Goal: Task Accomplishment & Management: Manage account settings

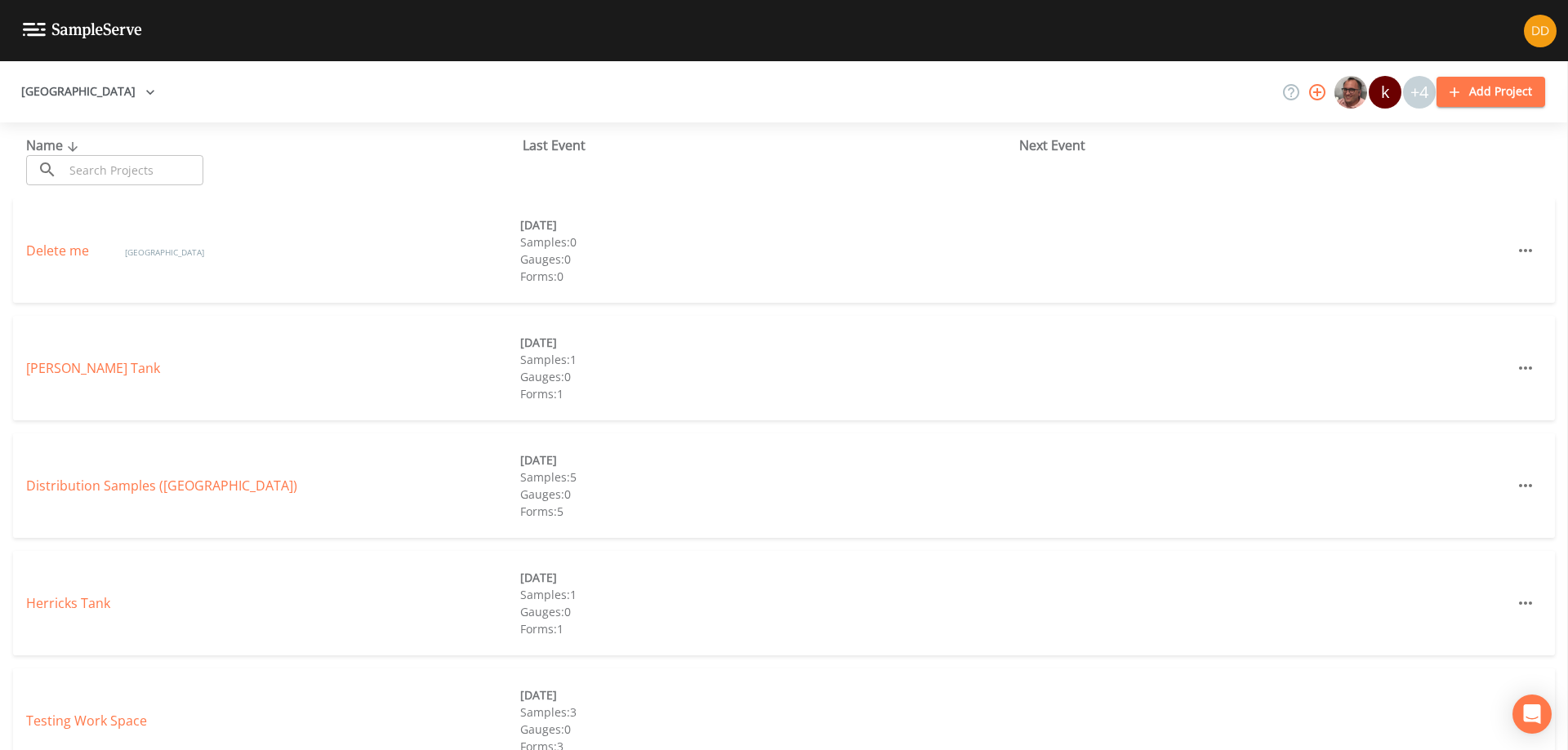
drag, startPoint x: 352, startPoint y: 452, endPoint x: 339, endPoint y: 430, distance: 25.6
drag, startPoint x: 339, startPoint y: 430, endPoint x: 304, endPoint y: 401, distance: 45.5
drag, startPoint x: 304, startPoint y: 401, endPoint x: 279, endPoint y: 381, distance: 32.0
drag, startPoint x: 279, startPoint y: 381, endPoint x: 240, endPoint y: 365, distance: 42.2
click at [240, 365] on div "[PERSON_NAME] Tank" at bounding box center [273, 368] width 494 height 20
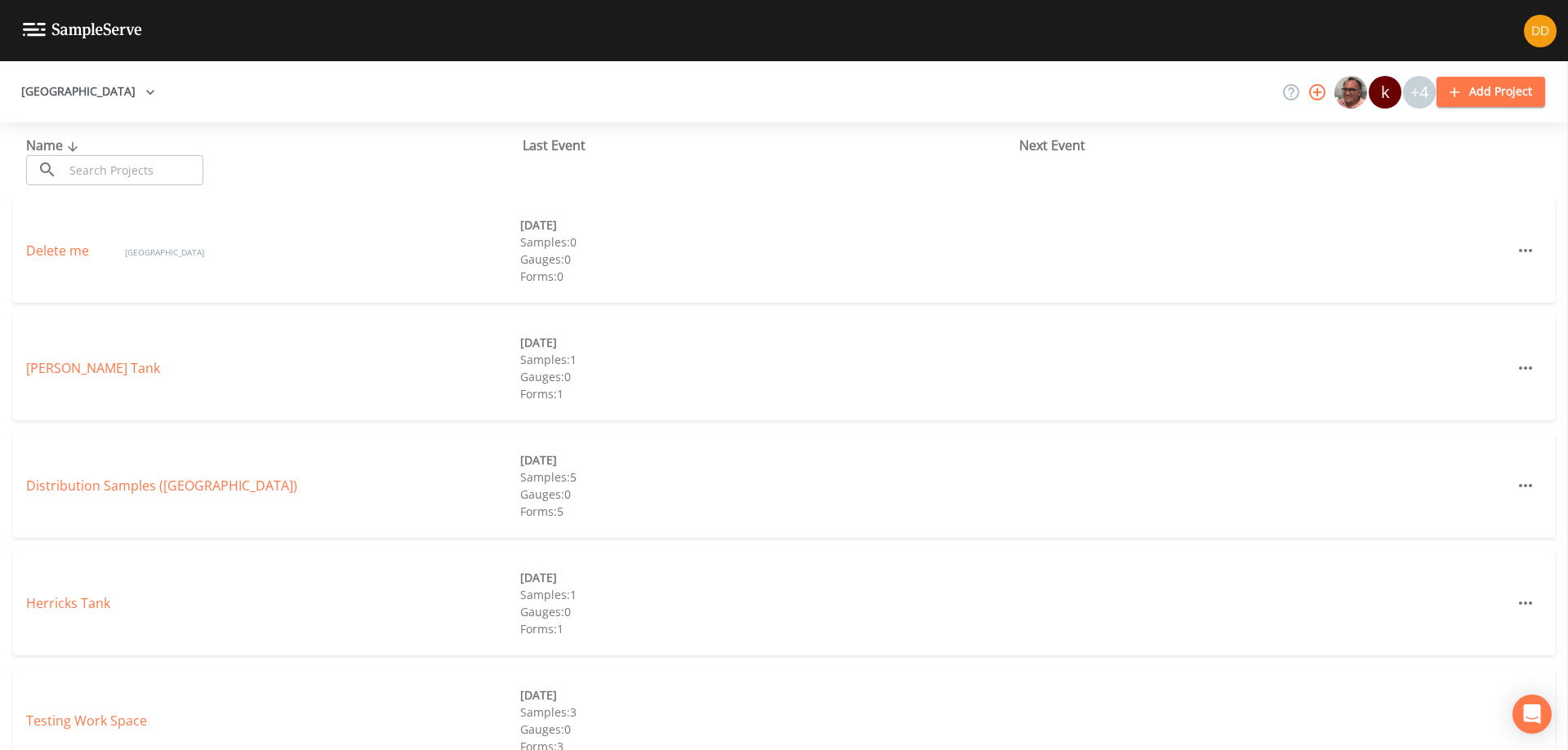
click at [403, 475] on div "Distribution Samples ([GEOGRAPHIC_DATA]) [DATE] Samples: 5 Gauges: 0 Forms: 5" at bounding box center [784, 486] width 1542 height 105
drag, startPoint x: 374, startPoint y: 449, endPoint x: 351, endPoint y: 450, distance: 23.0
drag, startPoint x: 351, startPoint y: 450, endPoint x: 325, endPoint y: 450, distance: 26.0
click at [318, 447] on div "Distribution Samples ([GEOGRAPHIC_DATA]) [DATE] Samples: 5 Gauges: 0 Forms: 5" at bounding box center [784, 486] width 1542 height 105
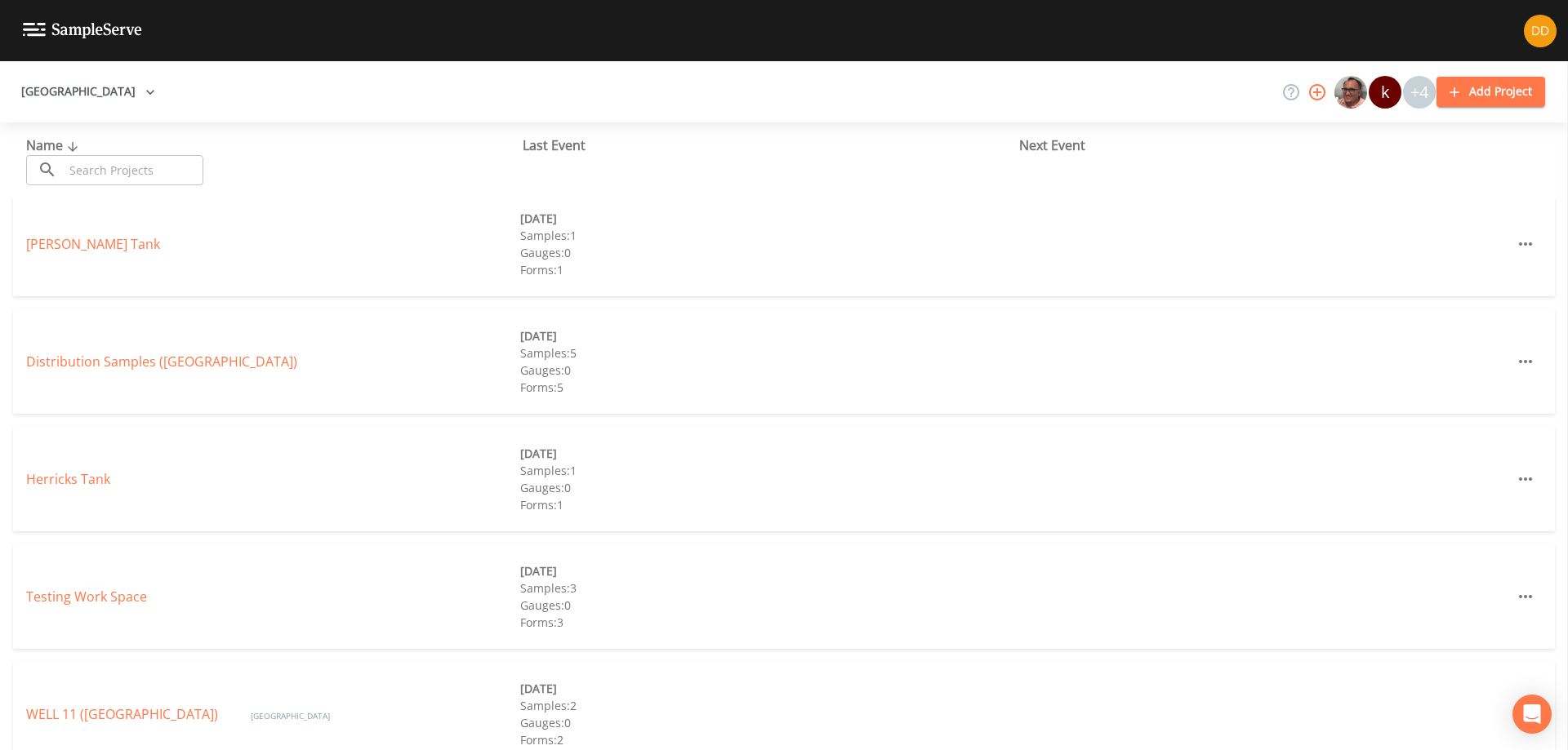
scroll to position [624, 0]
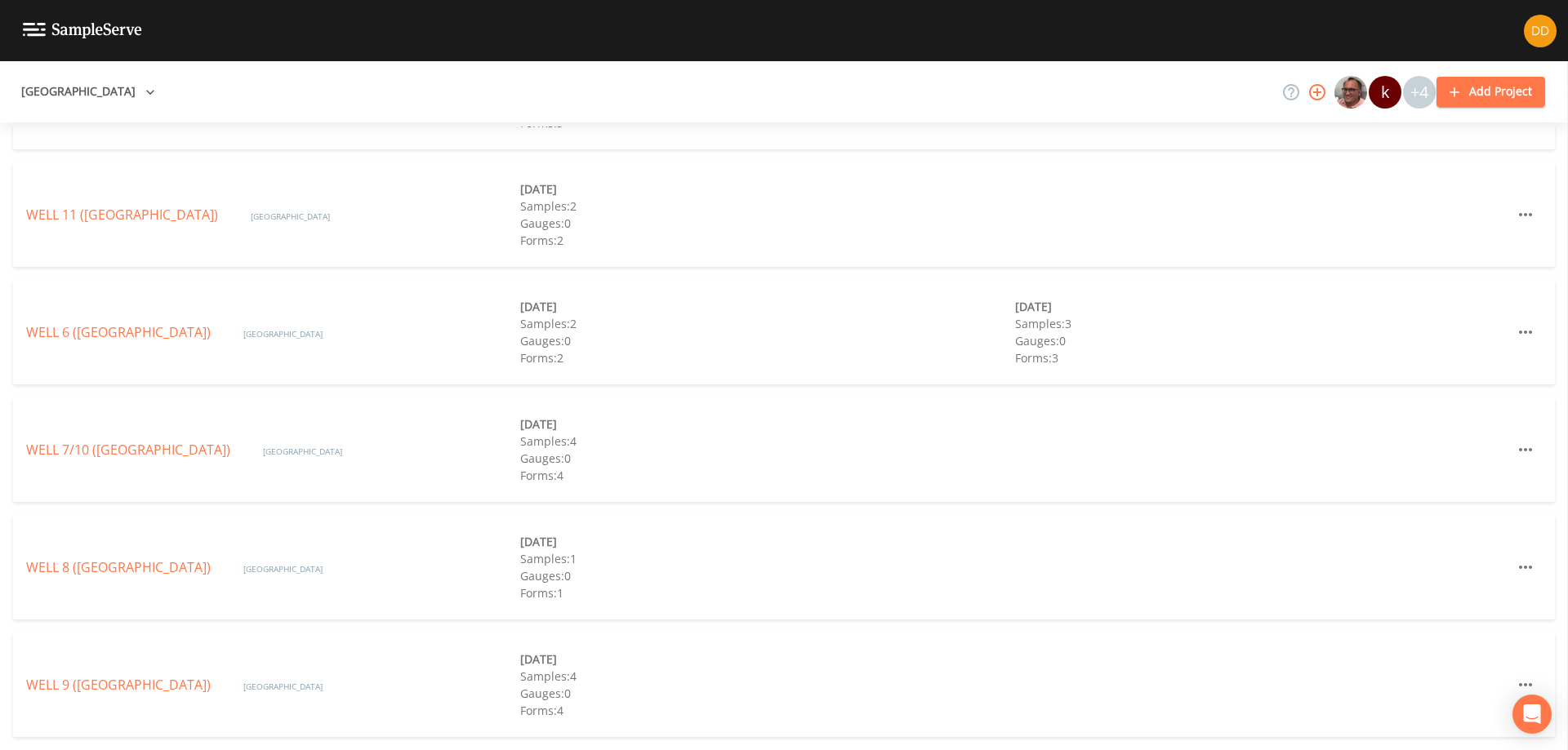
drag, startPoint x: 847, startPoint y: 217, endPoint x: 825, endPoint y: 218, distance: 22.0
drag, startPoint x: 825, startPoint y: 218, endPoint x: 758, endPoint y: 216, distance: 67.0
drag, startPoint x: 758, startPoint y: 216, endPoint x: 740, endPoint y: 210, distance: 19.0
click at [742, 210] on div "Samples: 2" at bounding box center [767, 206] width 494 height 17
click at [210, 563] on link "WELL 8 ([GEOGRAPHIC_DATA])" at bounding box center [118, 568] width 185 height 18
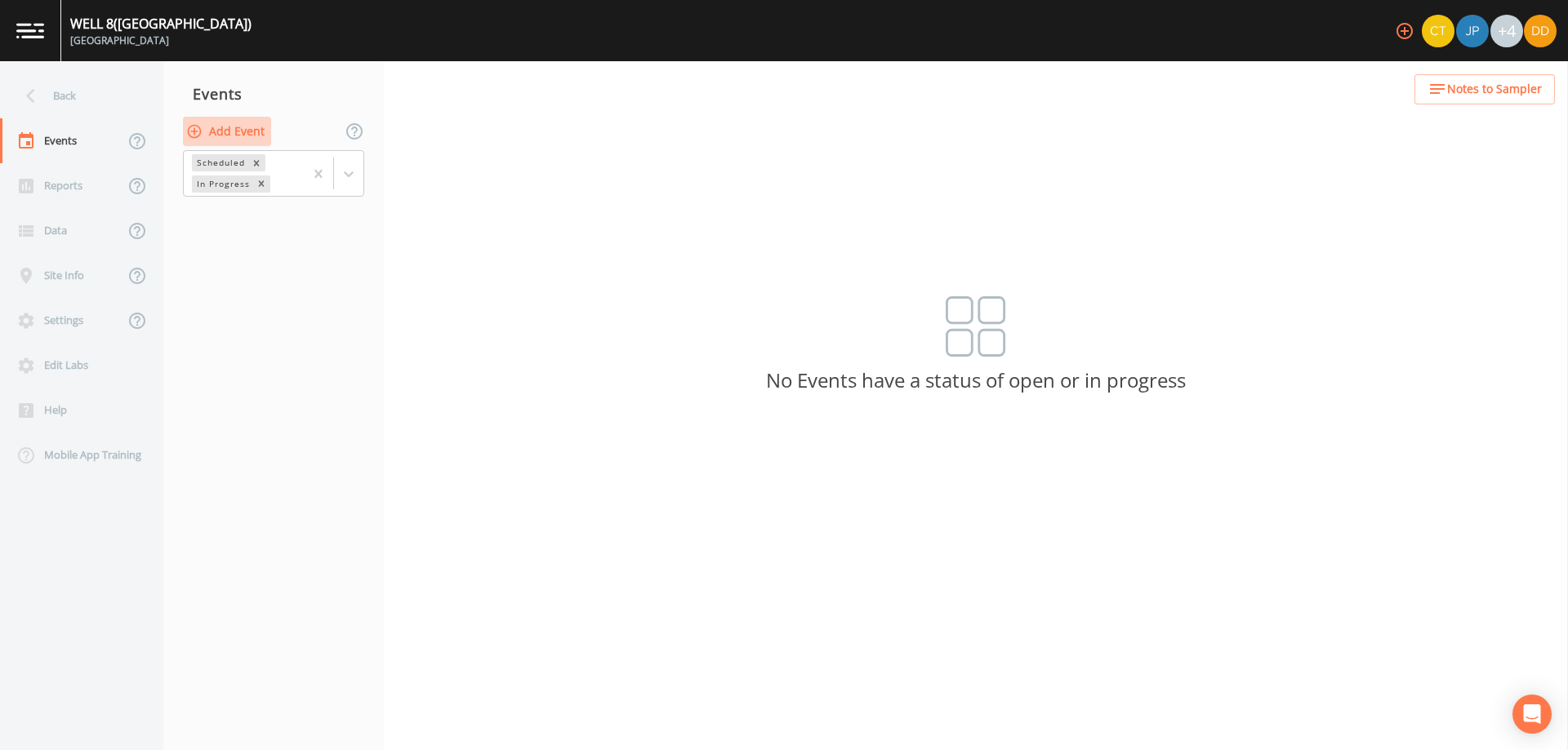
click at [246, 131] on button "Add Event" at bounding box center [227, 131] width 88 height 30
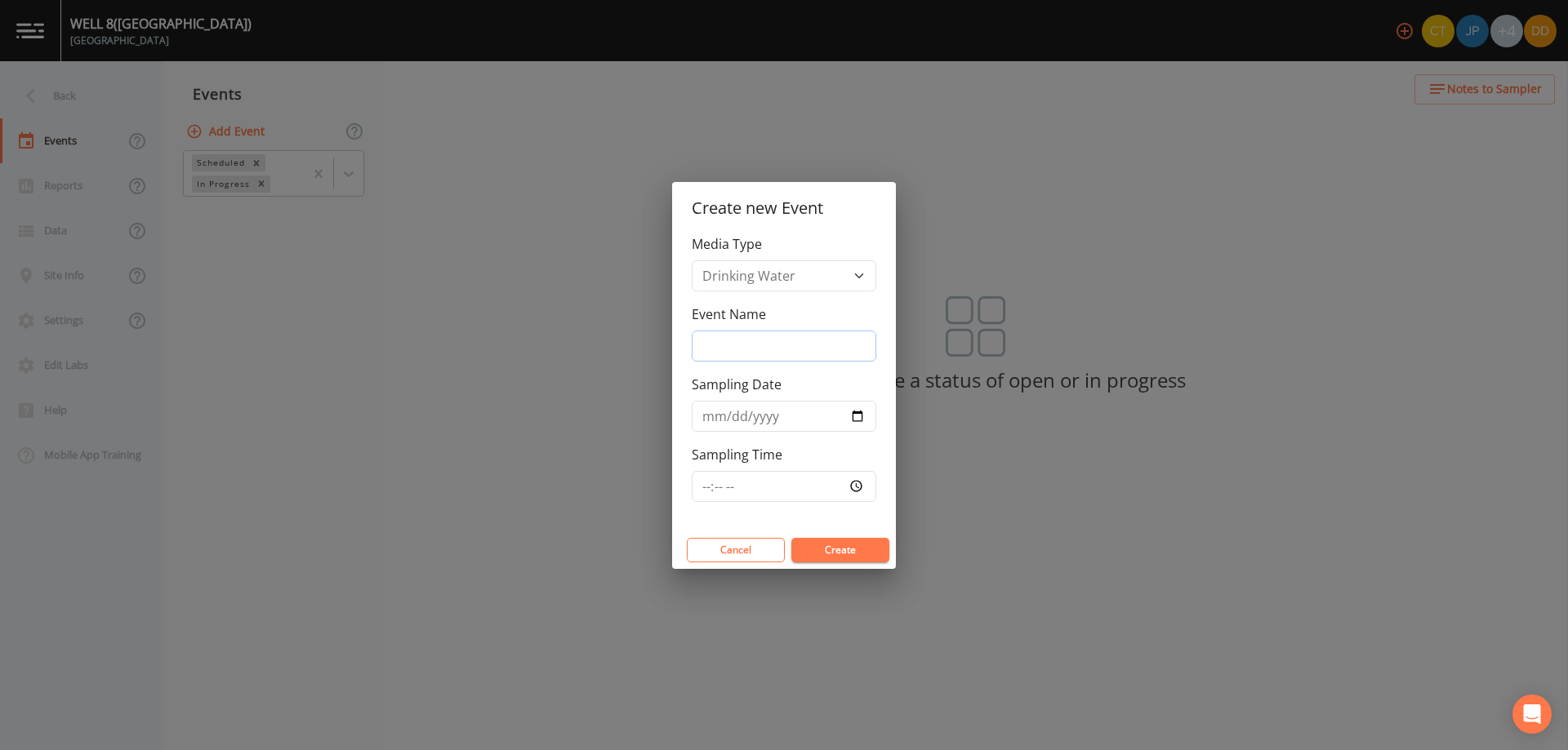
click at [819, 342] on input "Event Name" at bounding box center [784, 346] width 185 height 31
type input "quarterly bacs"
click at [858, 412] on input "Sampling Date" at bounding box center [784, 416] width 185 height 31
type input "[DATE]"
click at [769, 493] on input "Sampling Time" at bounding box center [784, 486] width 185 height 31
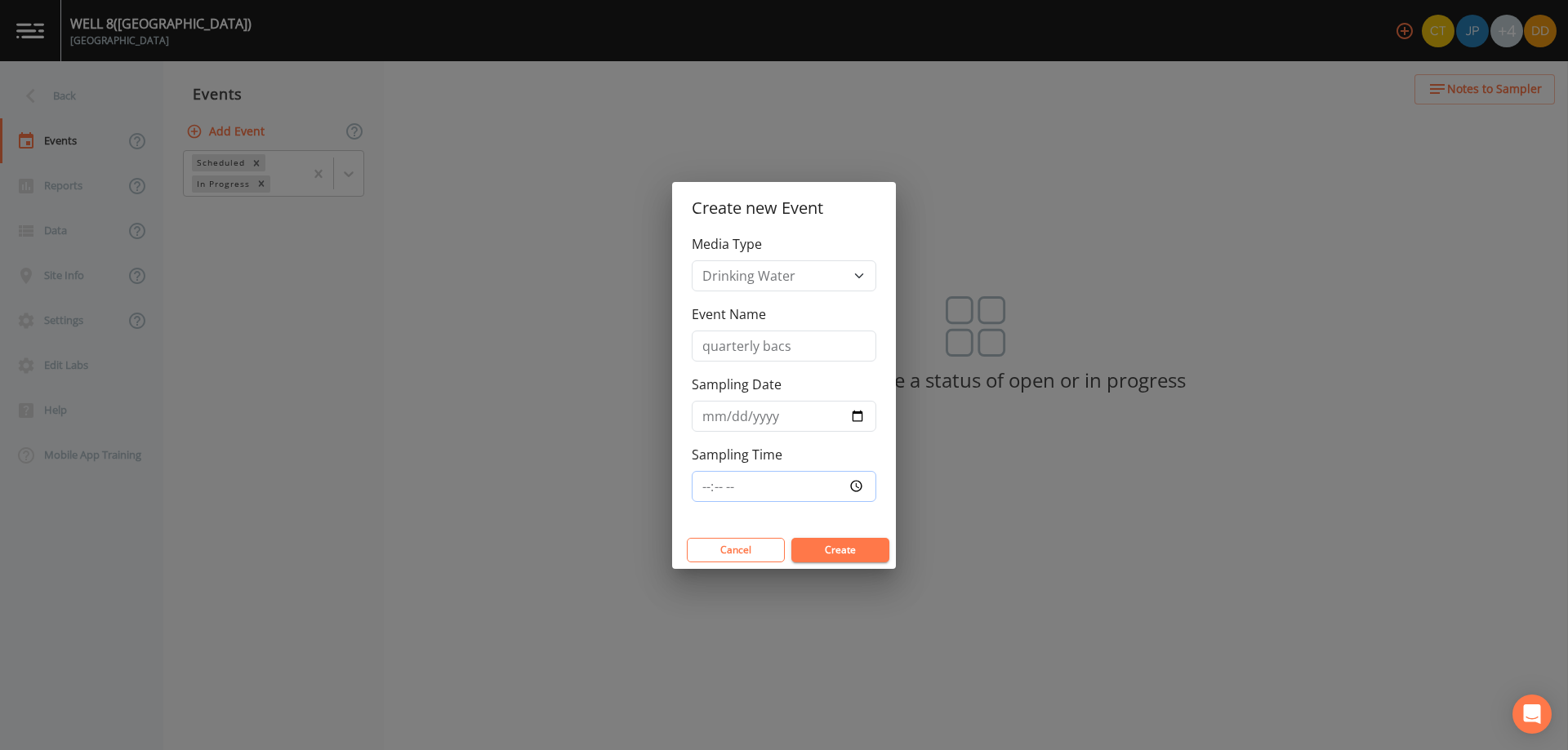
type input "07:30"
click at [861, 550] on button "Create" at bounding box center [840, 550] width 98 height 24
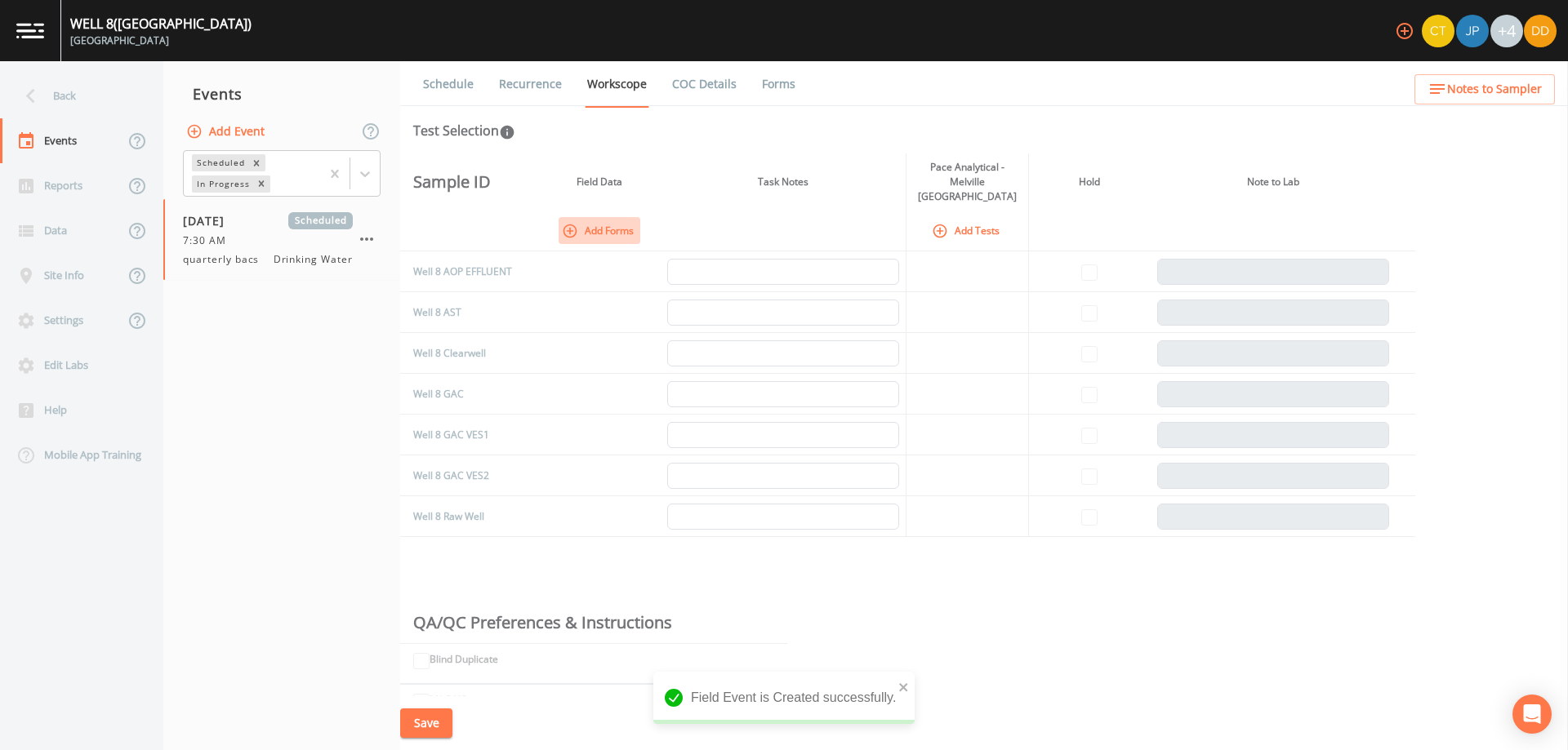
click at [576, 224] on icon "button" at bounding box center [570, 230] width 14 height 14
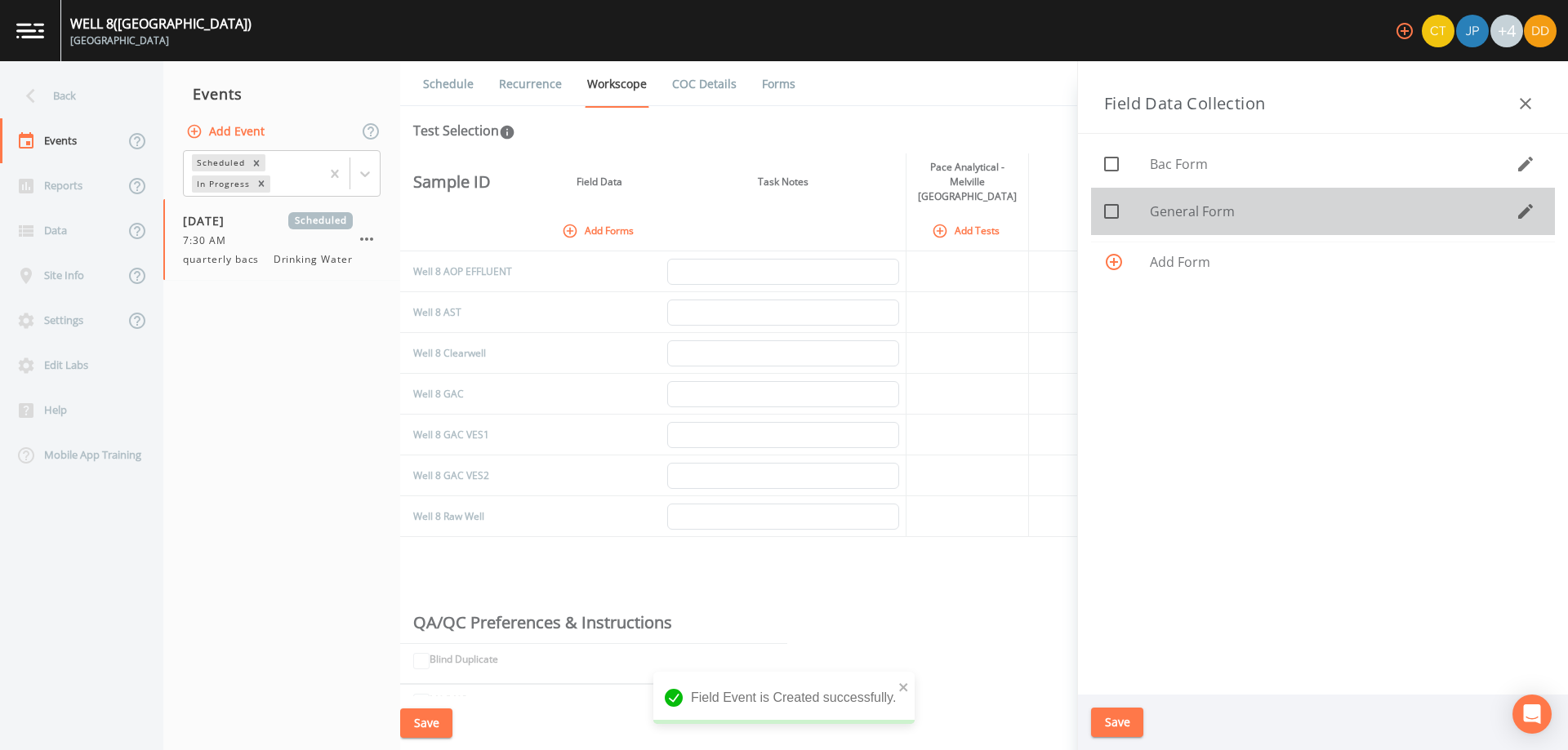
click at [1210, 208] on span "General Form" at bounding box center [1333, 212] width 366 height 20
checkbox input "true"
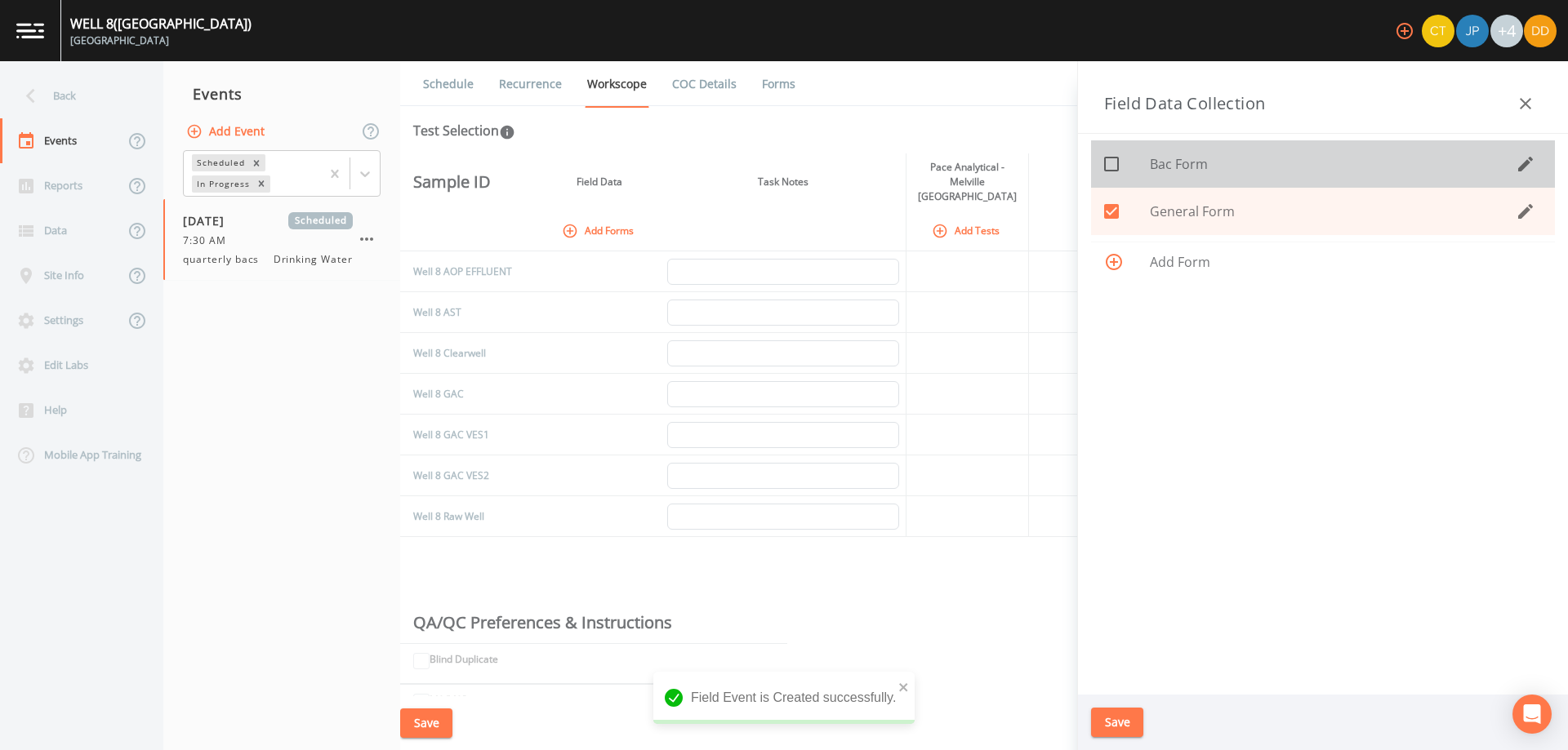
click at [1197, 156] on span "Bac Form" at bounding box center [1333, 165] width 366 height 20
checkbox input "true"
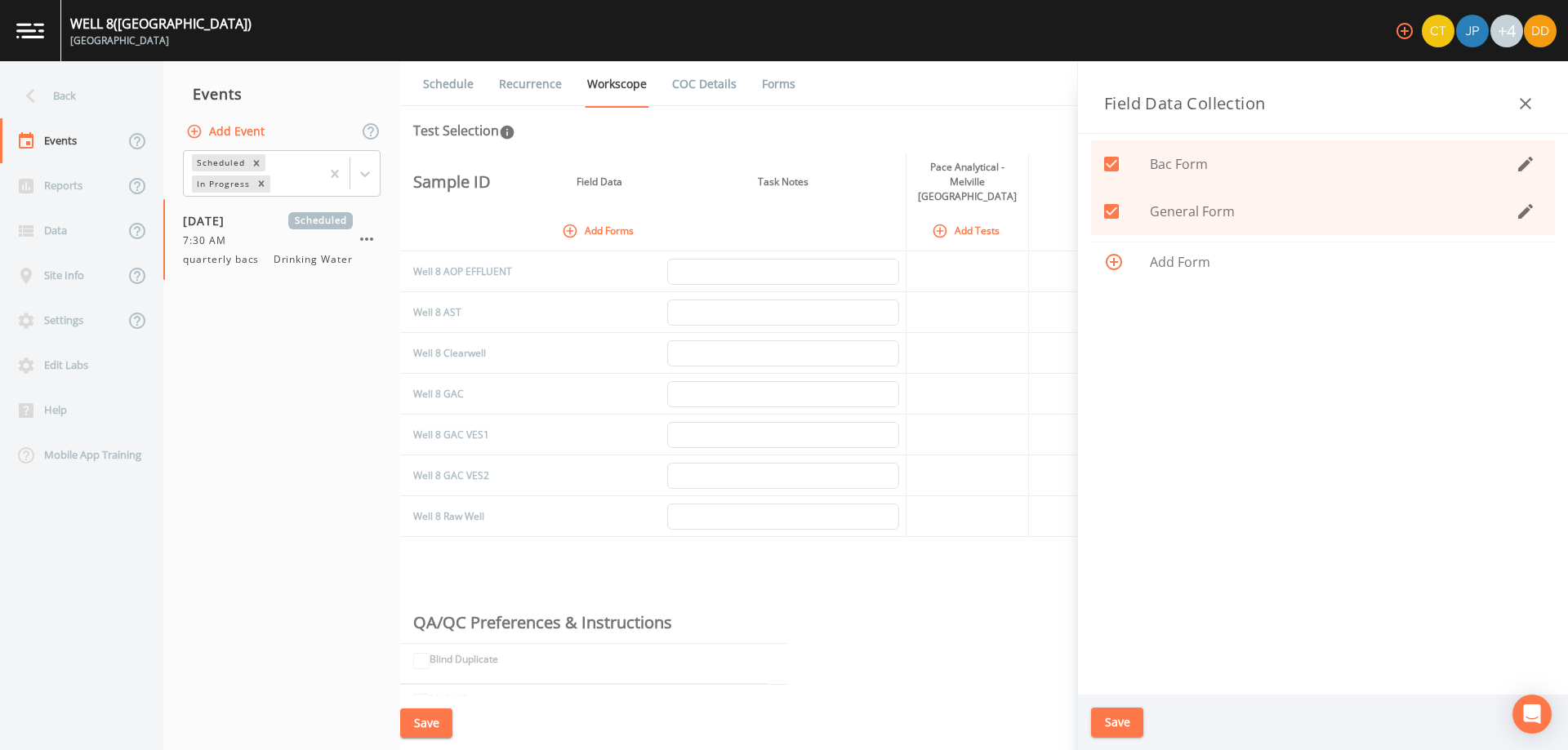
click at [1121, 725] on button "Save" at bounding box center [1117, 723] width 52 height 30
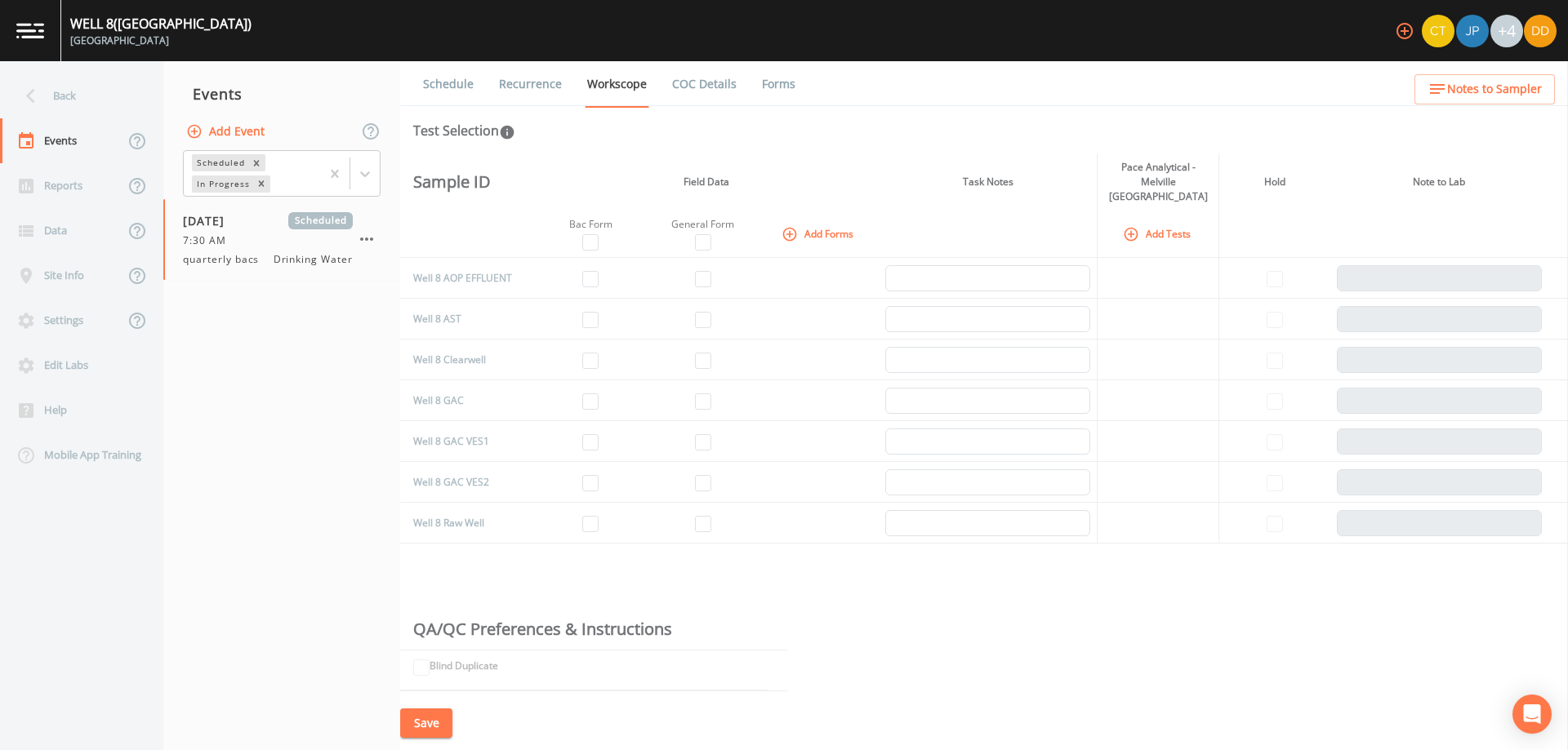
click at [1135, 229] on button "Add Tests" at bounding box center [1158, 234] width 77 height 27
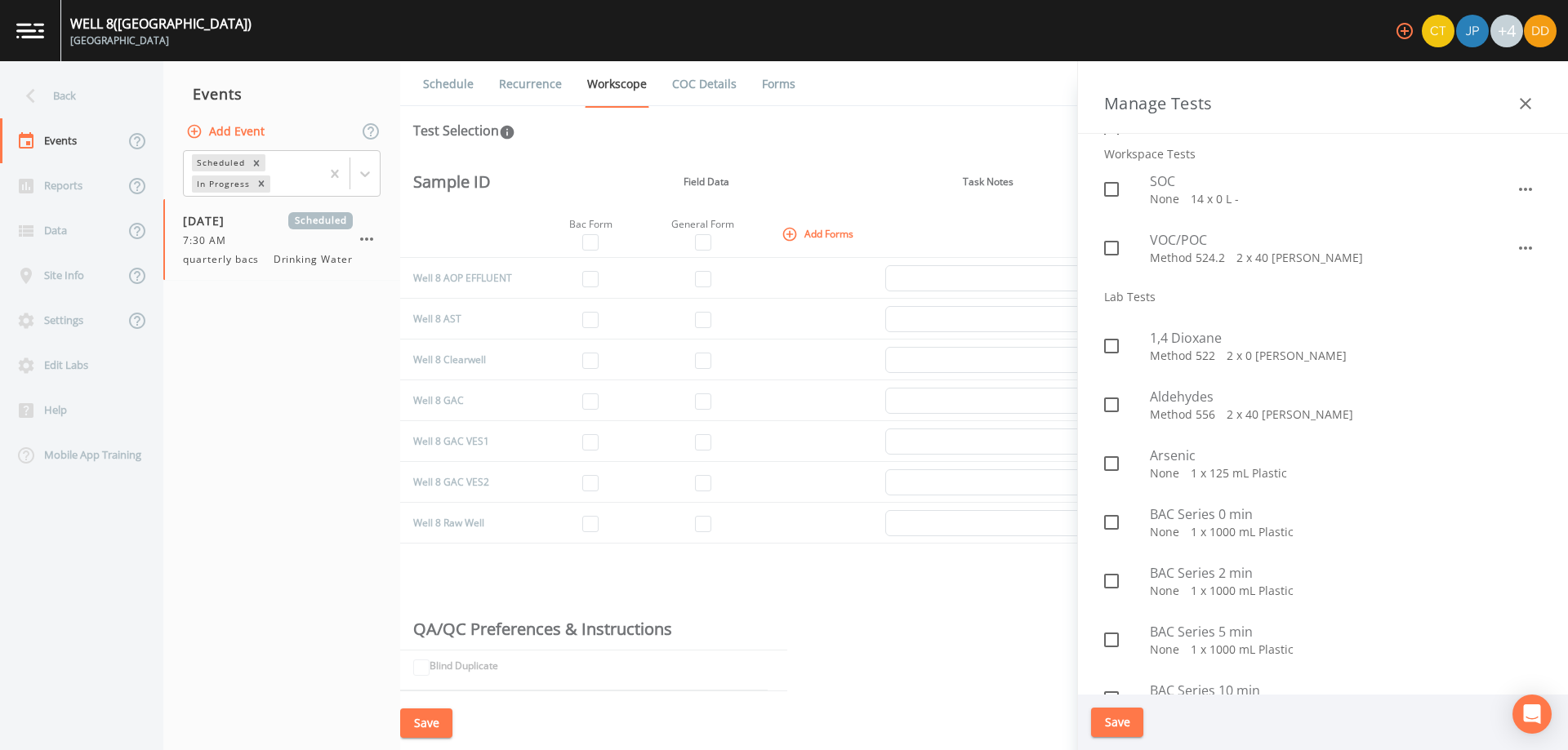
scroll to position [571, 0]
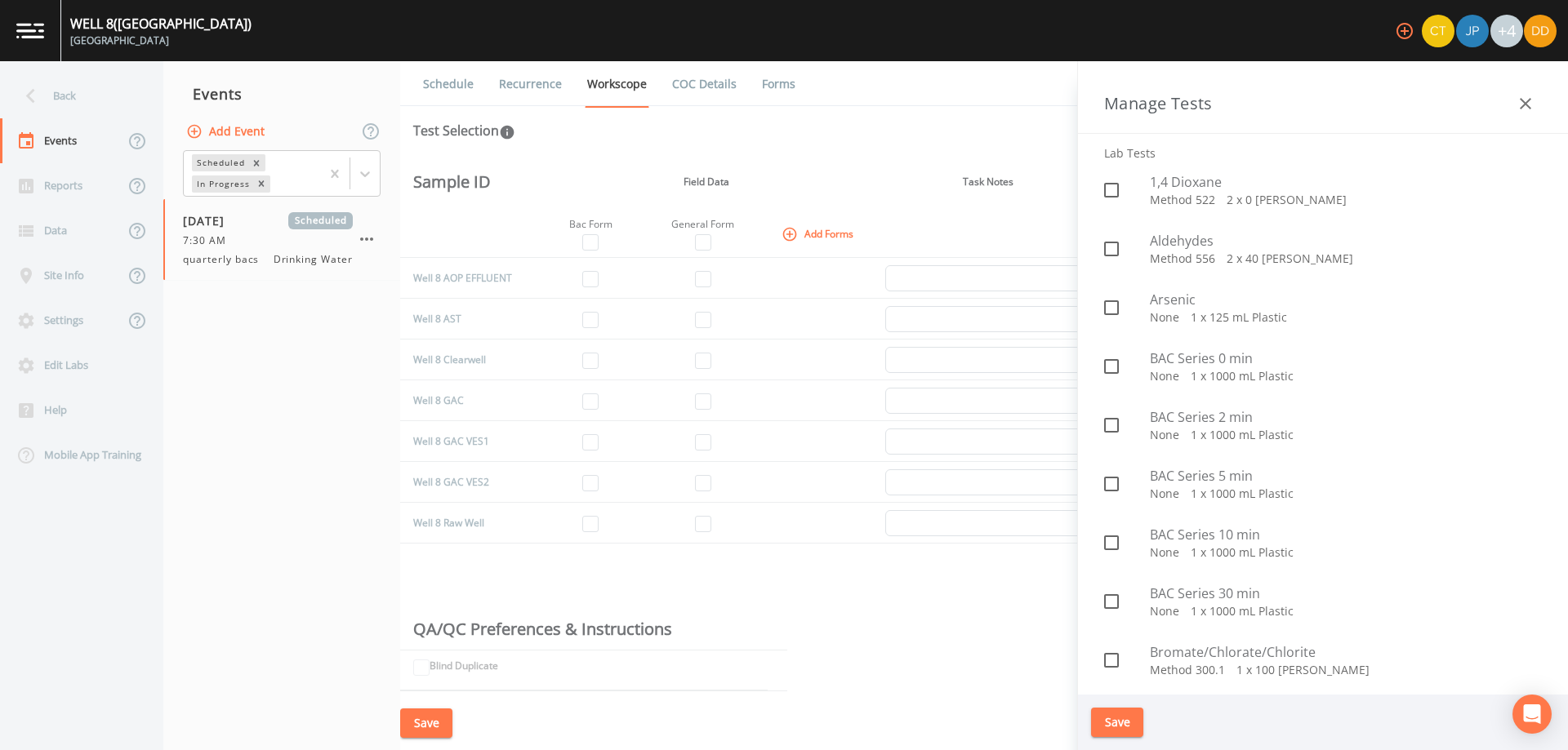
click at [1177, 374] on p "None   1 x 1000 mL Plastic" at bounding box center [1345, 377] width 392 height 17
checkbox input "true"
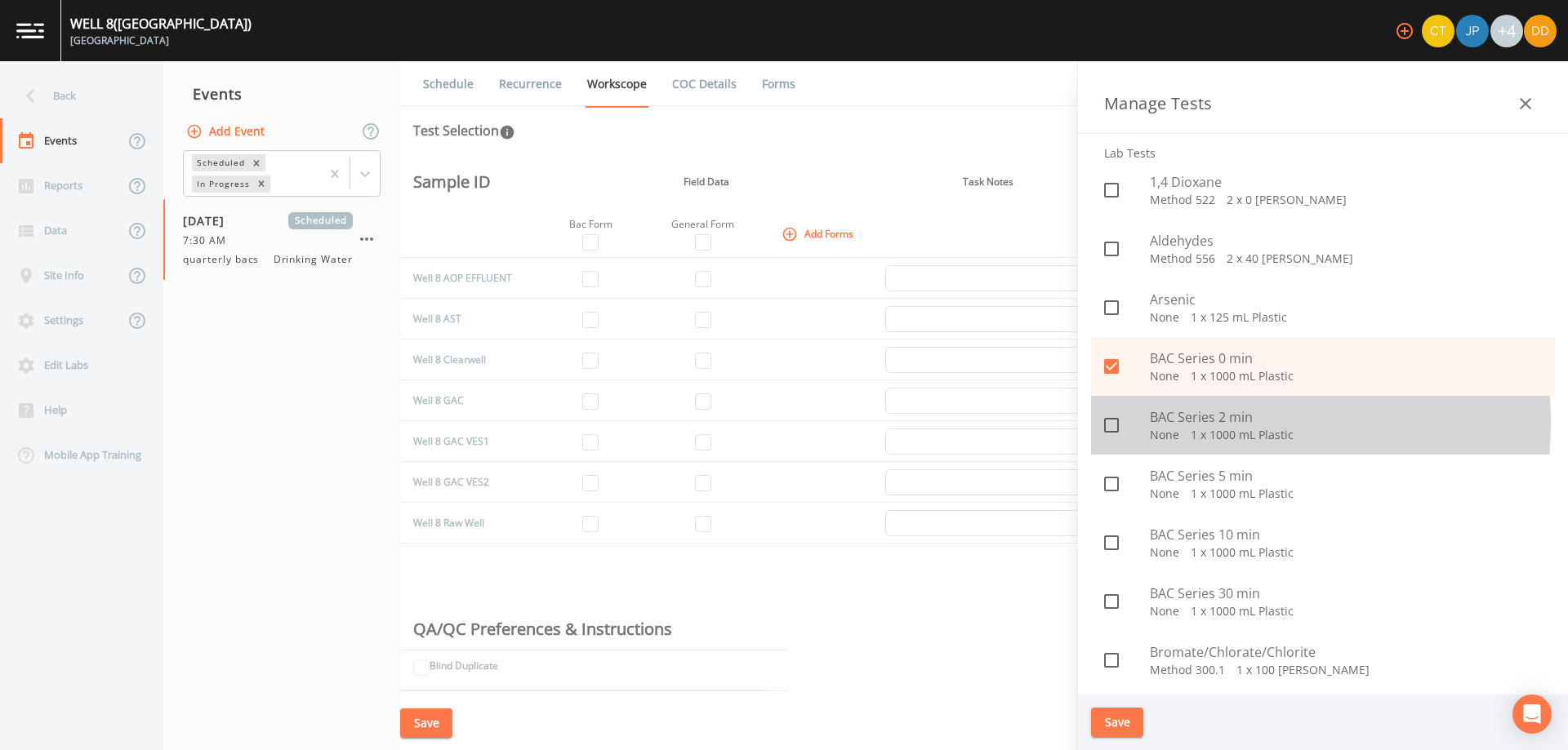
click at [1189, 423] on span "BAC Series 2 min" at bounding box center [1345, 417] width 392 height 20
checkbox input "true"
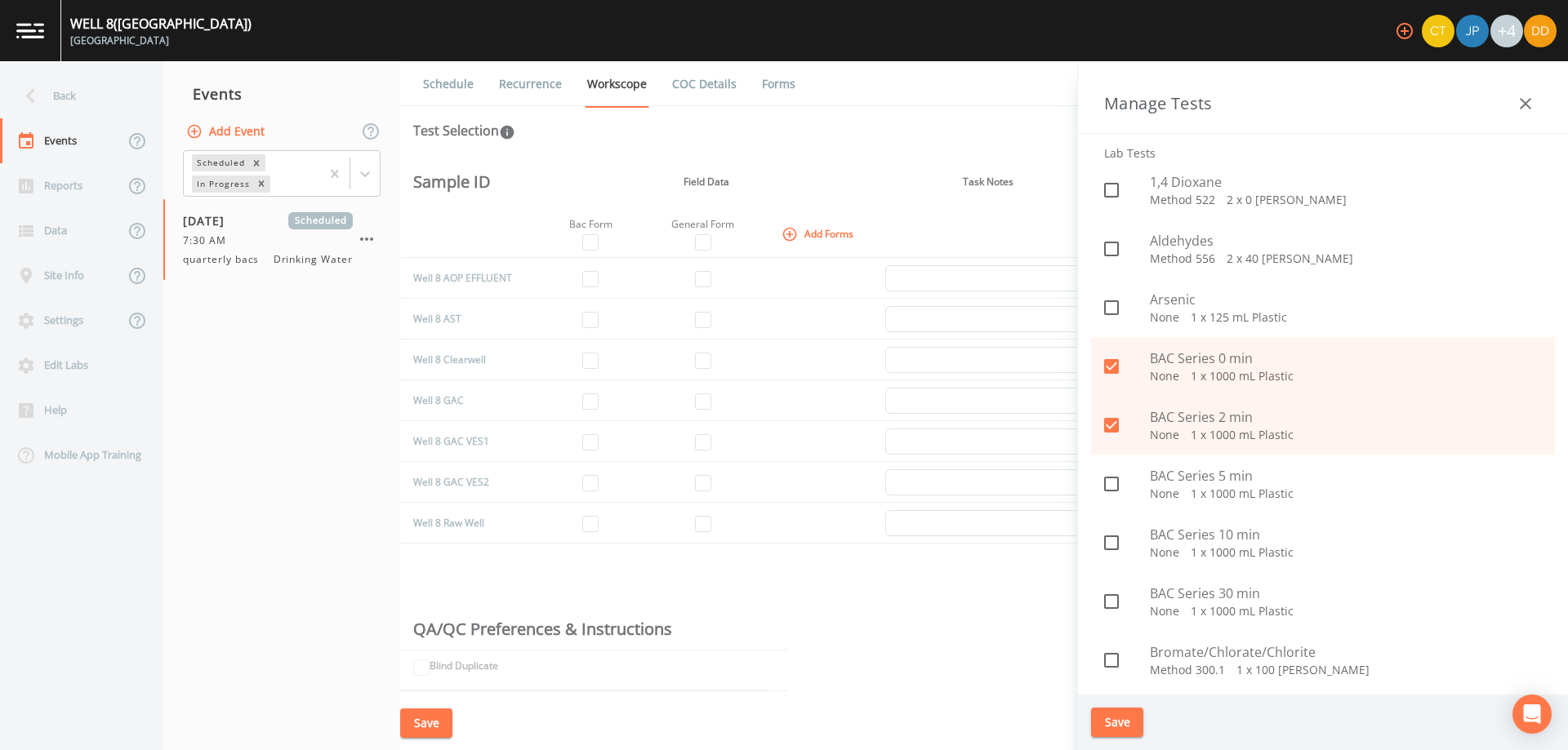
click at [1185, 501] on p "None   1 x 1000 mL Plastic" at bounding box center [1345, 494] width 392 height 17
checkbox input "true"
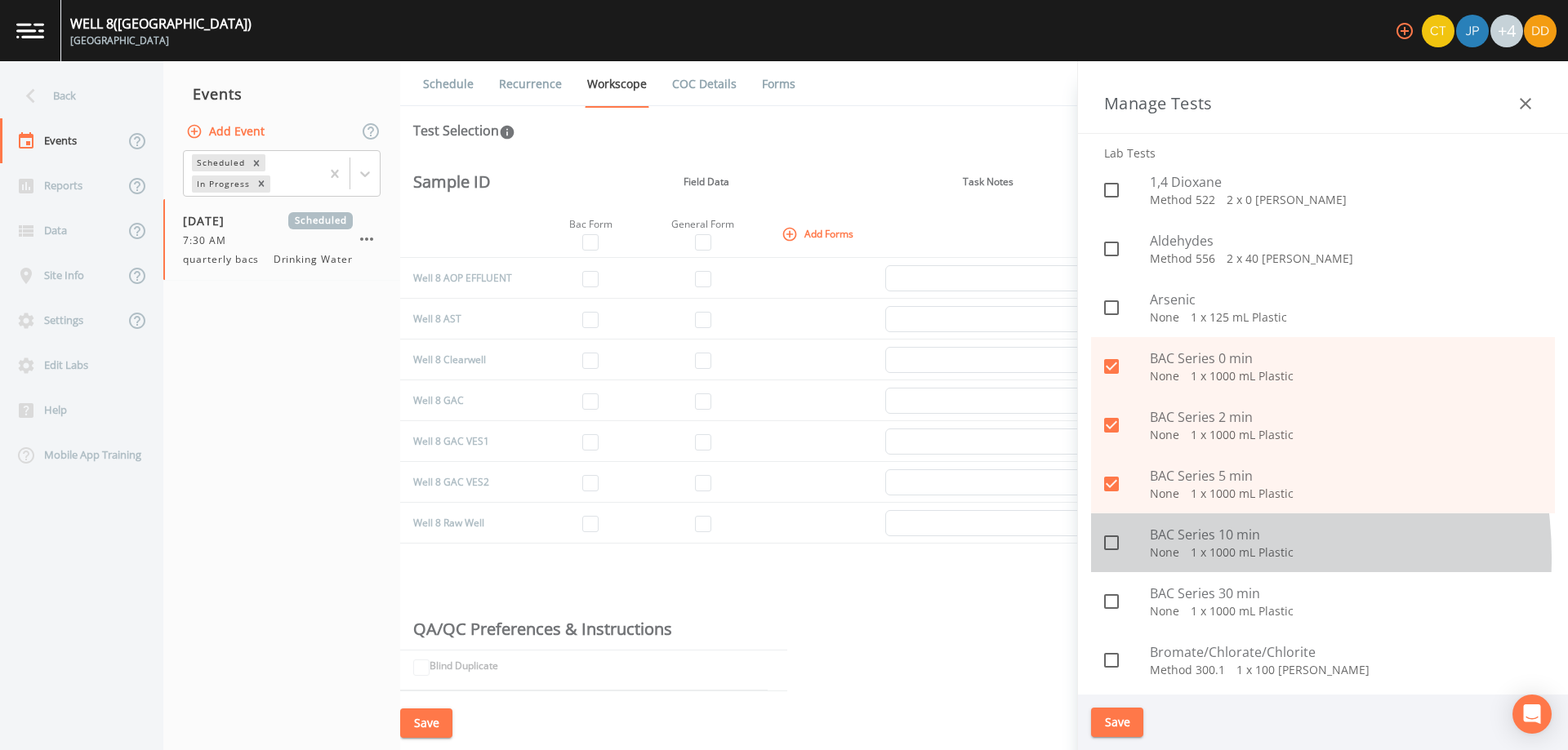
click at [1179, 558] on p "None   1 x 1000 mL Plastic" at bounding box center [1345, 553] width 392 height 17
checkbox input "true"
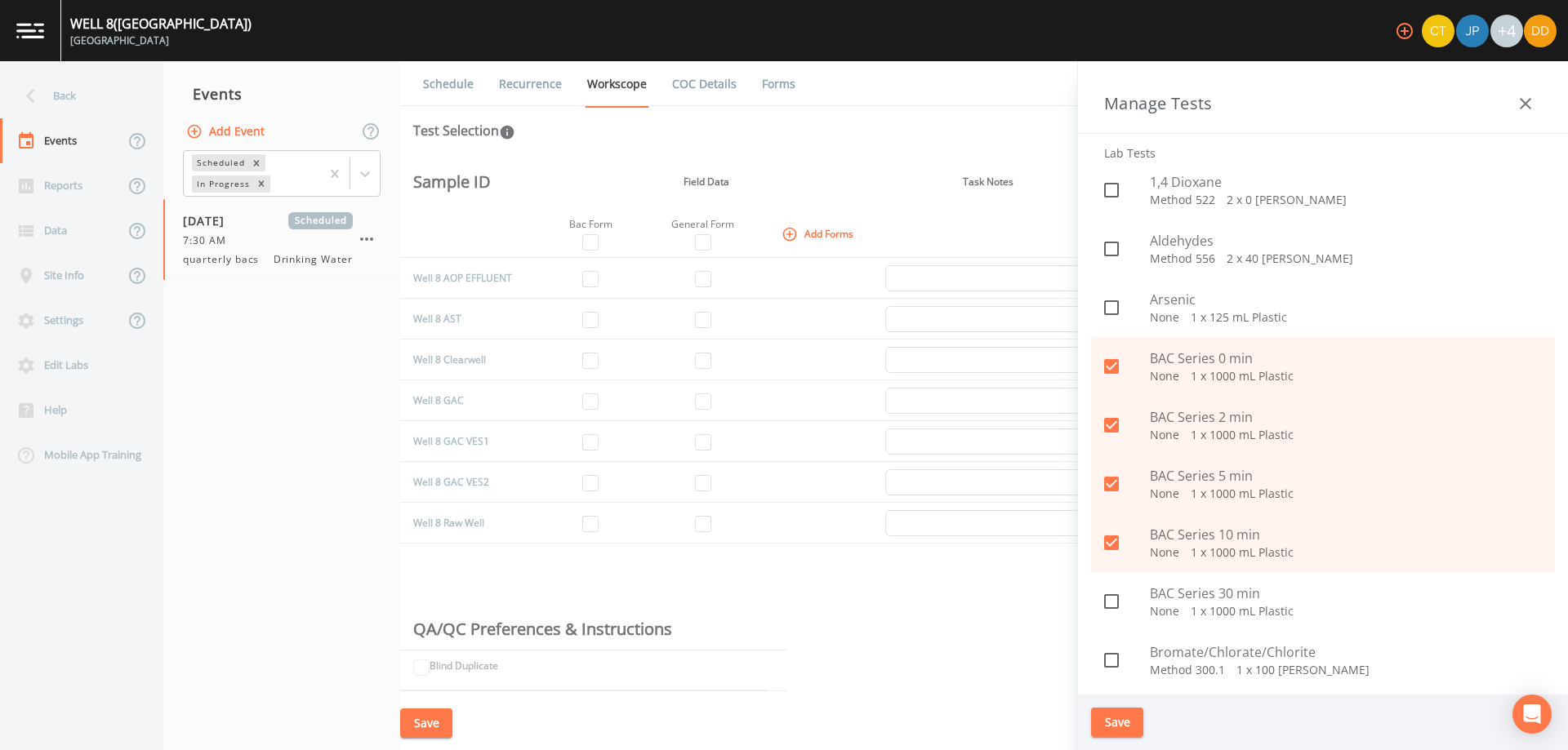
click at [1179, 595] on span "BAC Series 30 min" at bounding box center [1345, 594] width 392 height 20
checkbox input "true"
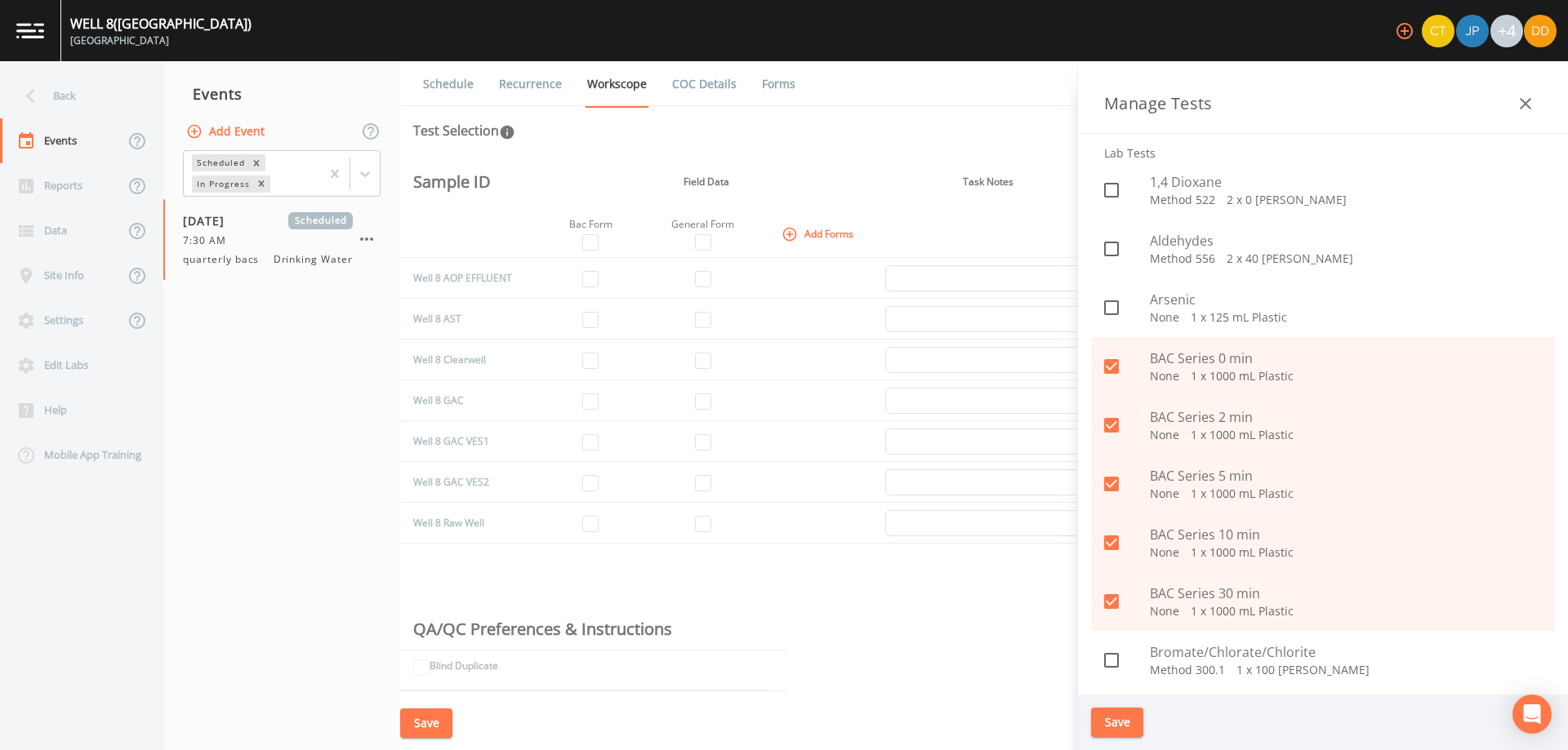
click at [1107, 723] on button "Save" at bounding box center [1117, 723] width 52 height 30
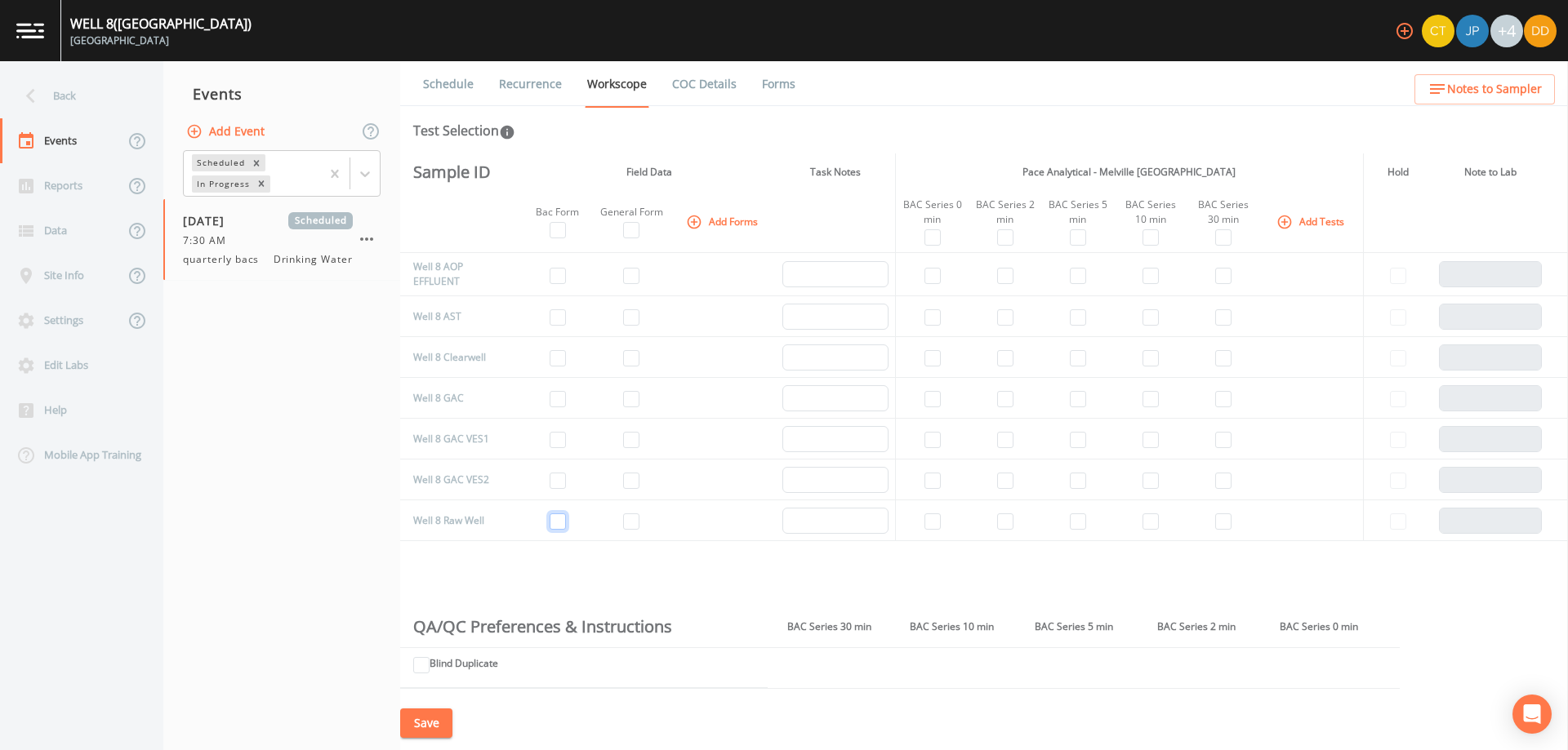
click at [561, 521] on input "checkbox" at bounding box center [558, 522] width 17 height 17
checkbox input "true"
click at [637, 525] on input "checkbox" at bounding box center [631, 522] width 17 height 17
checkbox input "true"
click at [563, 358] on input "checkbox" at bounding box center [558, 358] width 17 height 17
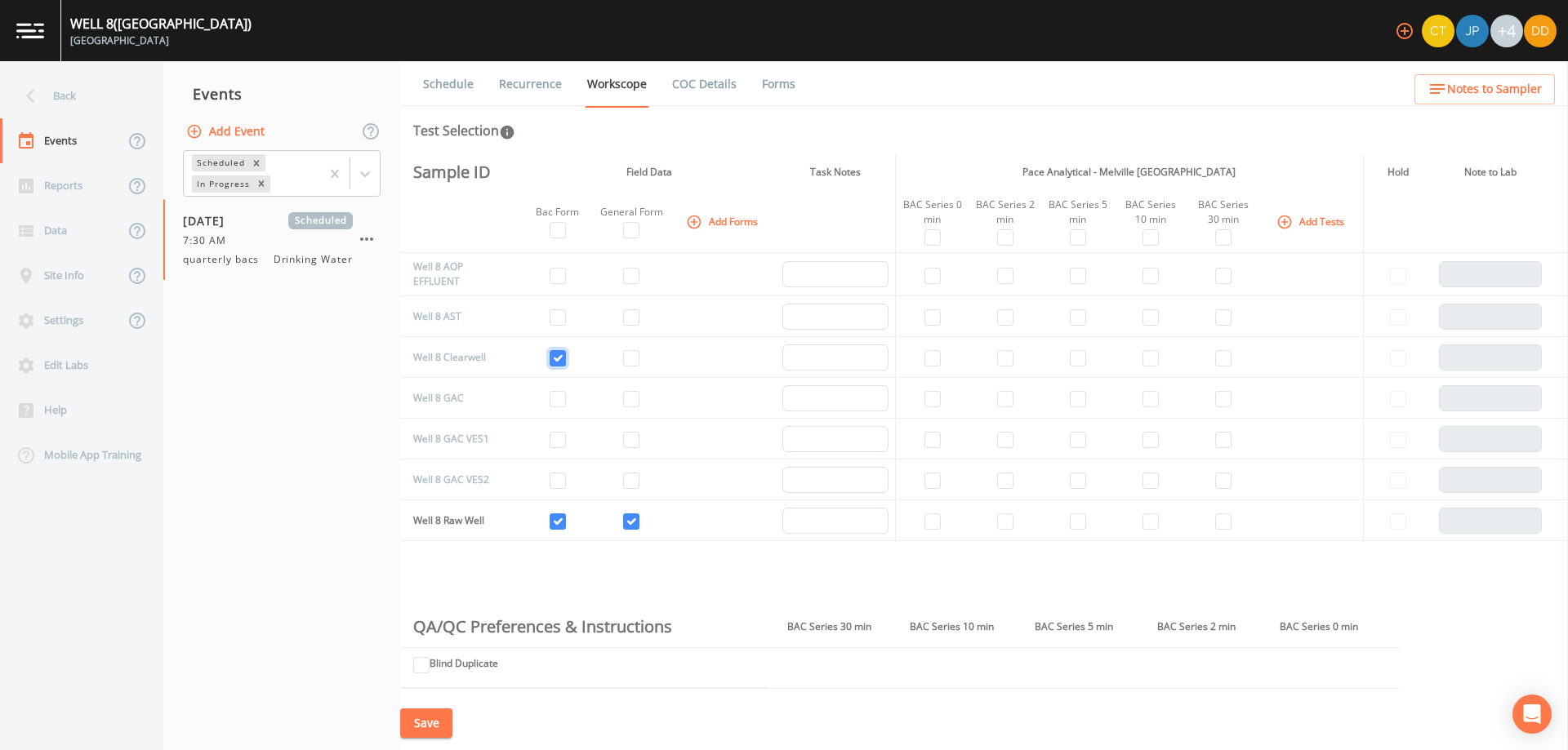
checkbox input "true"
click at [631, 356] on input "checkbox" at bounding box center [631, 358] width 17 height 17
checkbox input "true"
click at [563, 397] on input "checkbox" at bounding box center [558, 399] width 17 height 17
checkbox input "true"
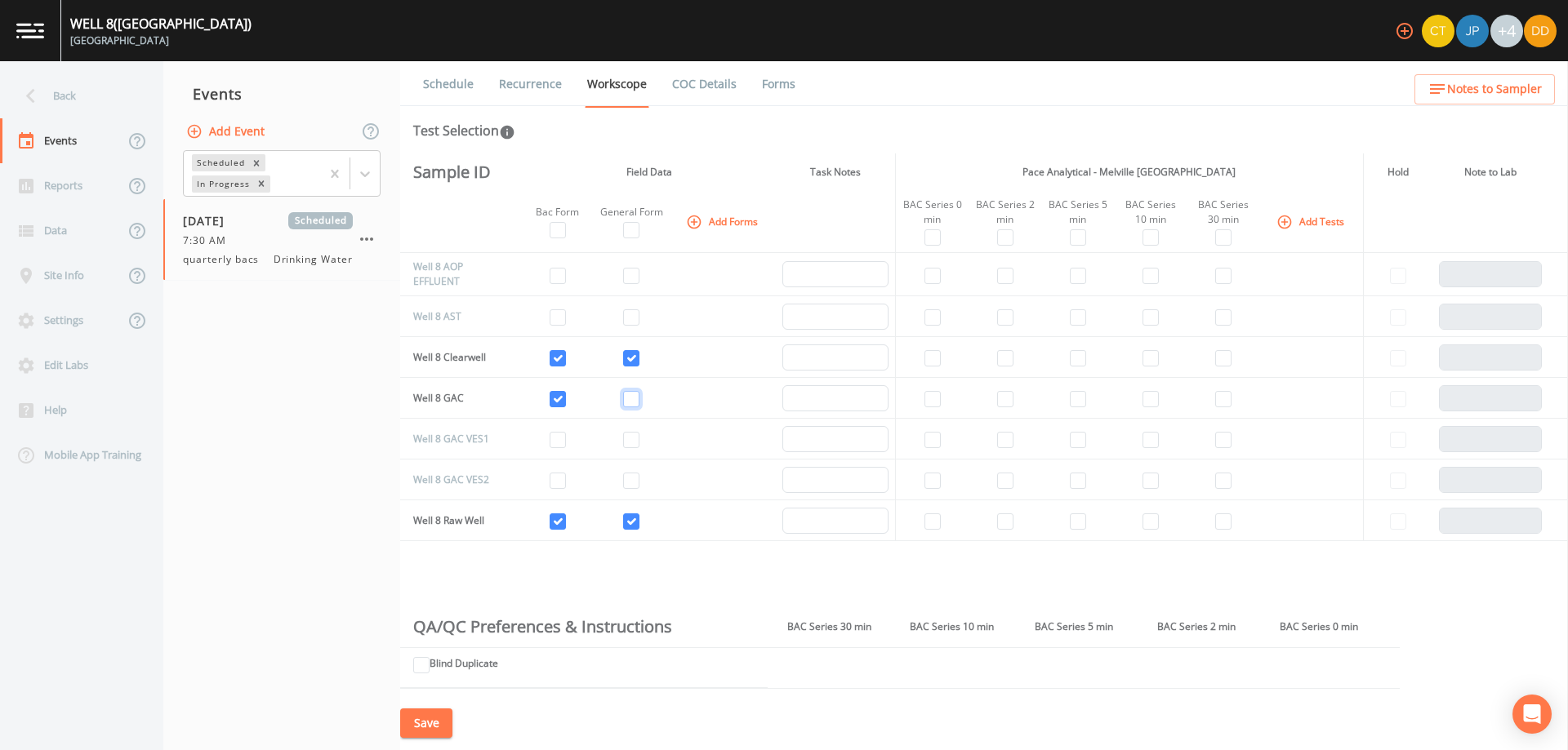
click at [638, 400] on input "checkbox" at bounding box center [631, 399] width 17 height 17
checkbox input "true"
click at [934, 357] on input "checkbox" at bounding box center [932, 358] width 17 height 17
checkbox input "true"
click at [938, 396] on input "checkbox" at bounding box center [932, 399] width 17 height 17
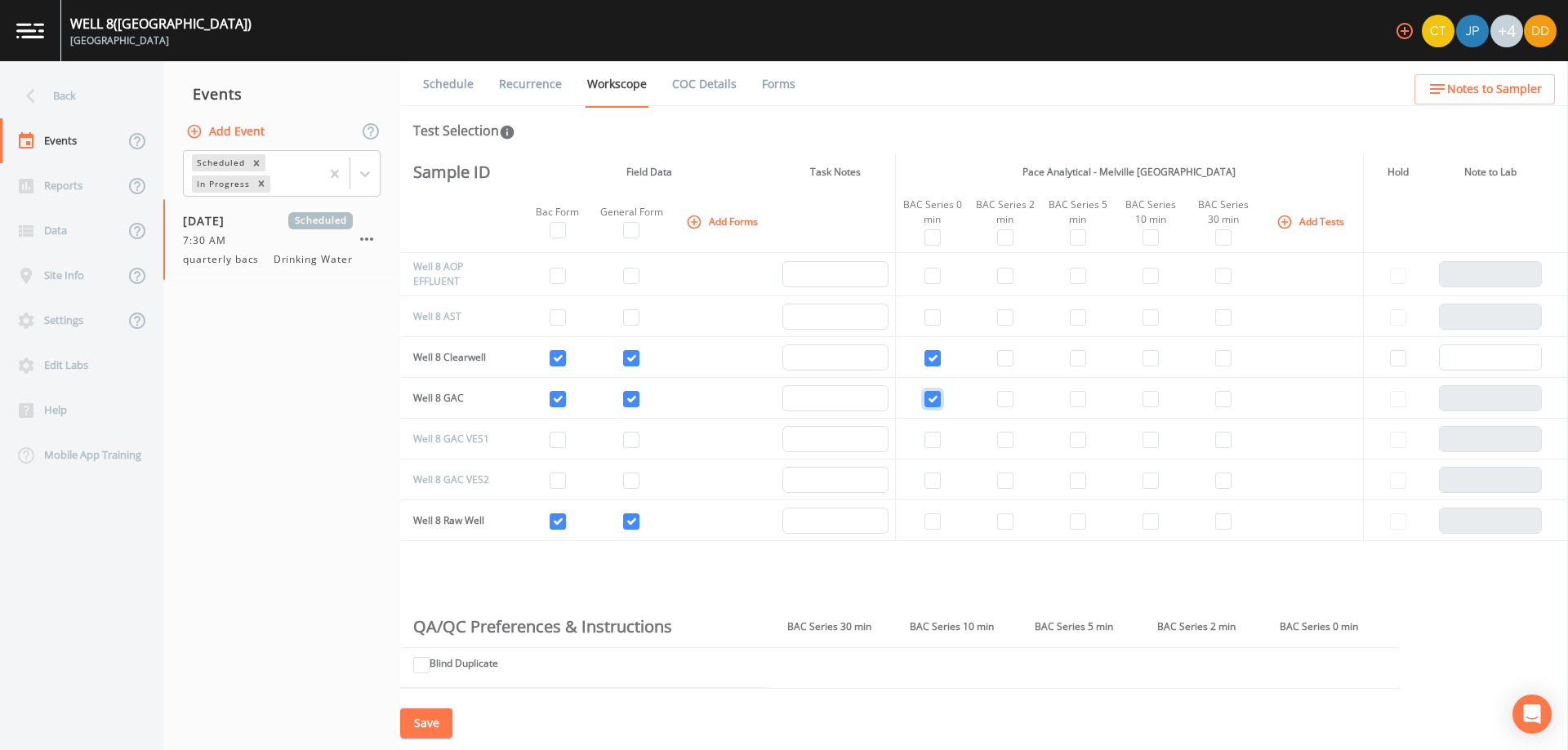
checkbox input "true"
drag, startPoint x: 930, startPoint y: 520, endPoint x: 987, endPoint y: 513, distance: 57.4
click at [933, 519] on input "checkbox" at bounding box center [932, 522] width 17 height 17
checkbox input "true"
click at [1008, 521] on input "checkbox" at bounding box center [1006, 522] width 17 height 17
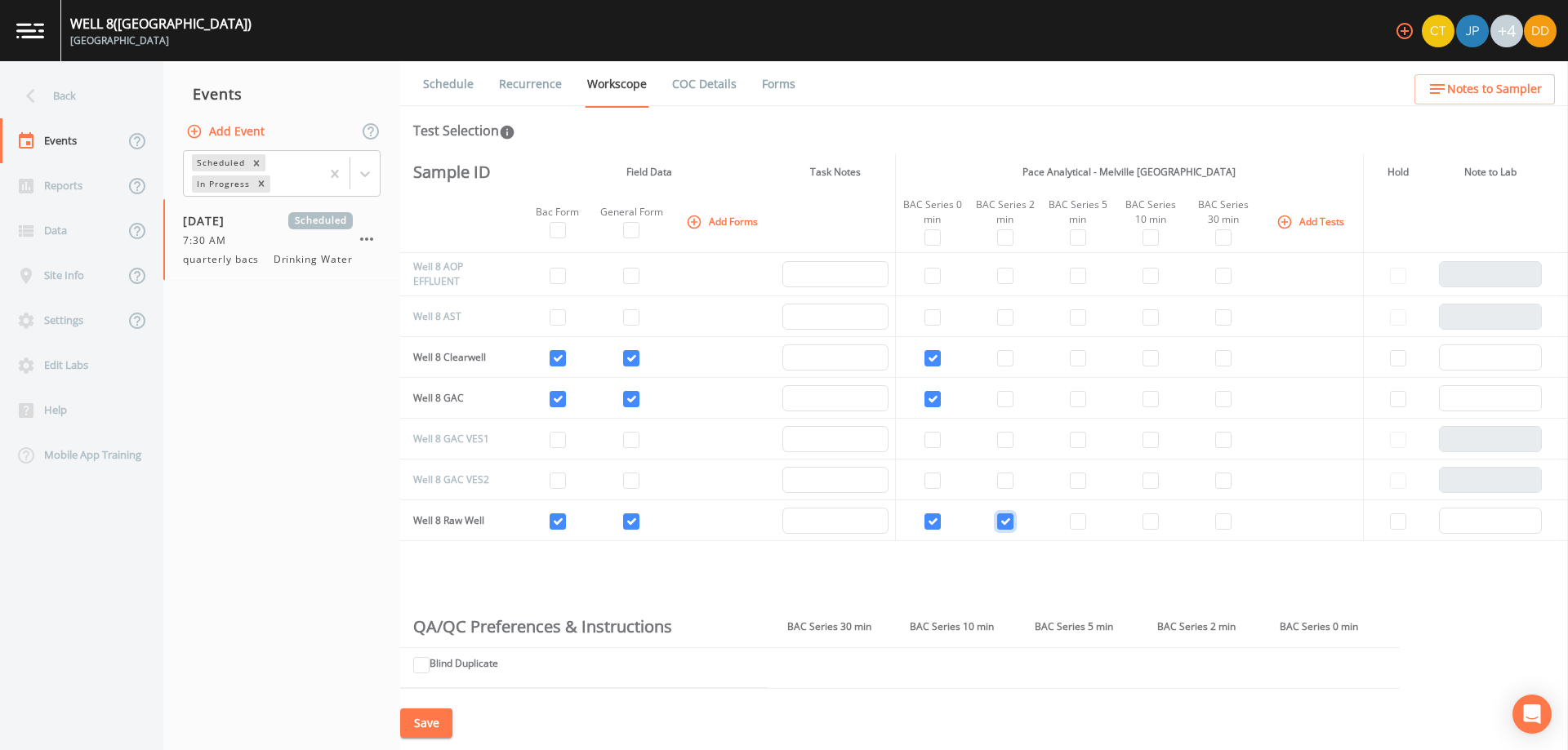
checkbox input "true"
click at [1002, 355] on input "checkbox" at bounding box center [1006, 358] width 17 height 17
checkbox input "true"
click at [1004, 388] on td at bounding box center [1004, 398] width 72 height 41
drag, startPoint x: 1001, startPoint y: 406, endPoint x: 1085, endPoint y: 355, distance: 98.3
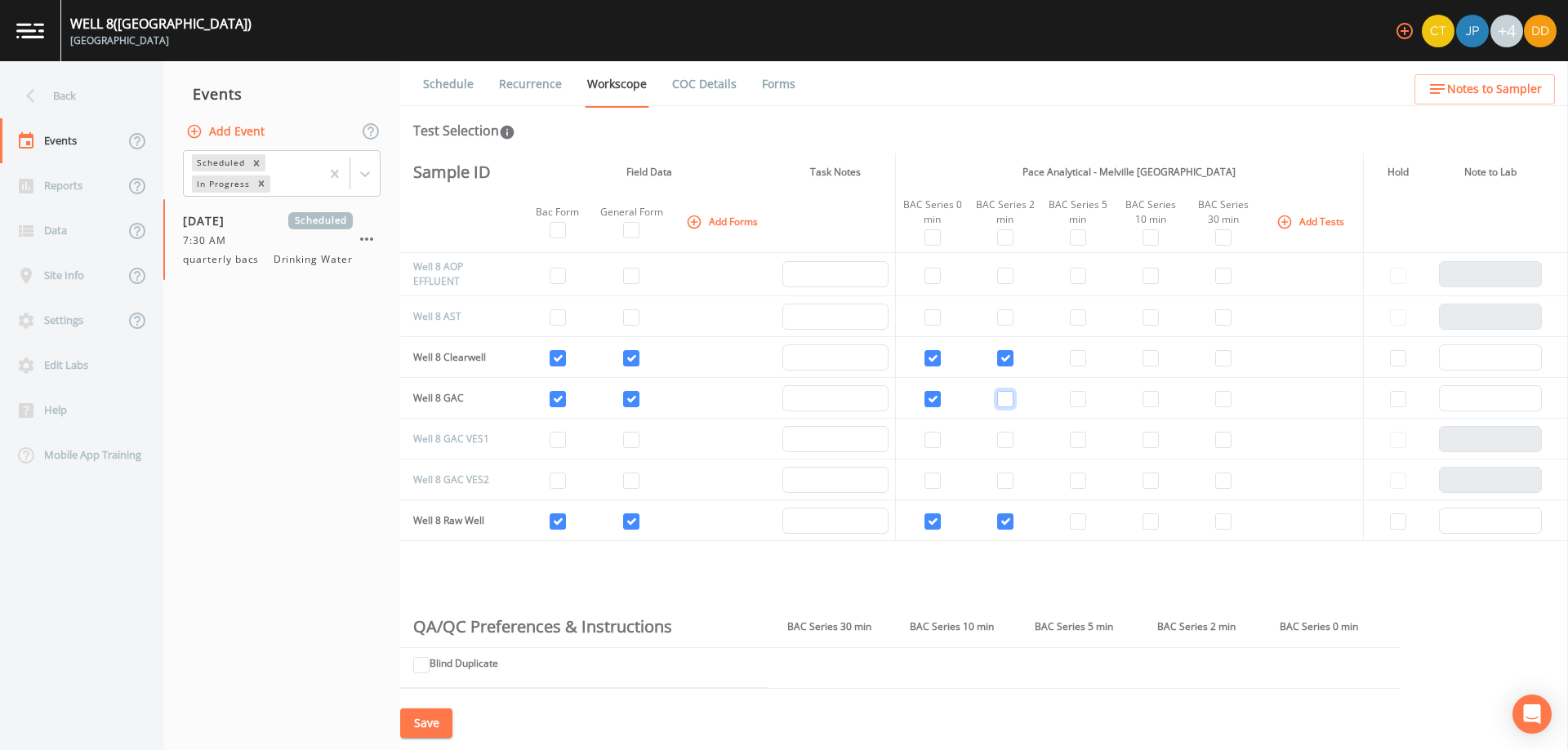
click at [1002, 406] on input "checkbox" at bounding box center [1006, 399] width 17 height 17
checkbox input "true"
drag, startPoint x: 1074, startPoint y: 358, endPoint x: 1074, endPoint y: 407, distance: 49.0
click at [1074, 358] on input "checkbox" at bounding box center [1078, 358] width 17 height 17
checkbox input "true"
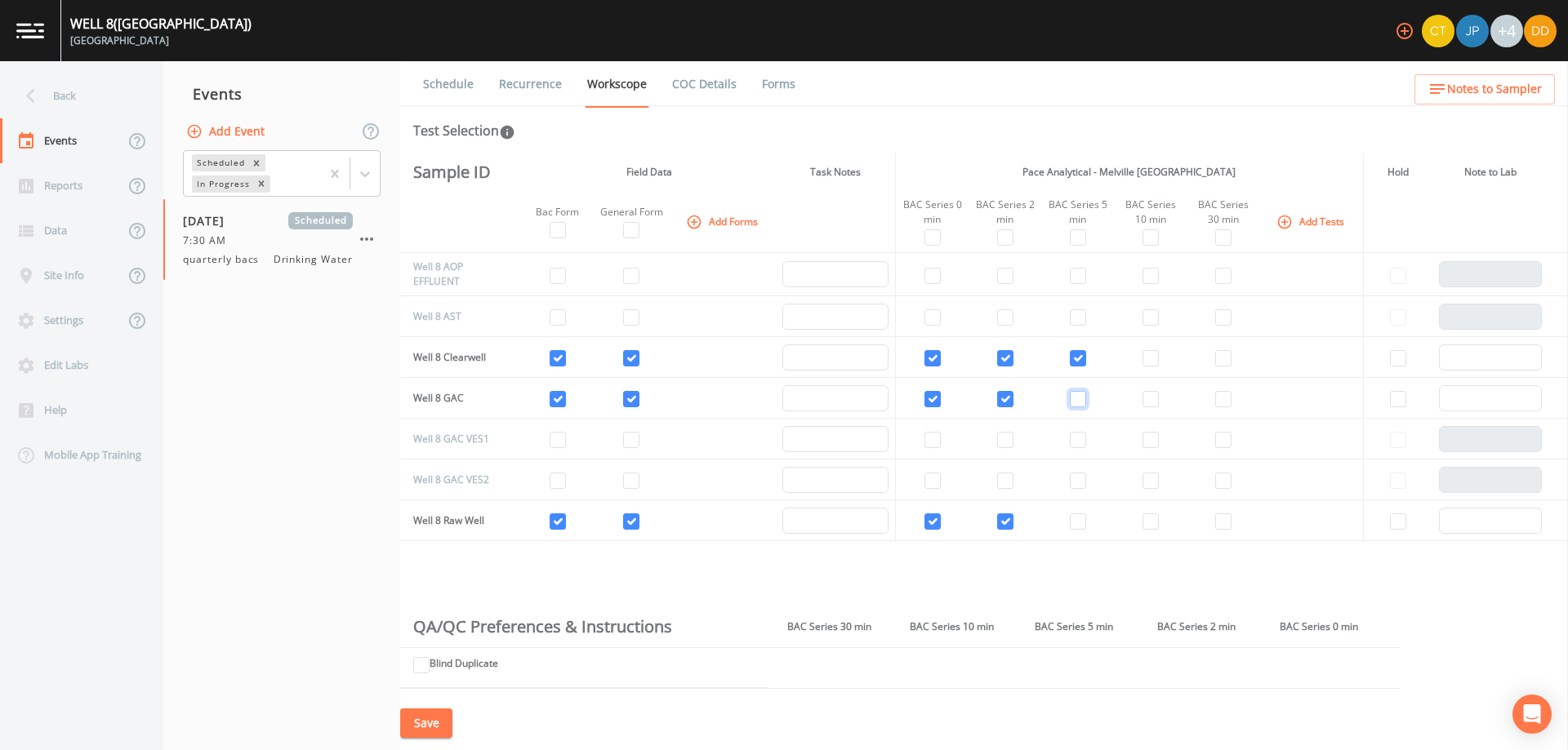
click at [1076, 393] on input "checkbox" at bounding box center [1078, 399] width 17 height 17
checkbox input "true"
drag, startPoint x: 1070, startPoint y: 523, endPoint x: 1173, endPoint y: 530, distance: 103.2
click at [1071, 523] on input "checkbox" at bounding box center [1078, 522] width 17 height 17
checkbox input "true"
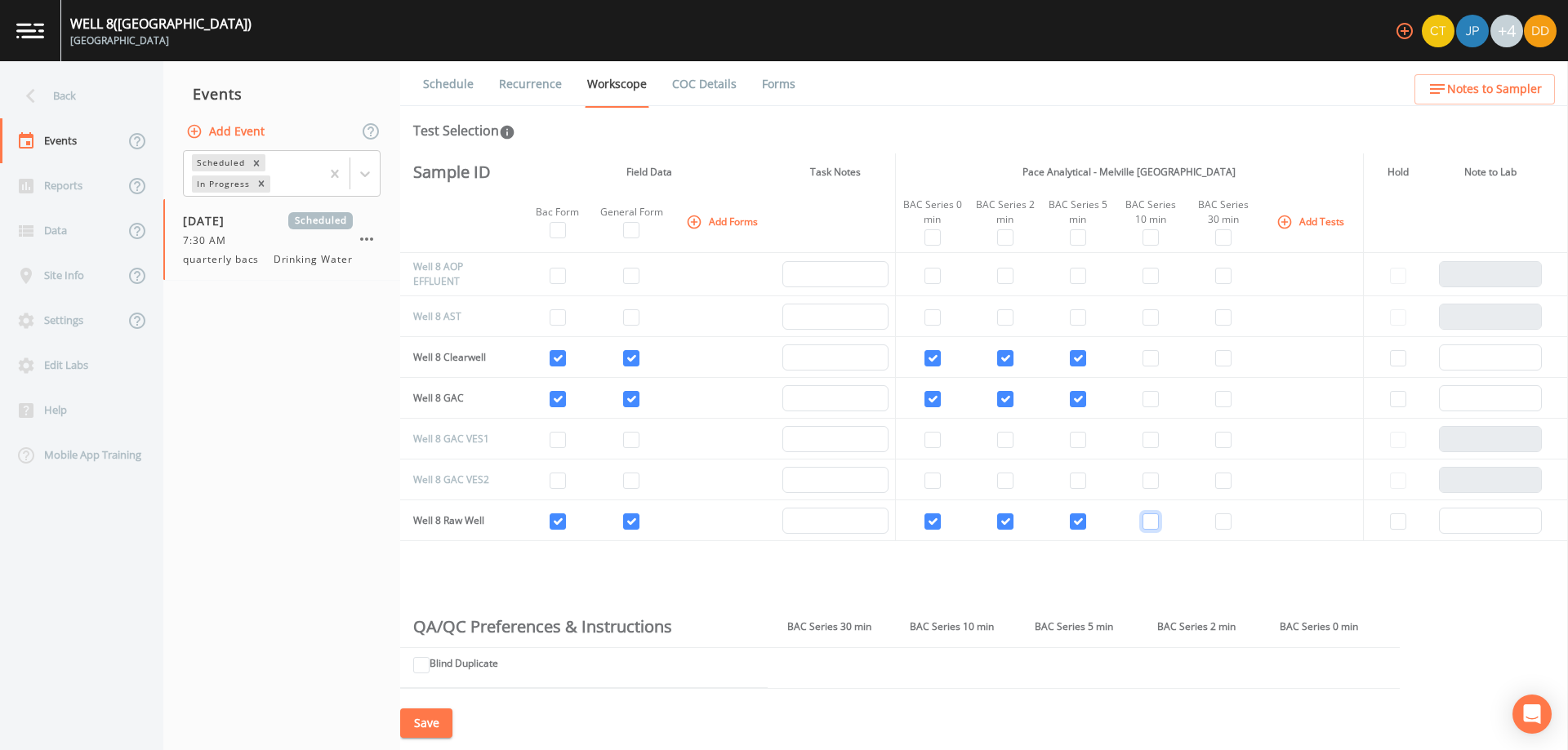
drag, startPoint x: 1149, startPoint y: 521, endPoint x: 1145, endPoint y: 392, distance: 129.1
click at [1150, 515] on input "checkbox" at bounding box center [1151, 522] width 17 height 17
checkbox input "true"
click at [1145, 392] on input "checkbox" at bounding box center [1151, 399] width 17 height 17
checkbox input "true"
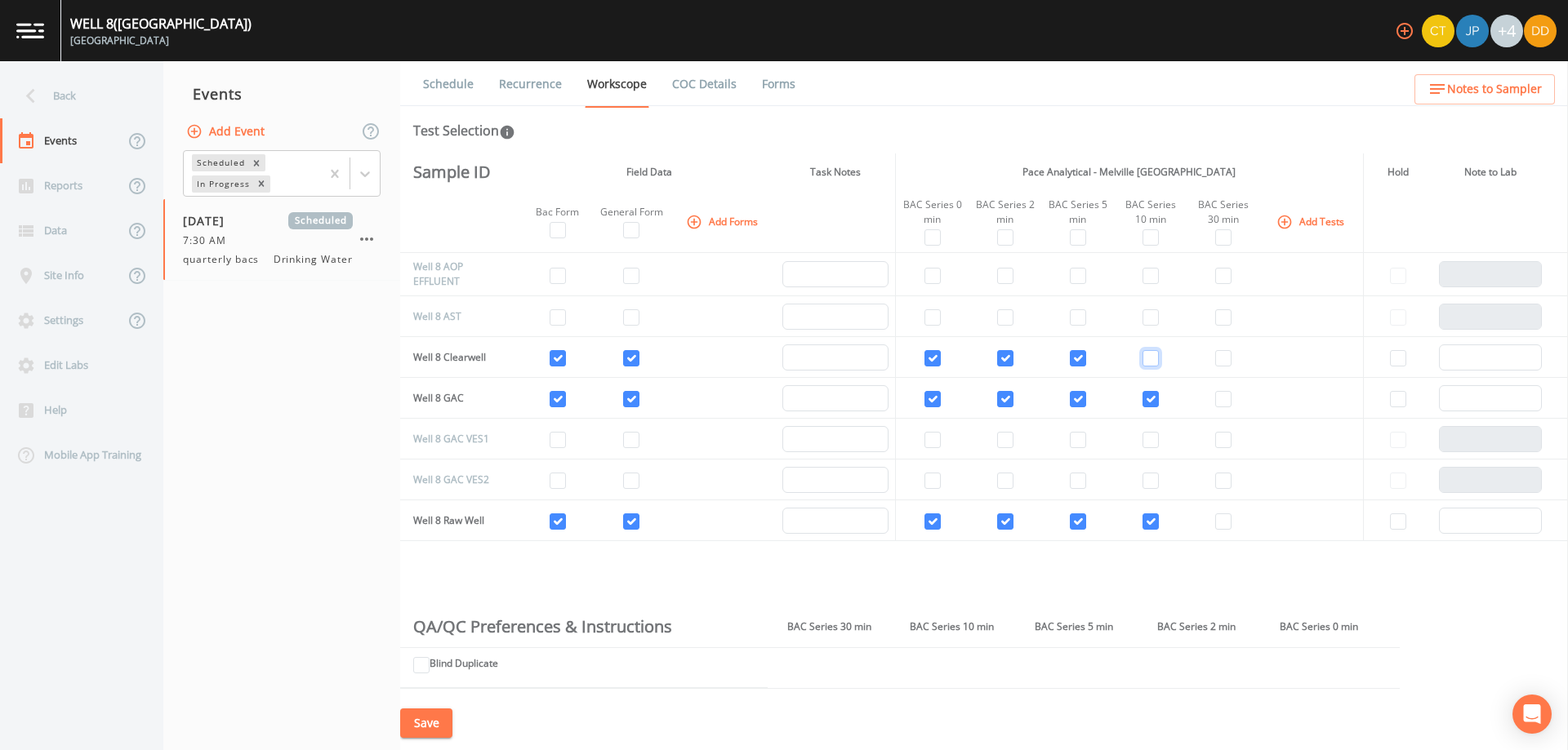
click at [1145, 360] on input "checkbox" at bounding box center [1151, 358] width 17 height 17
checkbox input "true"
click at [1219, 354] on input "checkbox" at bounding box center [1224, 358] width 17 height 17
checkbox input "true"
click at [1218, 402] on input "checkbox" at bounding box center [1224, 399] width 17 height 17
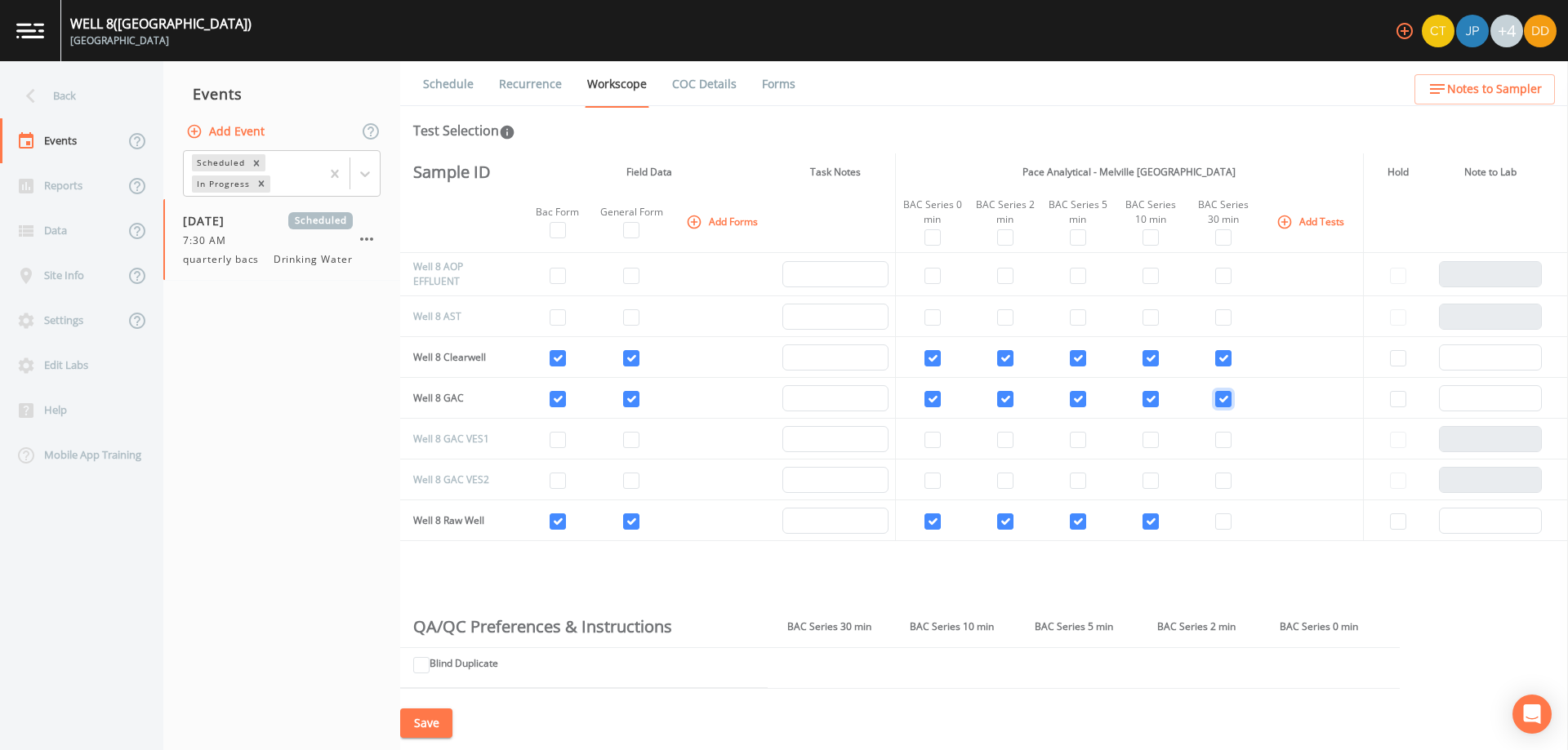
checkbox input "true"
click at [1217, 523] on input "checkbox" at bounding box center [1224, 522] width 17 height 17
checkbox input "true"
click at [433, 723] on button "Save" at bounding box center [426, 723] width 52 height 30
click at [425, 719] on button "Save" at bounding box center [426, 723] width 52 height 30
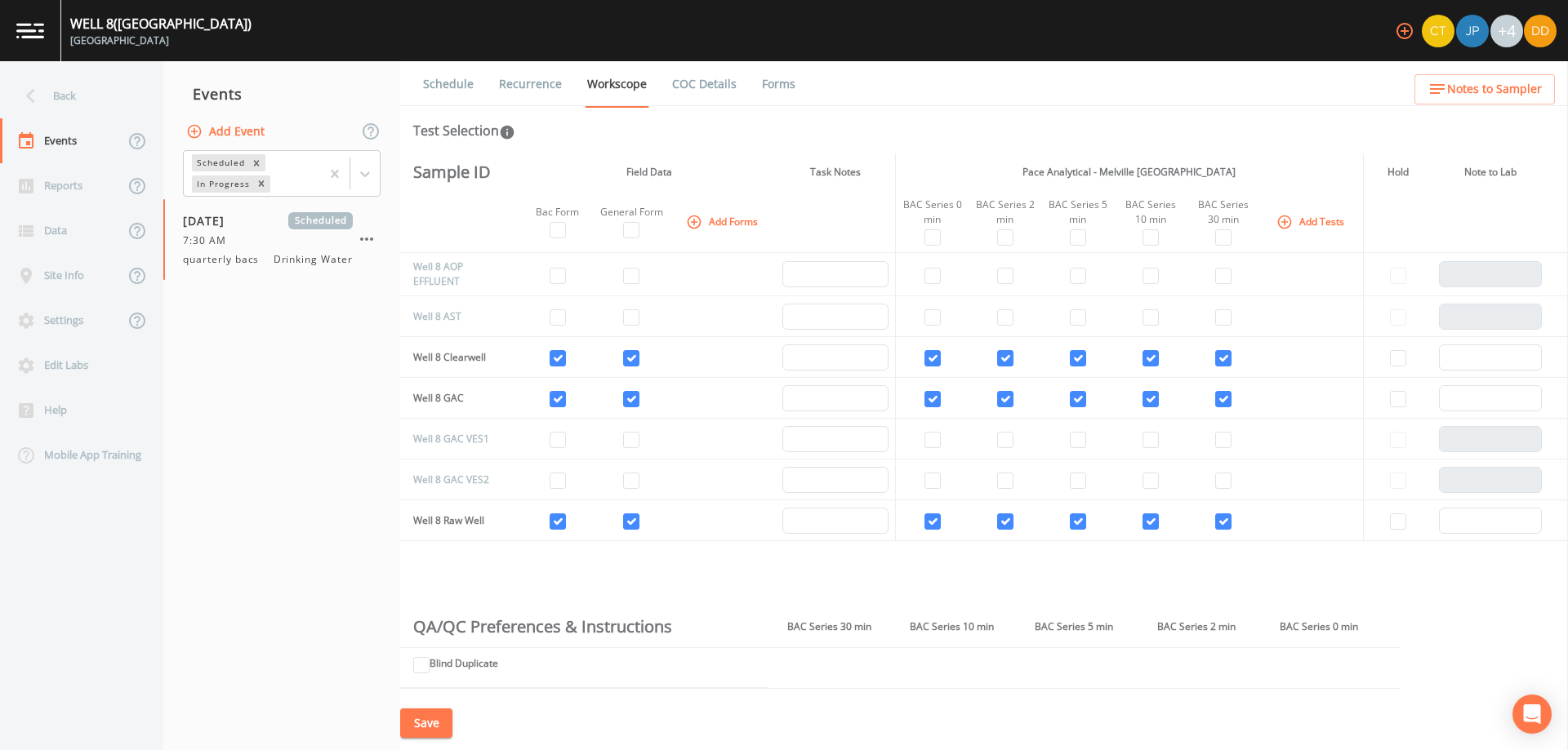
click at [440, 723] on button "Save" at bounding box center [426, 723] width 52 height 30
click at [241, 136] on button "Add Event" at bounding box center [227, 131] width 88 height 30
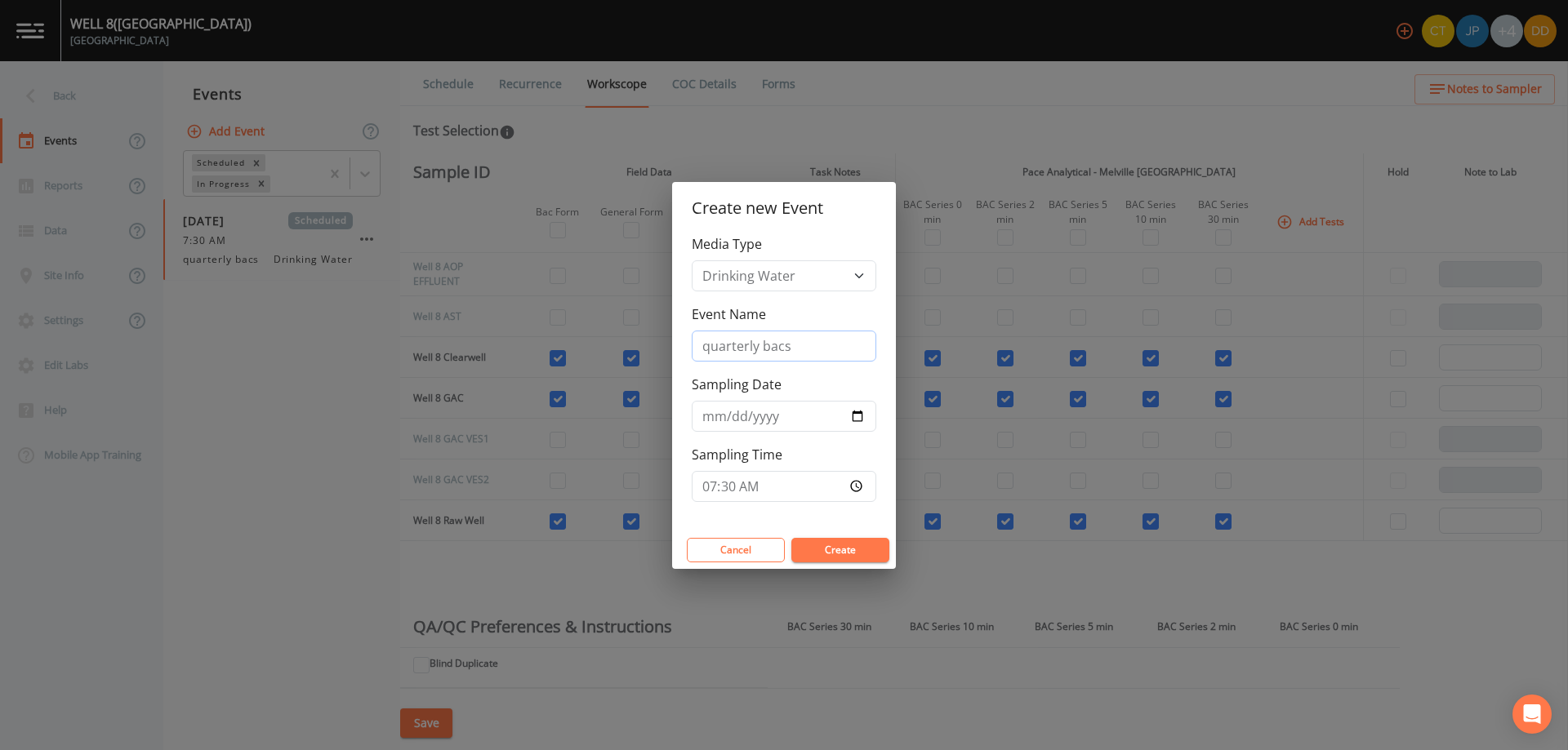
click at [796, 342] on input "quarterly bacs" at bounding box center [784, 346] width 185 height 31
type input "quarterly"
click at [334, 485] on div "Create new Event Media Type Drinking Water Event Name quarterly Sampling Date […" at bounding box center [784, 375] width 1568 height 750
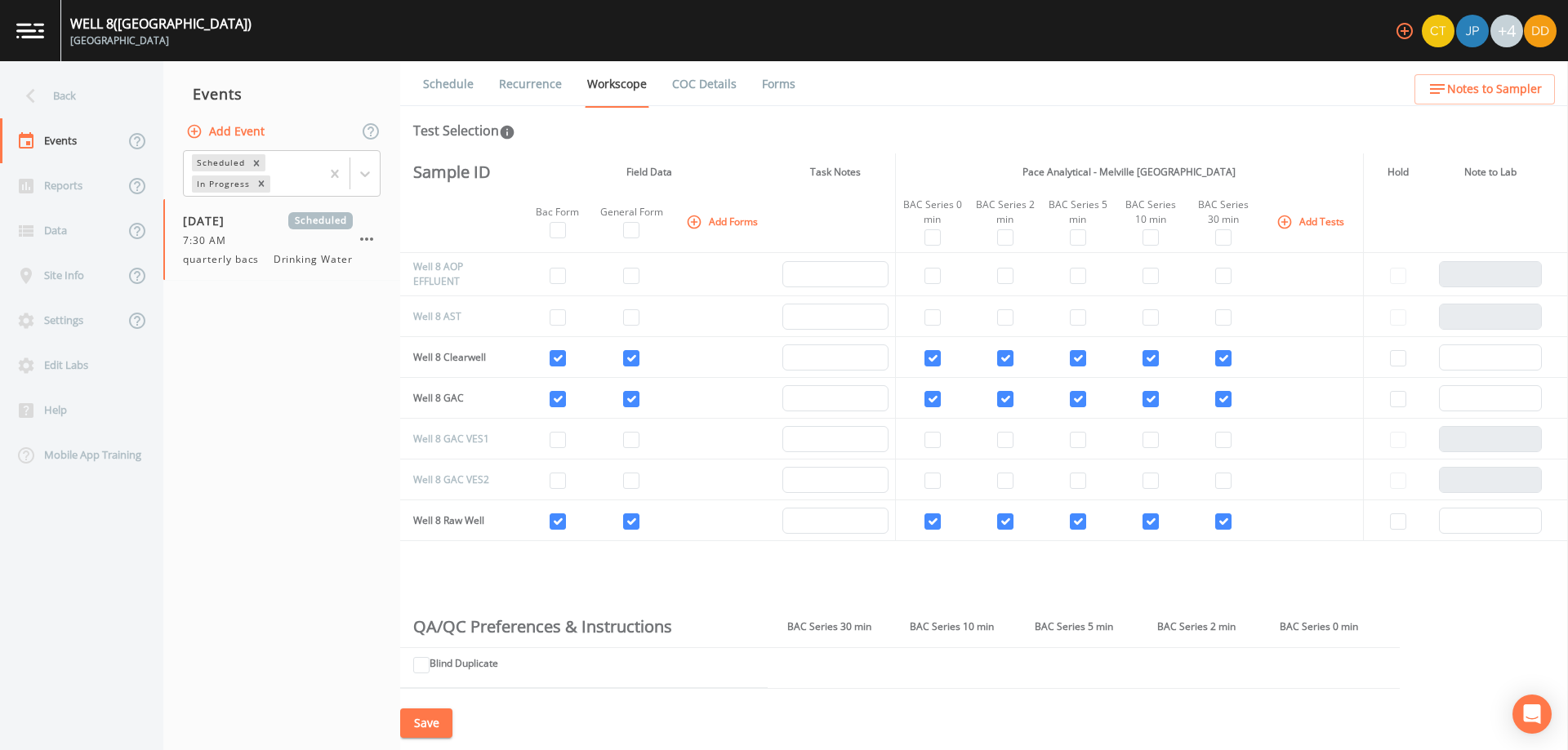
click at [238, 117] on button "Add Event" at bounding box center [227, 131] width 88 height 30
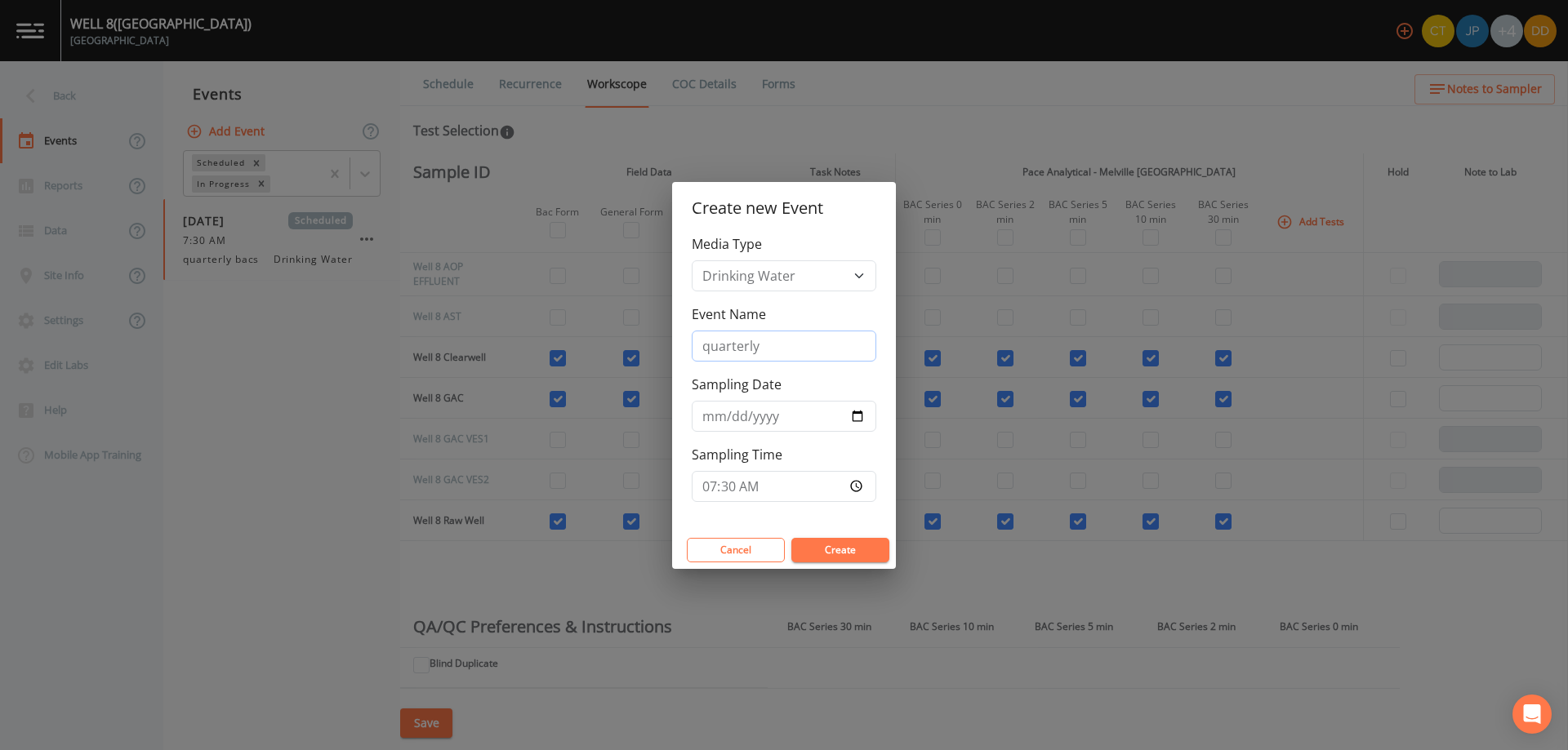
click at [802, 343] on input "quarterly" at bounding box center [784, 346] width 185 height 31
click at [858, 542] on button "Create" at bounding box center [840, 550] width 98 height 24
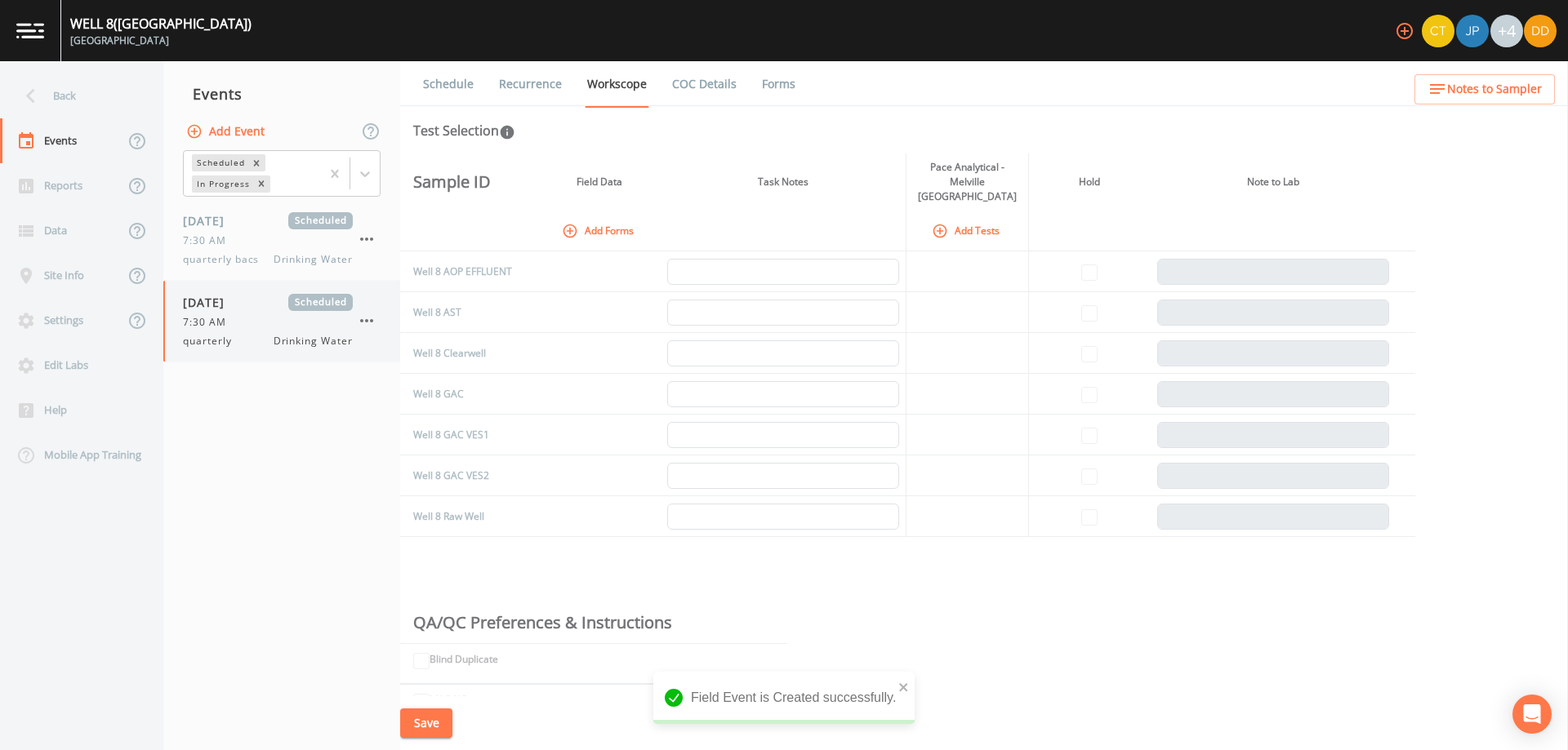
click at [262, 336] on div "quarterly Drinking Water" at bounding box center [268, 342] width 170 height 15
click at [260, 255] on span "quarterly bacs" at bounding box center [225, 259] width 86 height 15
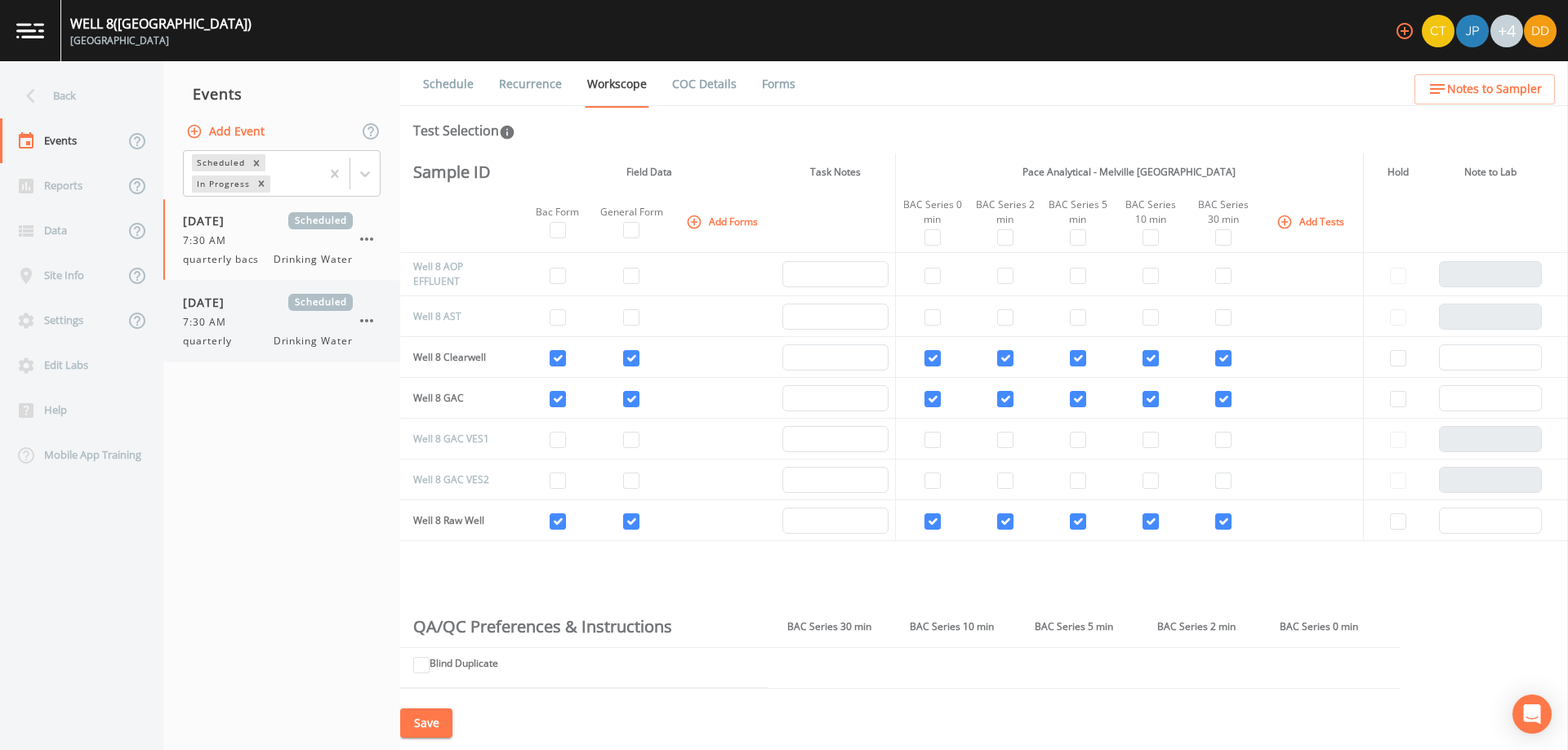
click at [248, 330] on div "[DATE] Scheduled 7:30 AM quarterly Drinking Water" at bounding box center [268, 321] width 170 height 55
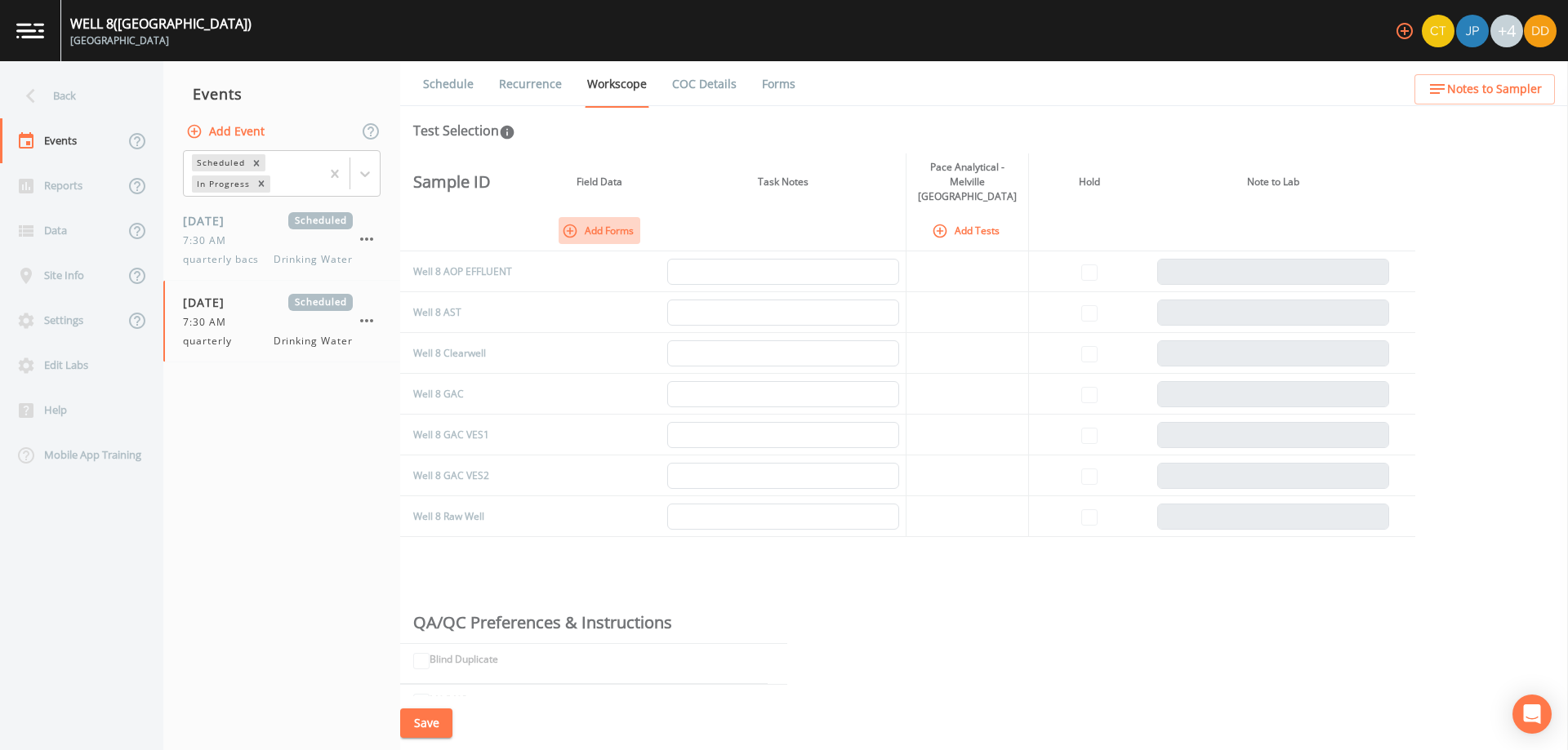
click at [591, 217] on button "Add Forms" at bounding box center [600, 230] width 82 height 27
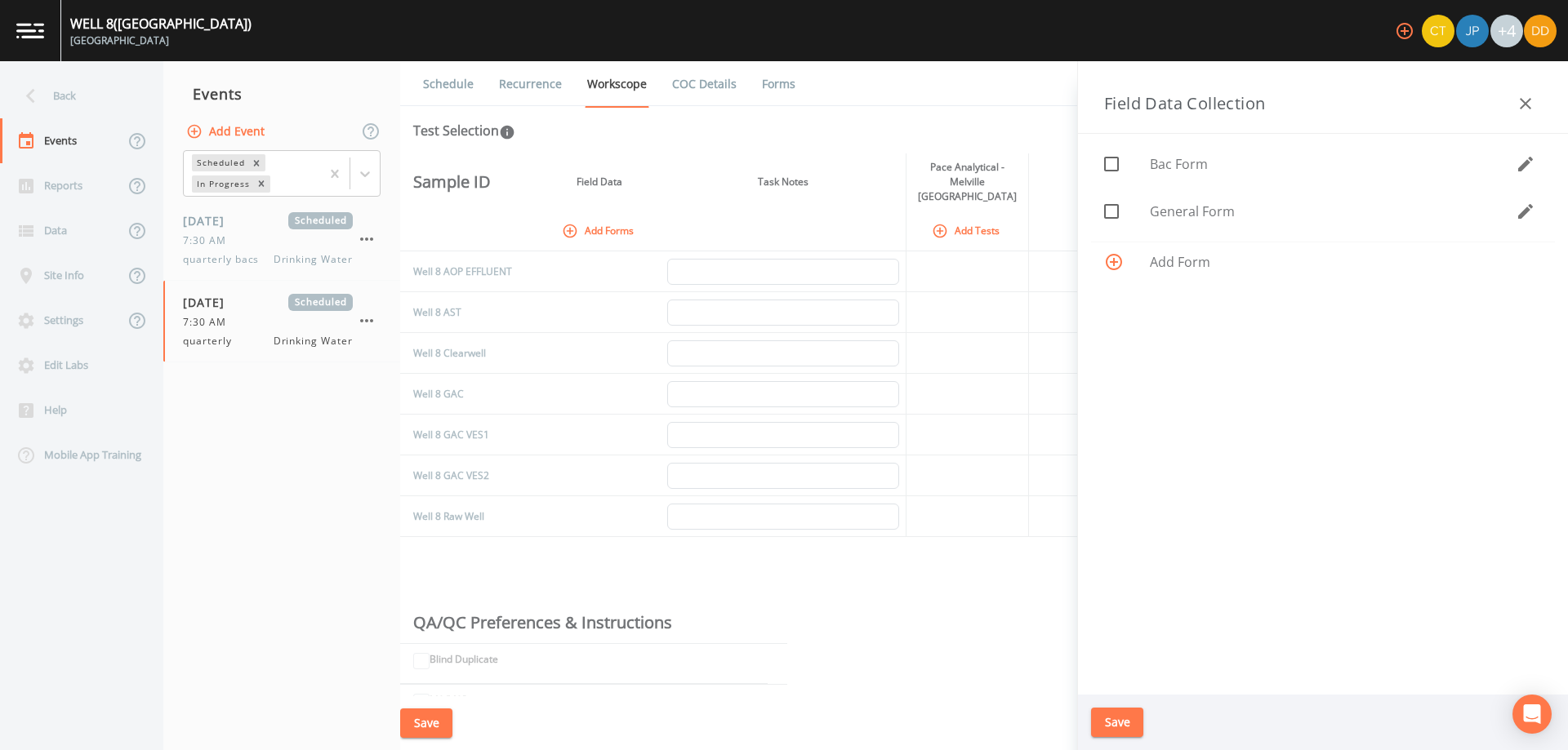
click at [1200, 207] on span "General Form" at bounding box center [1333, 212] width 366 height 20
checkbox input "true"
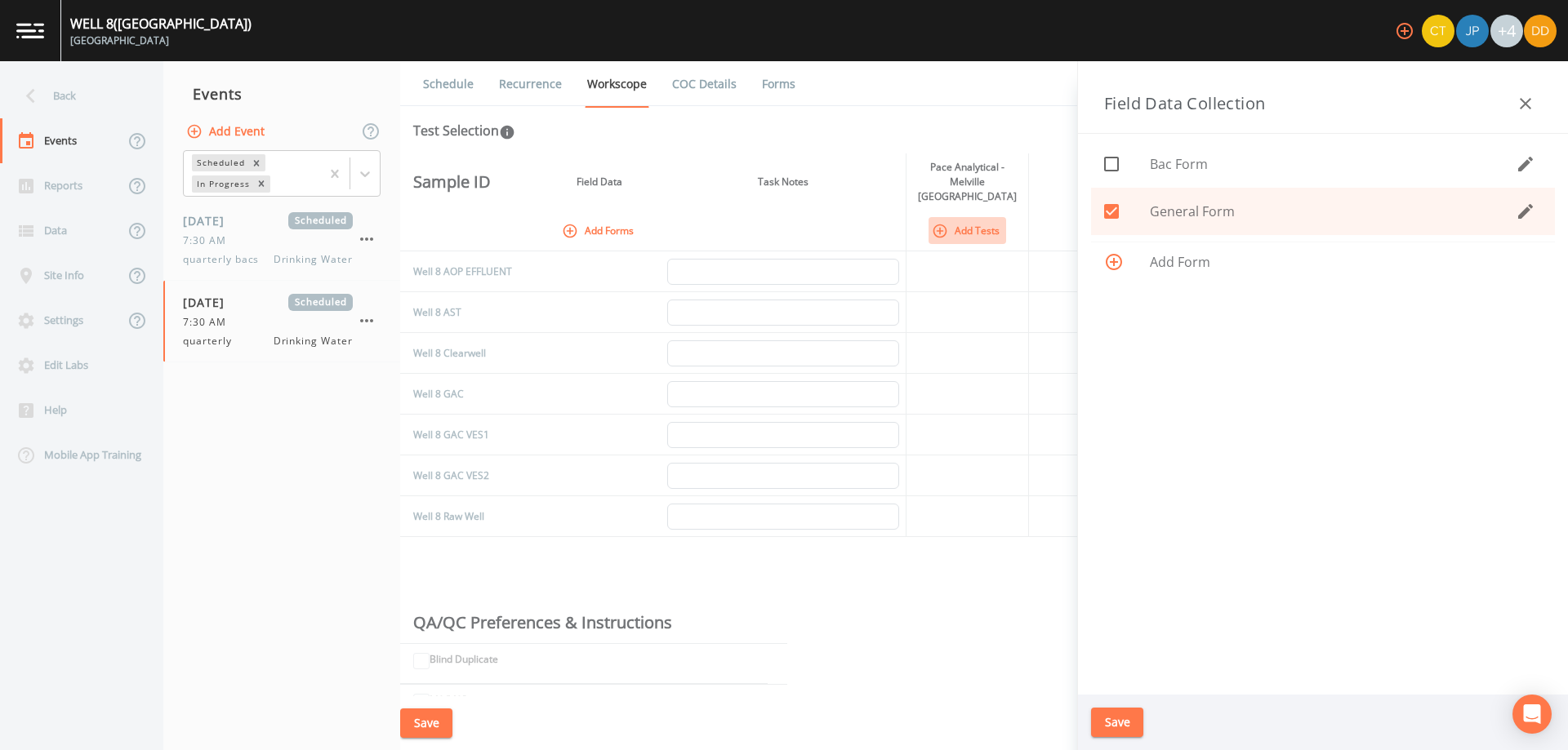
click at [950, 217] on button "Add Tests" at bounding box center [967, 230] width 77 height 27
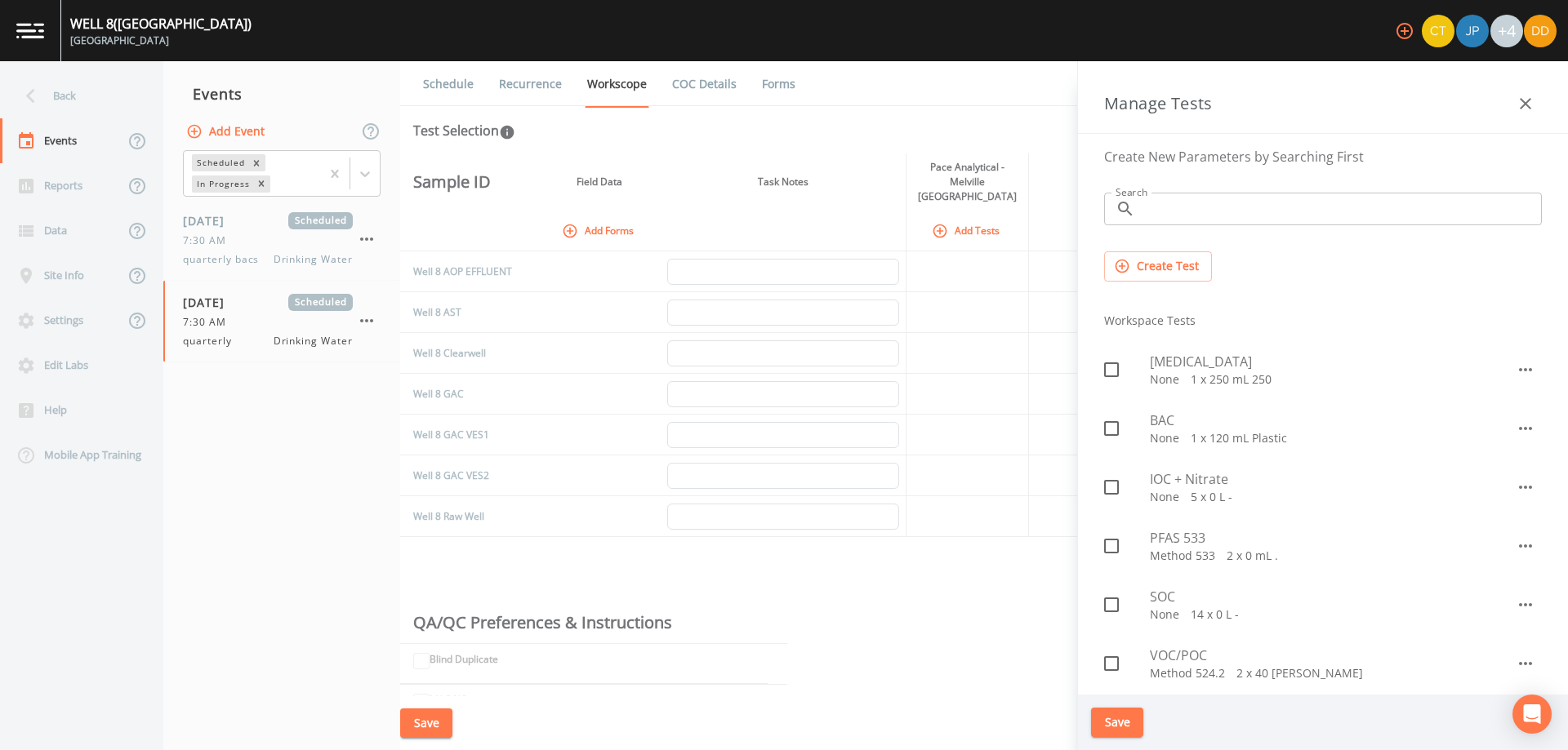
click at [1013, 109] on div "Schedule Recurrence Workscope COC Details Forms Test Selection Sample ID Field …" at bounding box center [984, 406] width 1168 height 689
click at [1514, 106] on button "button" at bounding box center [1525, 103] width 32 height 32
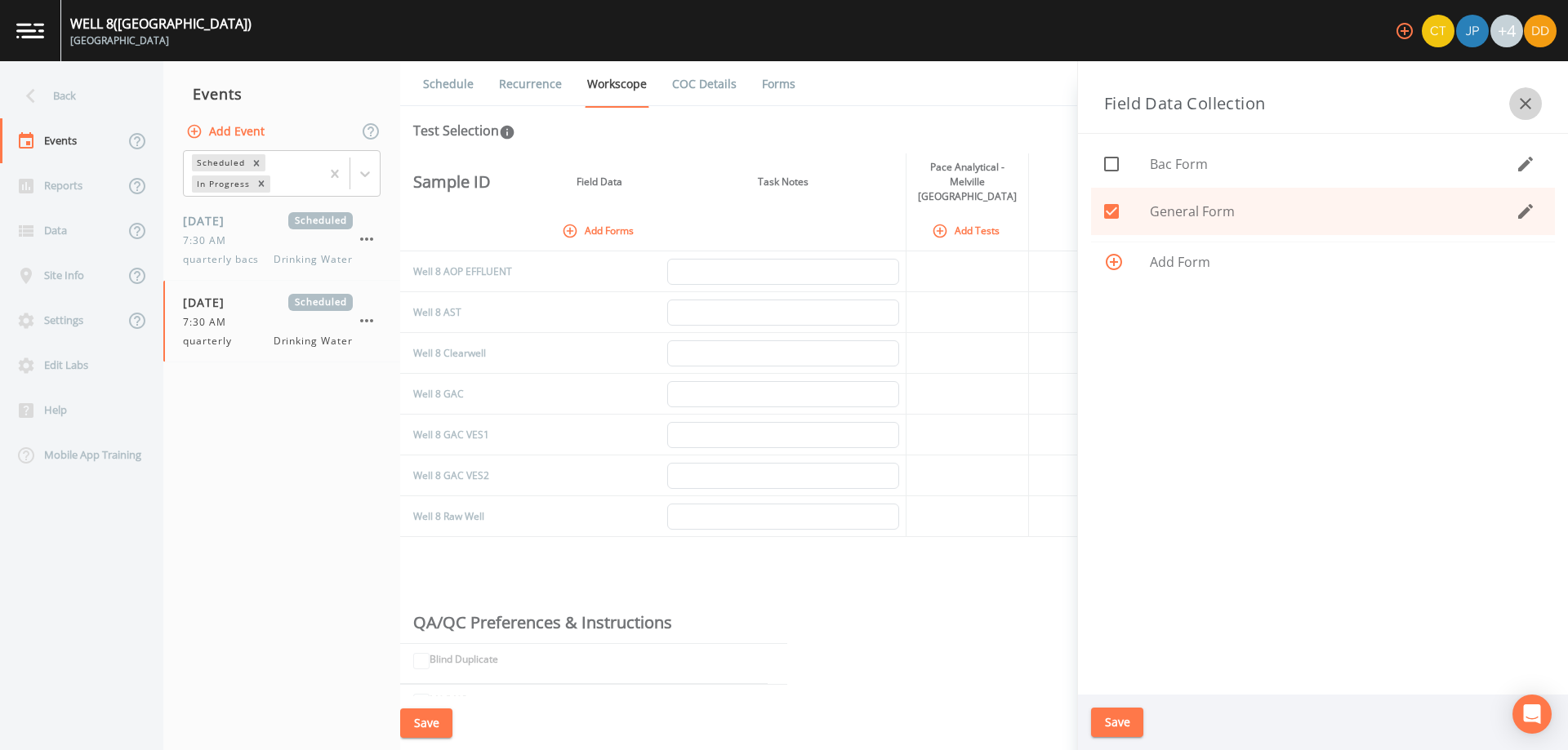
click at [1526, 101] on icon "button" at bounding box center [1526, 104] width 20 height 20
click at [608, 217] on button "Add Forms" at bounding box center [600, 230] width 82 height 27
click at [1202, 209] on span "General Form" at bounding box center [1333, 212] width 366 height 20
checkbox input "false"
click at [1115, 733] on button "Save" at bounding box center [1117, 723] width 52 height 30
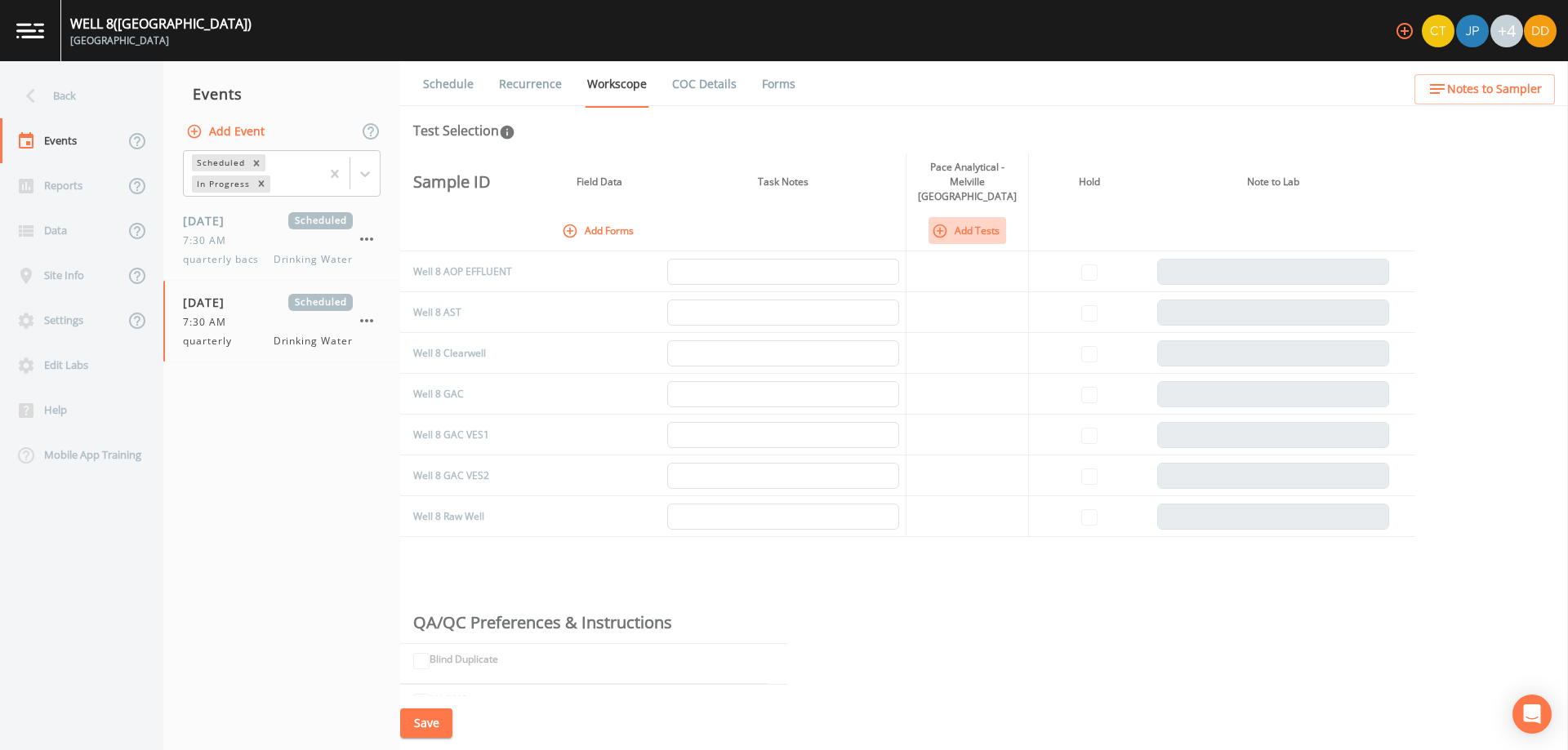
click at [963, 218] on button "Add Tests" at bounding box center [967, 230] width 77 height 27
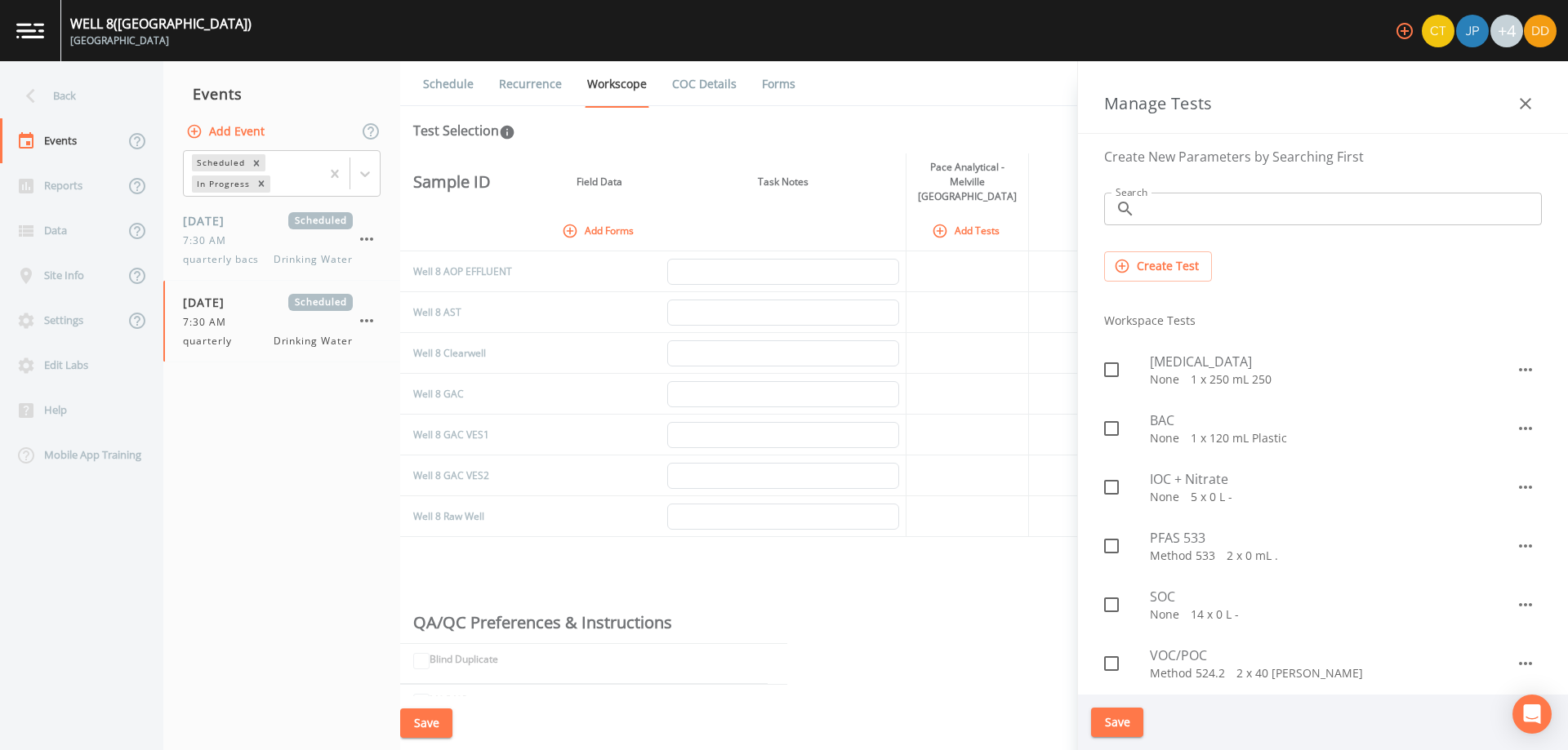
click at [582, 220] on button "Add Forms" at bounding box center [600, 230] width 82 height 27
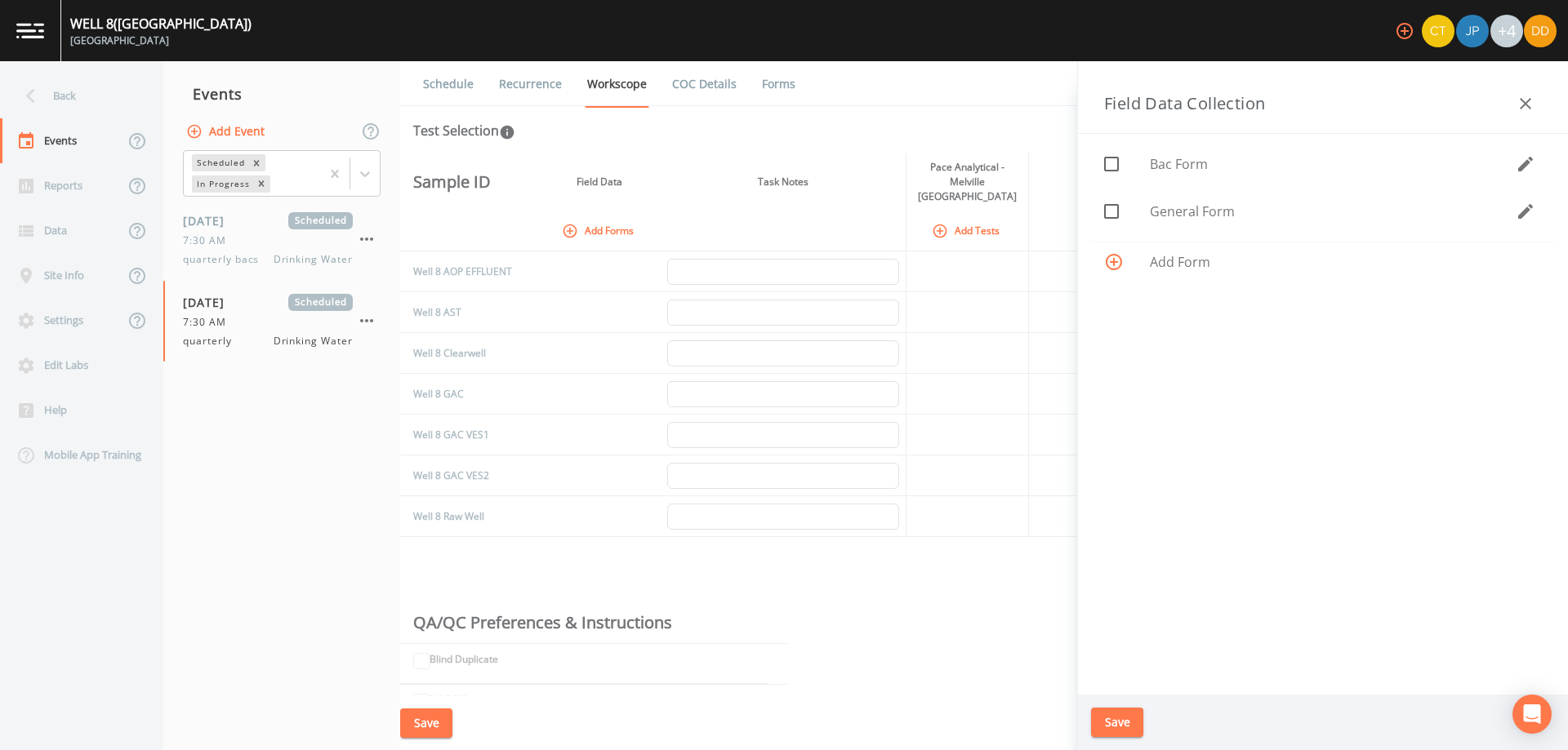
click at [1242, 211] on span "General Form" at bounding box center [1333, 212] width 366 height 20
checkbox input "true"
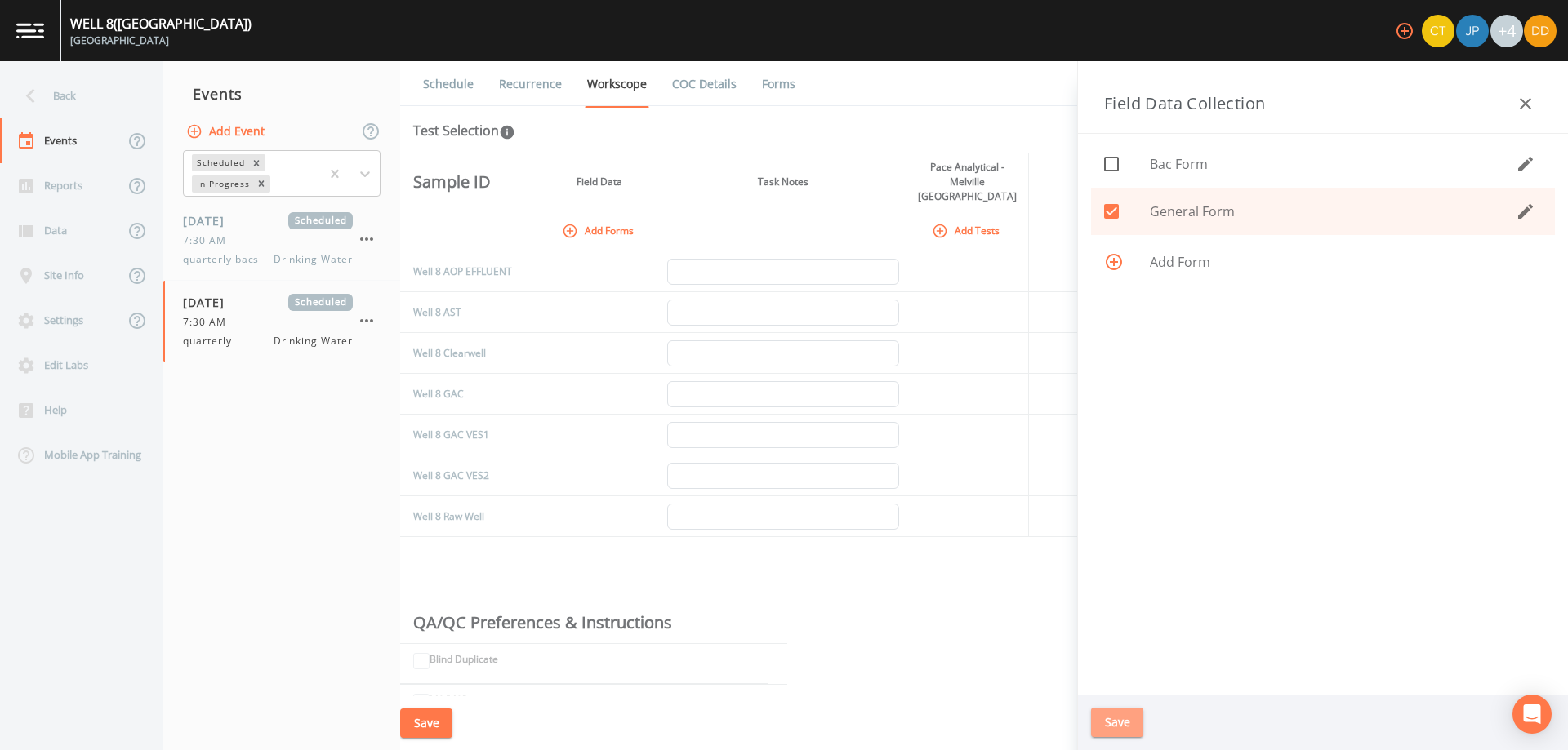
click at [1131, 725] on button "Save" at bounding box center [1117, 723] width 52 height 30
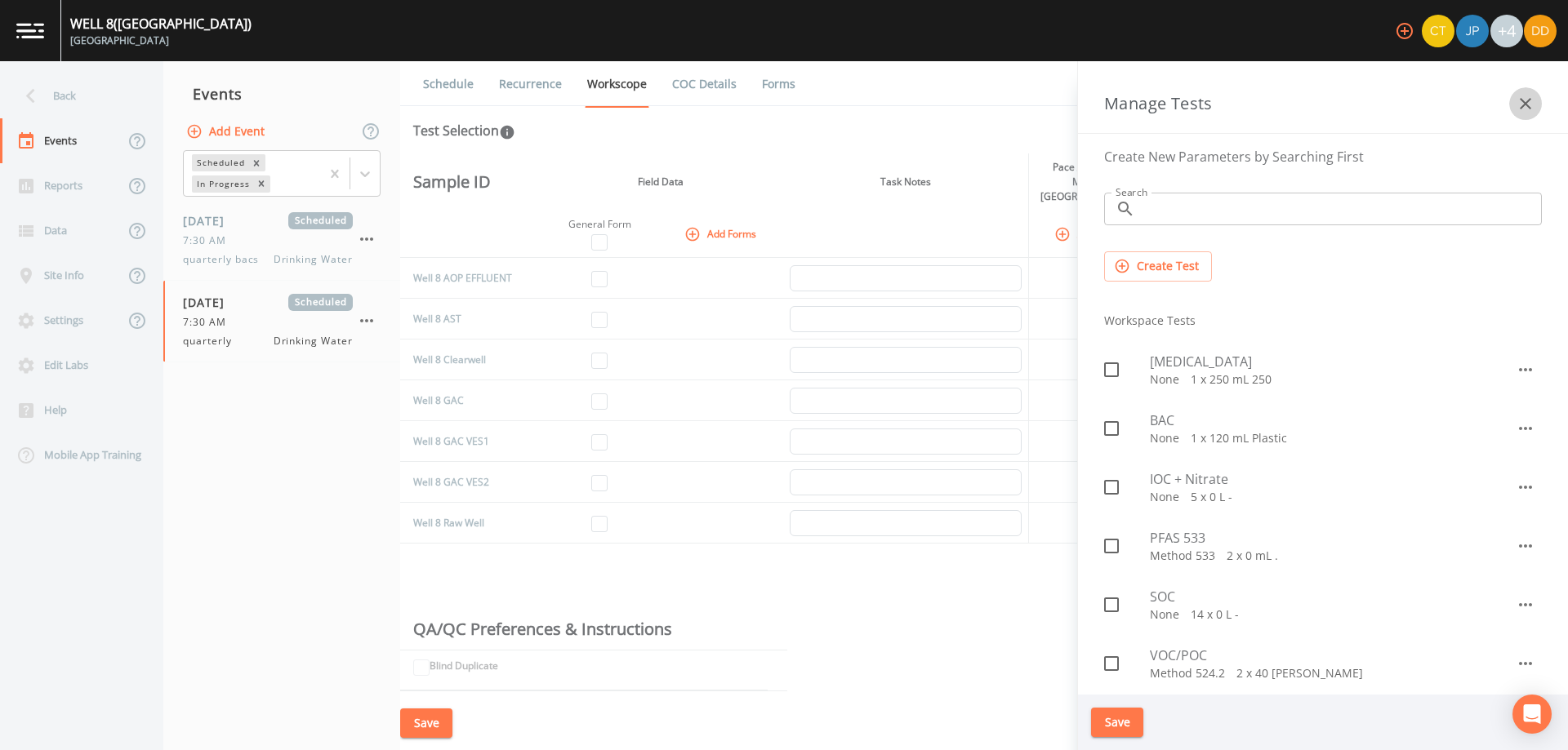
click at [1531, 100] on icon "button" at bounding box center [1526, 104] width 20 height 20
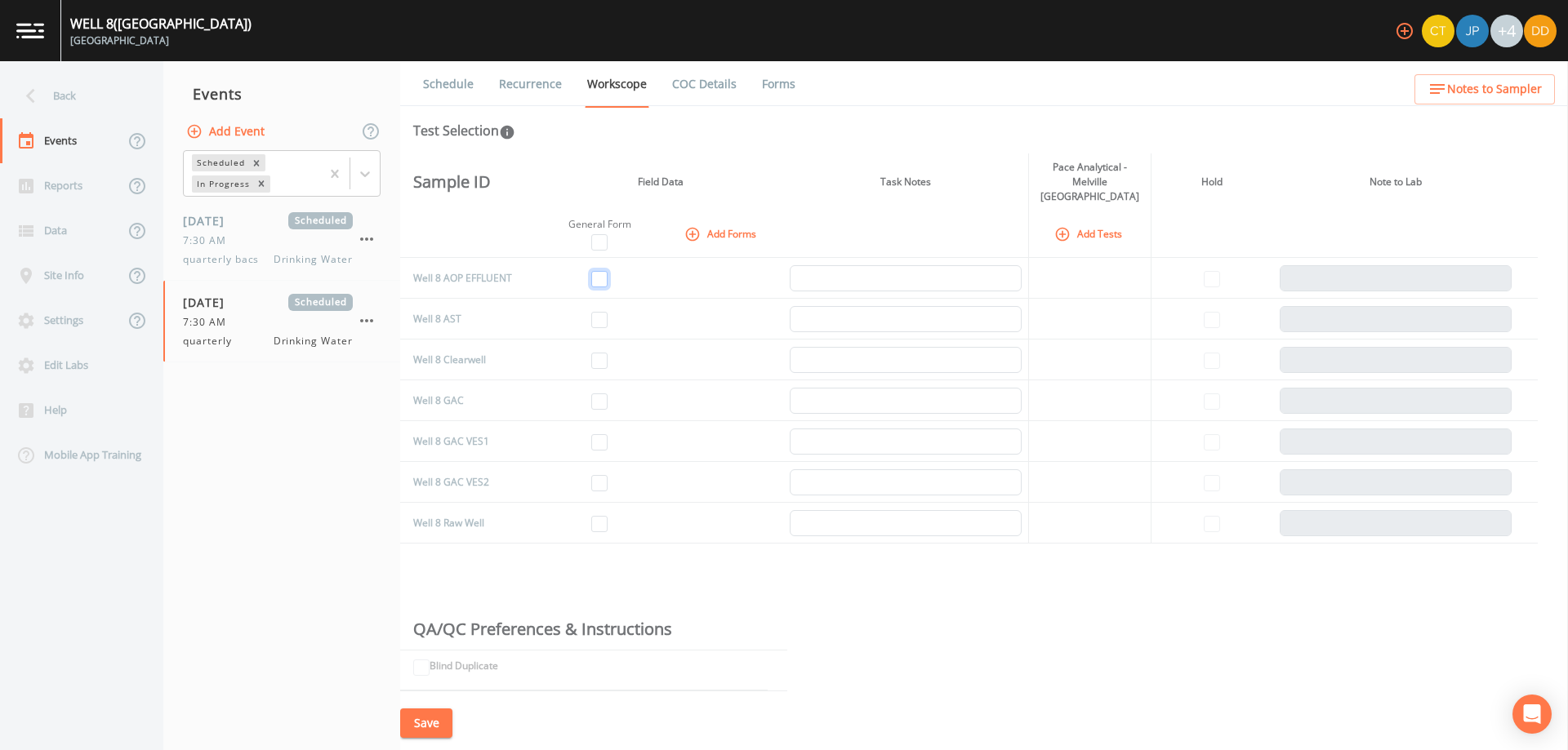
click at [592, 271] on input "checkbox" at bounding box center [600, 279] width 17 height 17
checkbox input "true"
click at [606, 353] on input "checkbox" at bounding box center [600, 361] width 17 height 17
checkbox input "true"
click at [605, 516] on input "checkbox" at bounding box center [600, 524] width 17 height 17
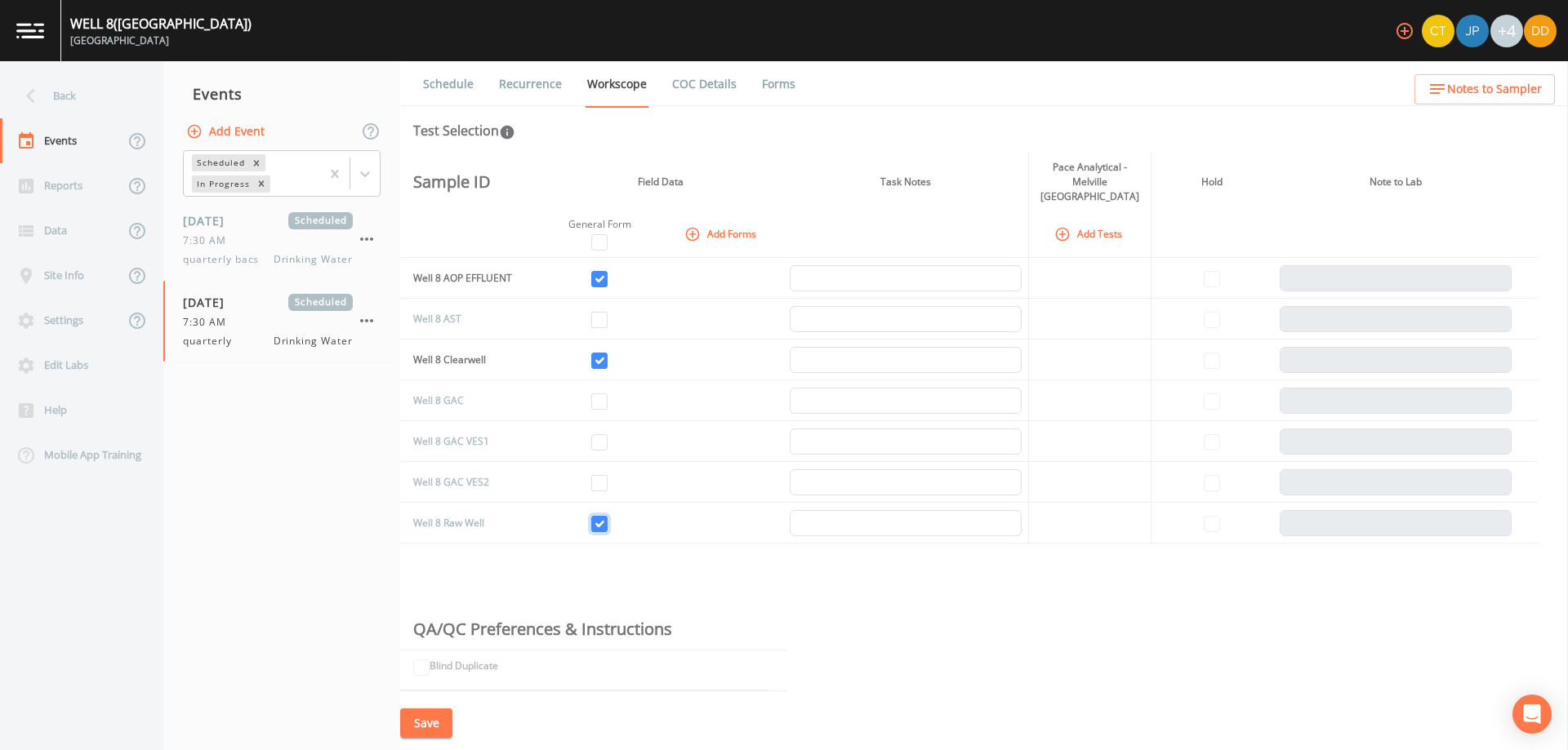
checkbox input "true"
click at [605, 393] on input "checkbox" at bounding box center [600, 402] width 17 height 17
checkbox input "true"
click at [1073, 223] on button "Add Tests" at bounding box center [1090, 234] width 77 height 27
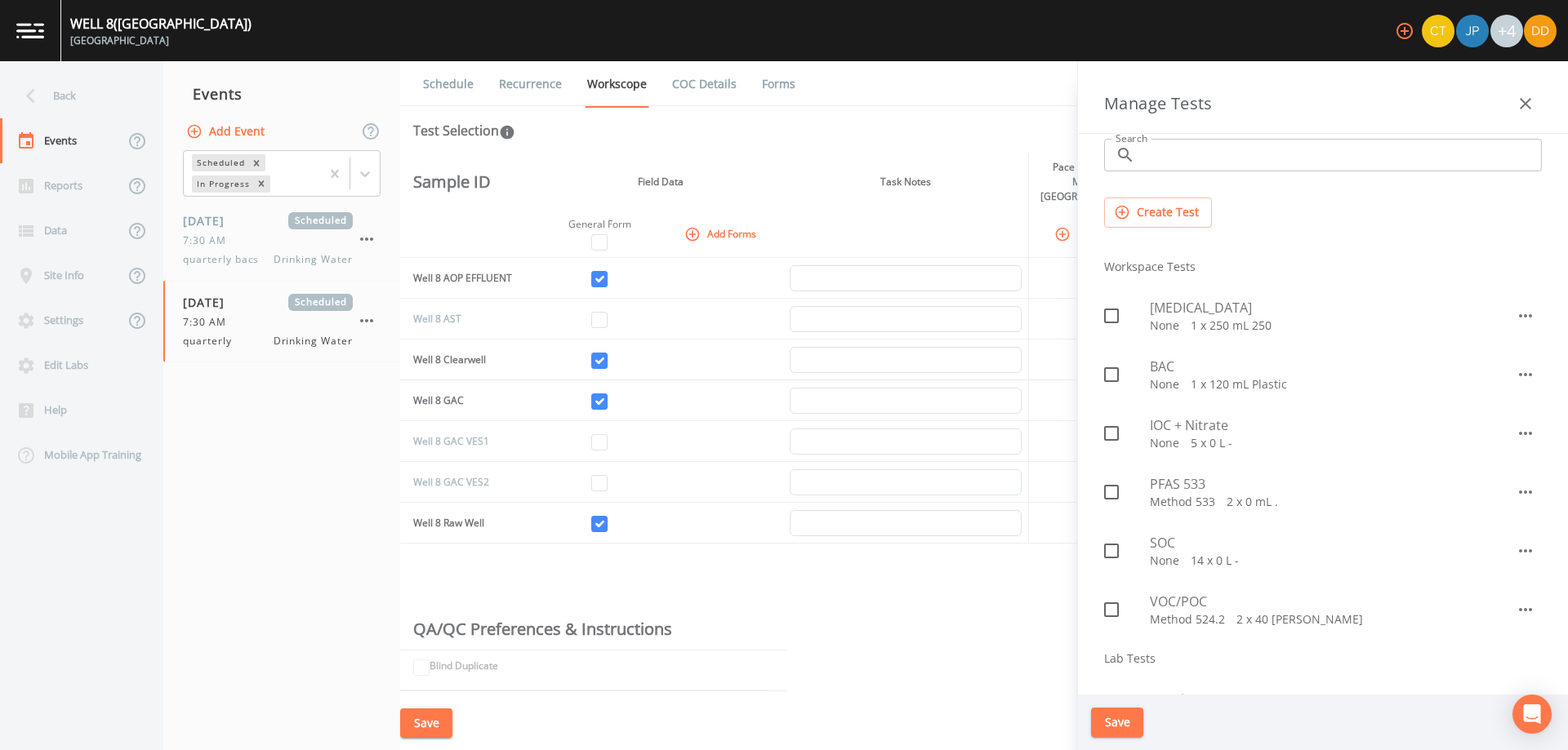
scroll to position [81, 0]
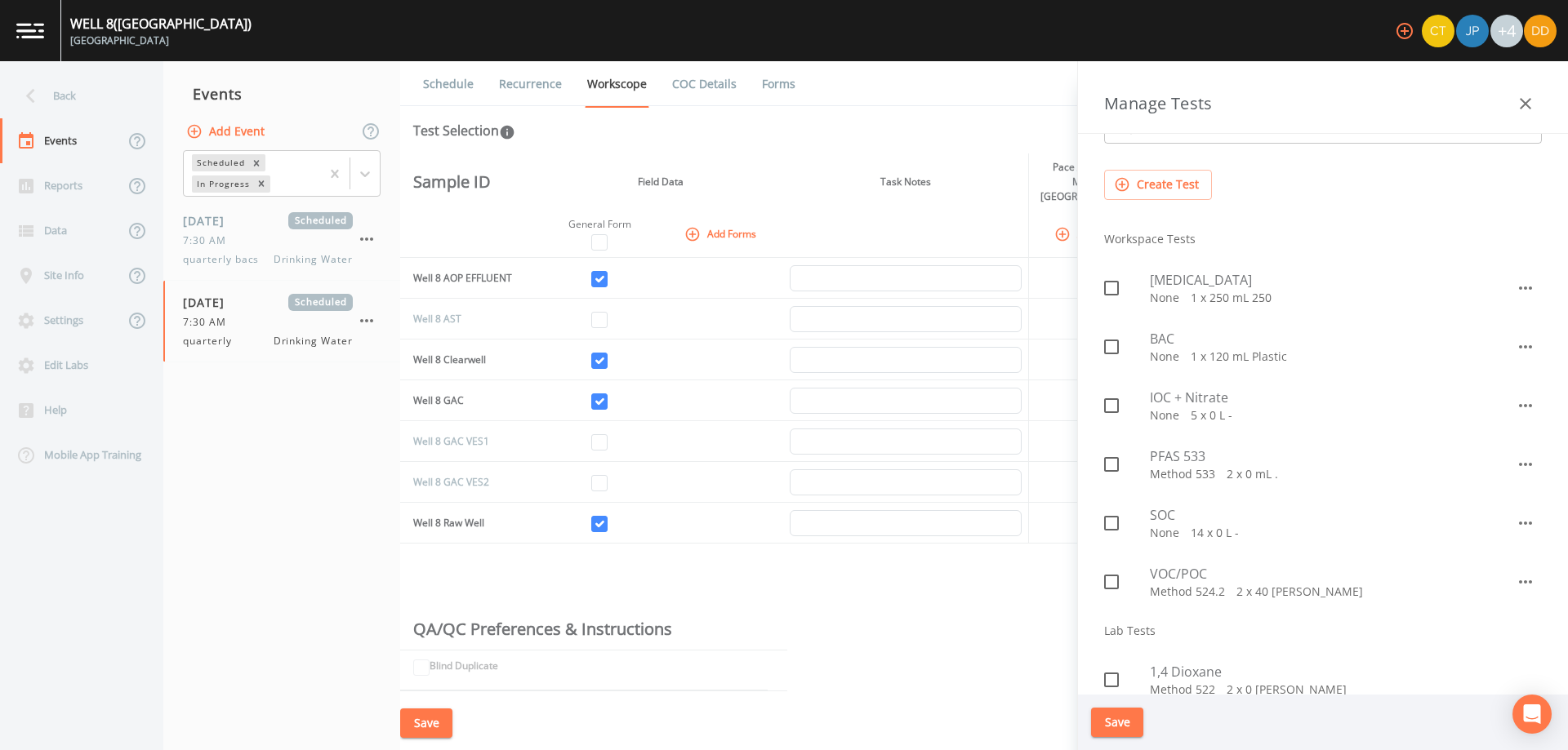
click at [1214, 283] on span "[MEDICAL_DATA]" at bounding box center [1333, 280] width 366 height 20
checkbox input "true"
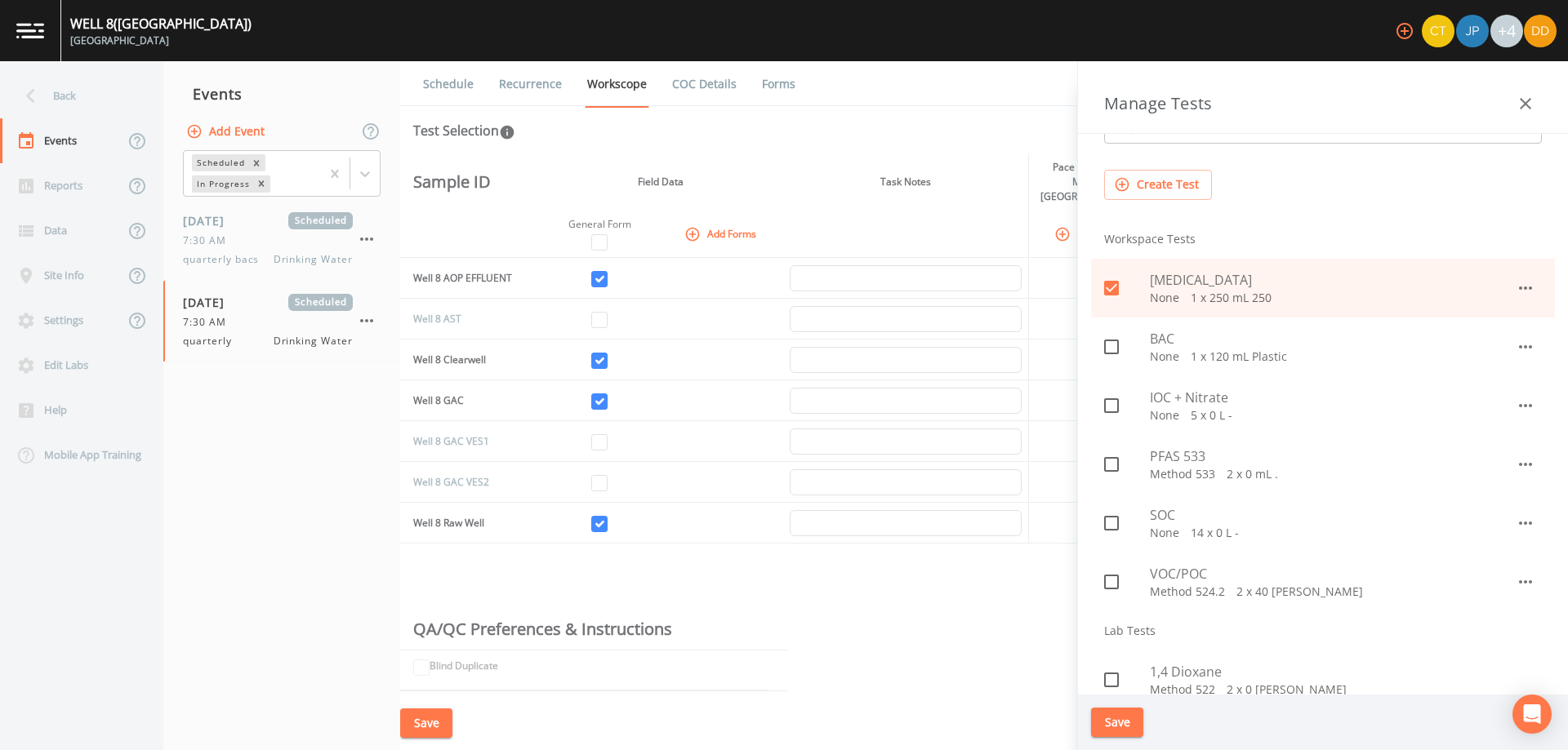
scroll to position [163, 0]
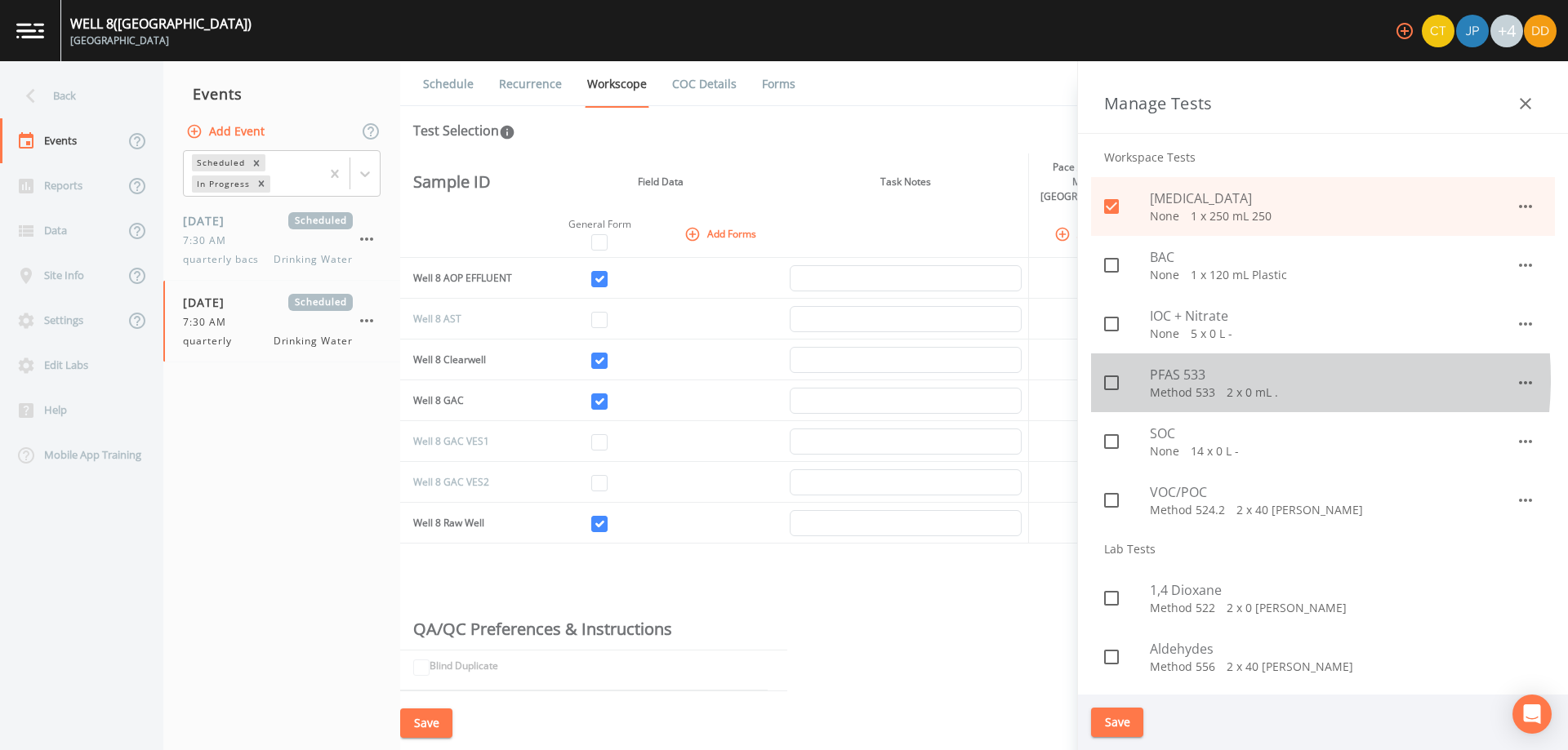
click at [1224, 380] on span "PFAS 533" at bounding box center [1333, 375] width 366 height 20
checkbox input "true"
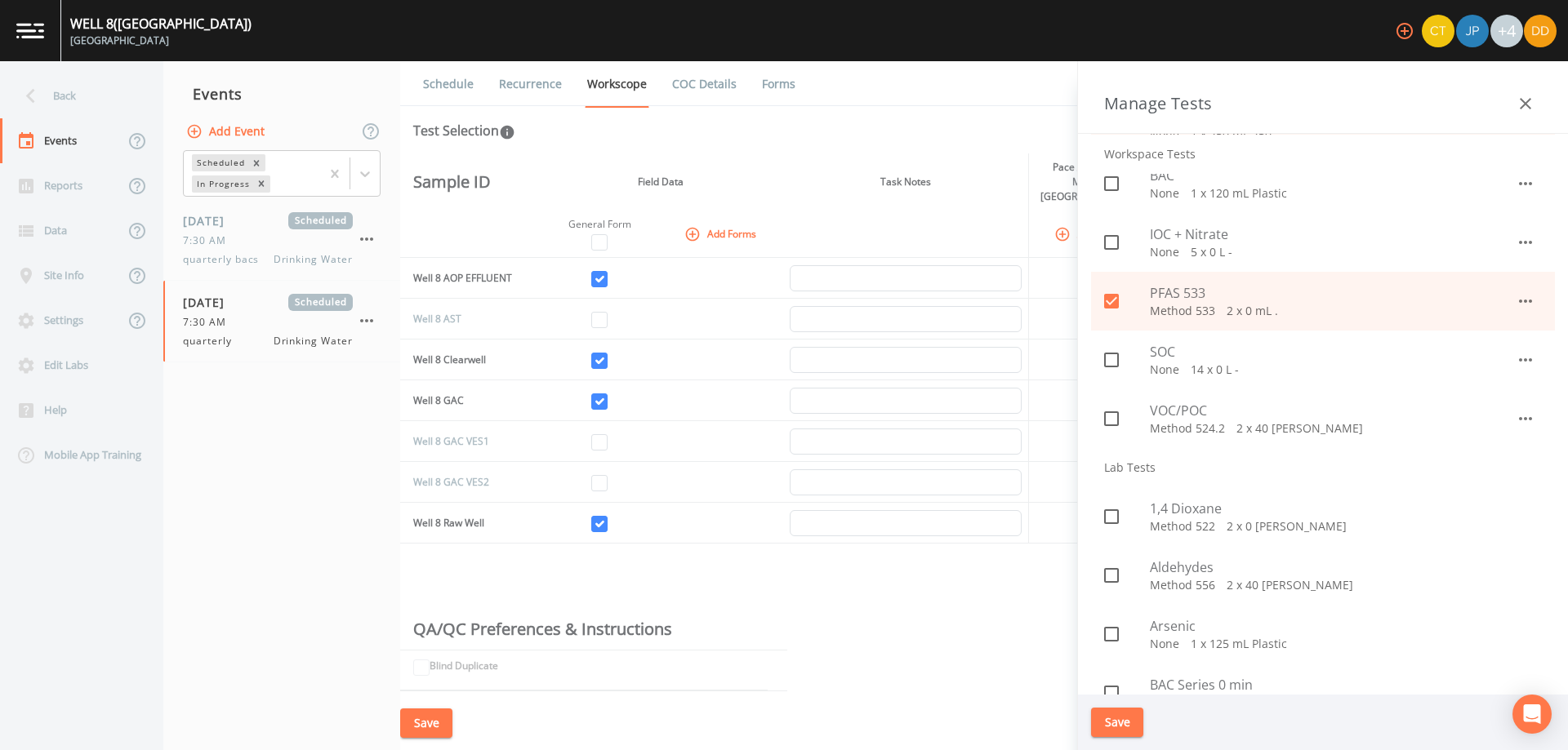
click at [1227, 410] on span "VOC/POC" at bounding box center [1333, 411] width 366 height 20
checkbox input "true"
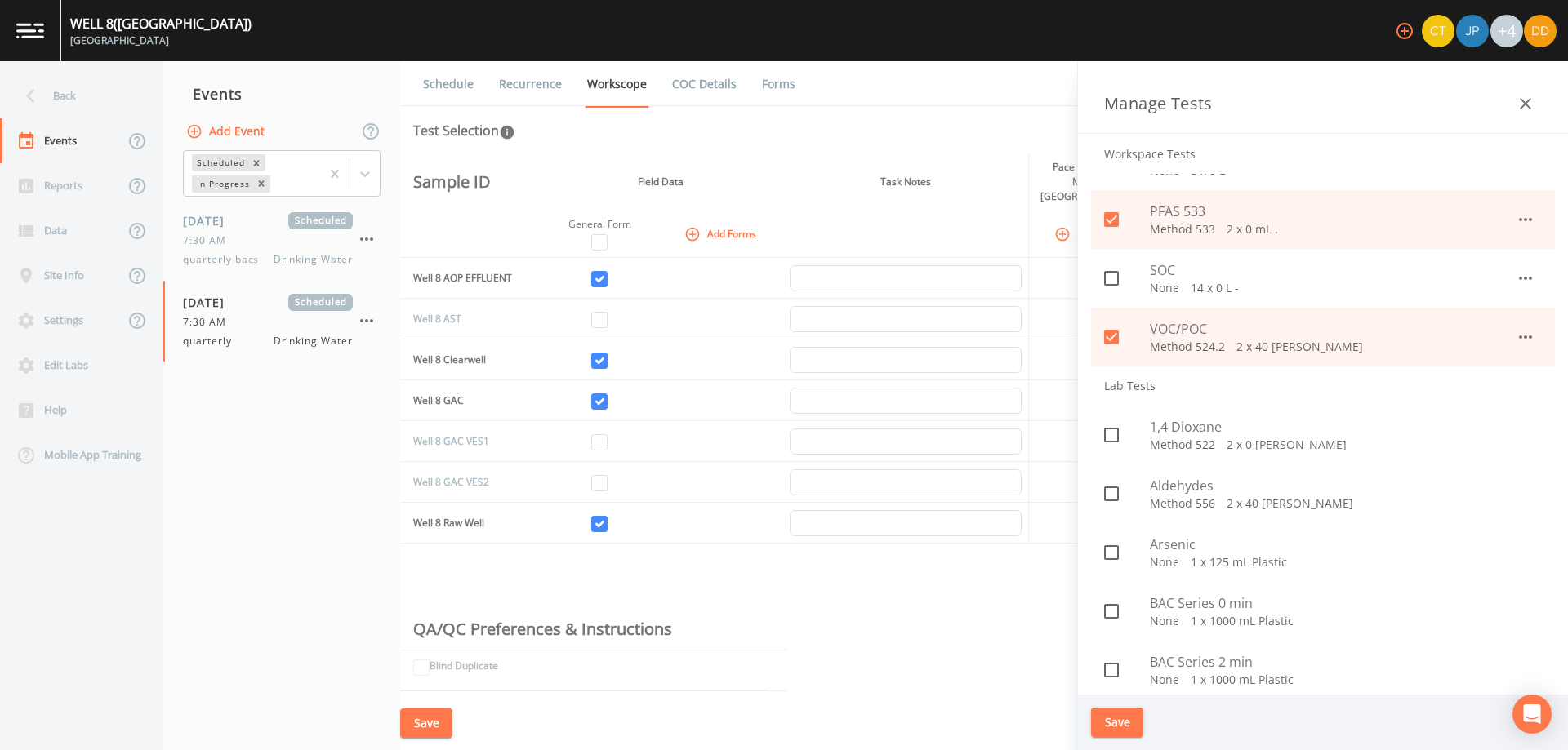
click at [1166, 437] on p "Method 522   2 x 0 [PERSON_NAME]" at bounding box center [1345, 445] width 392 height 17
checkbox input "true"
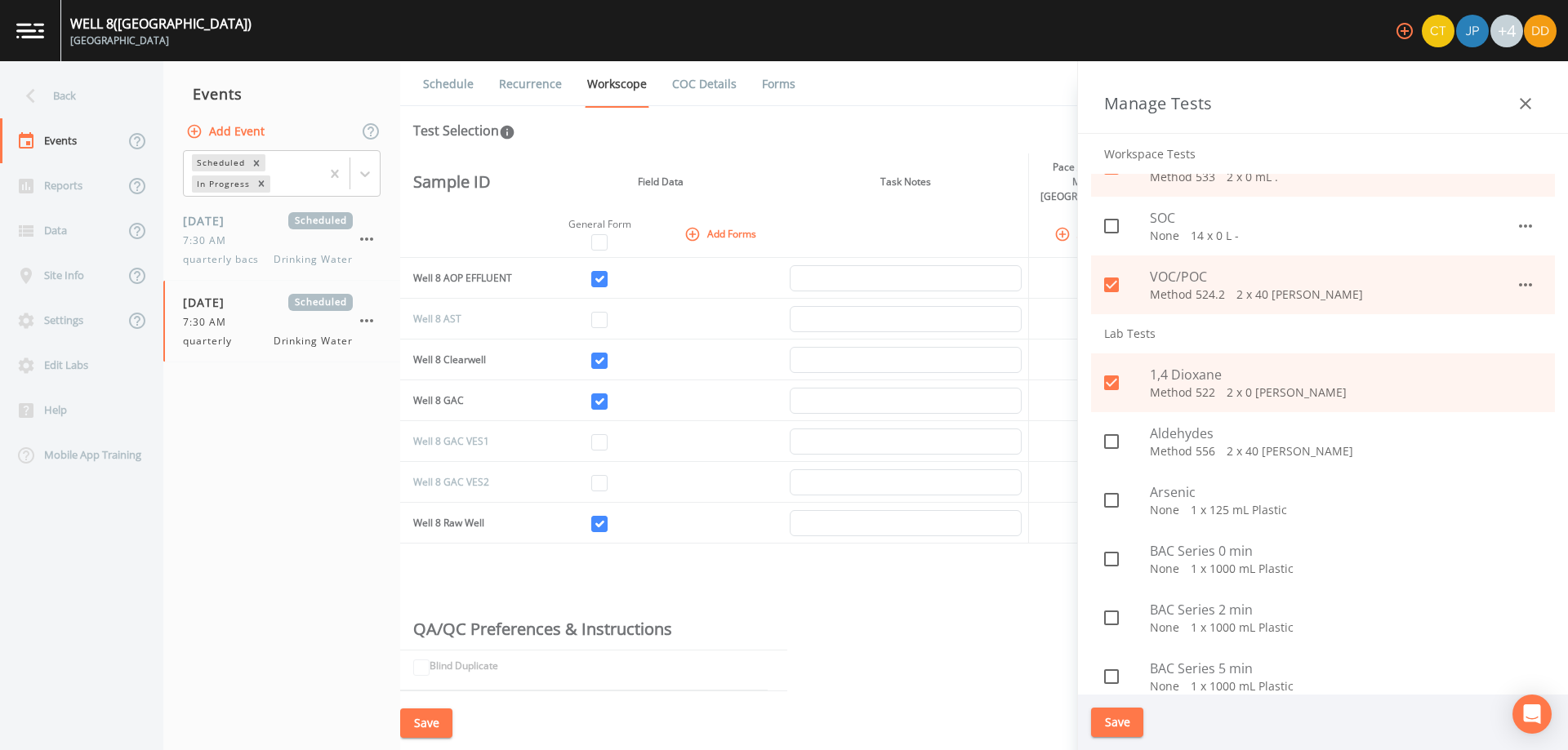
scroll to position [408, 0]
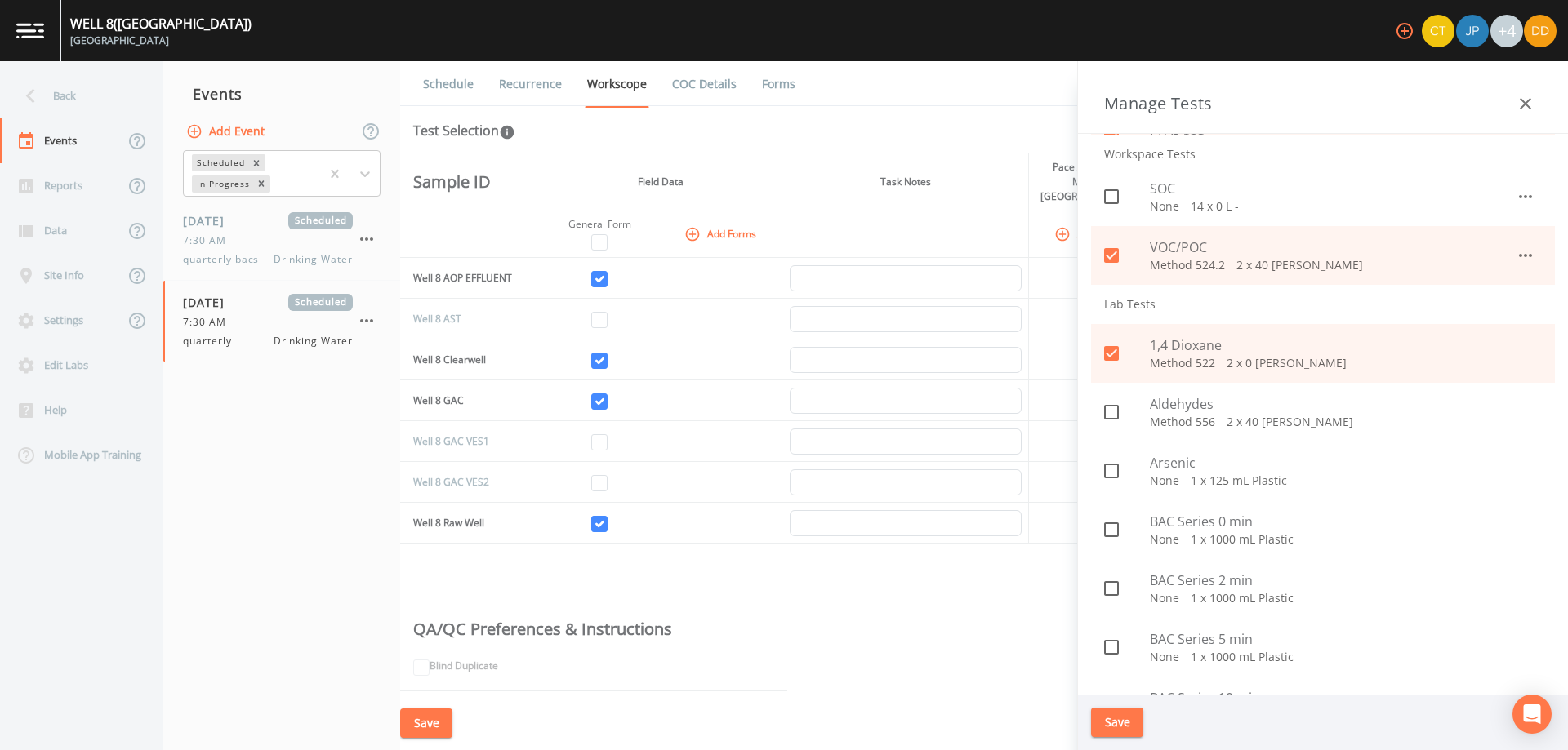
click at [1157, 419] on p "Method 556   2 x 40 [PERSON_NAME]" at bounding box center [1345, 422] width 392 height 17
checkbox input "true"
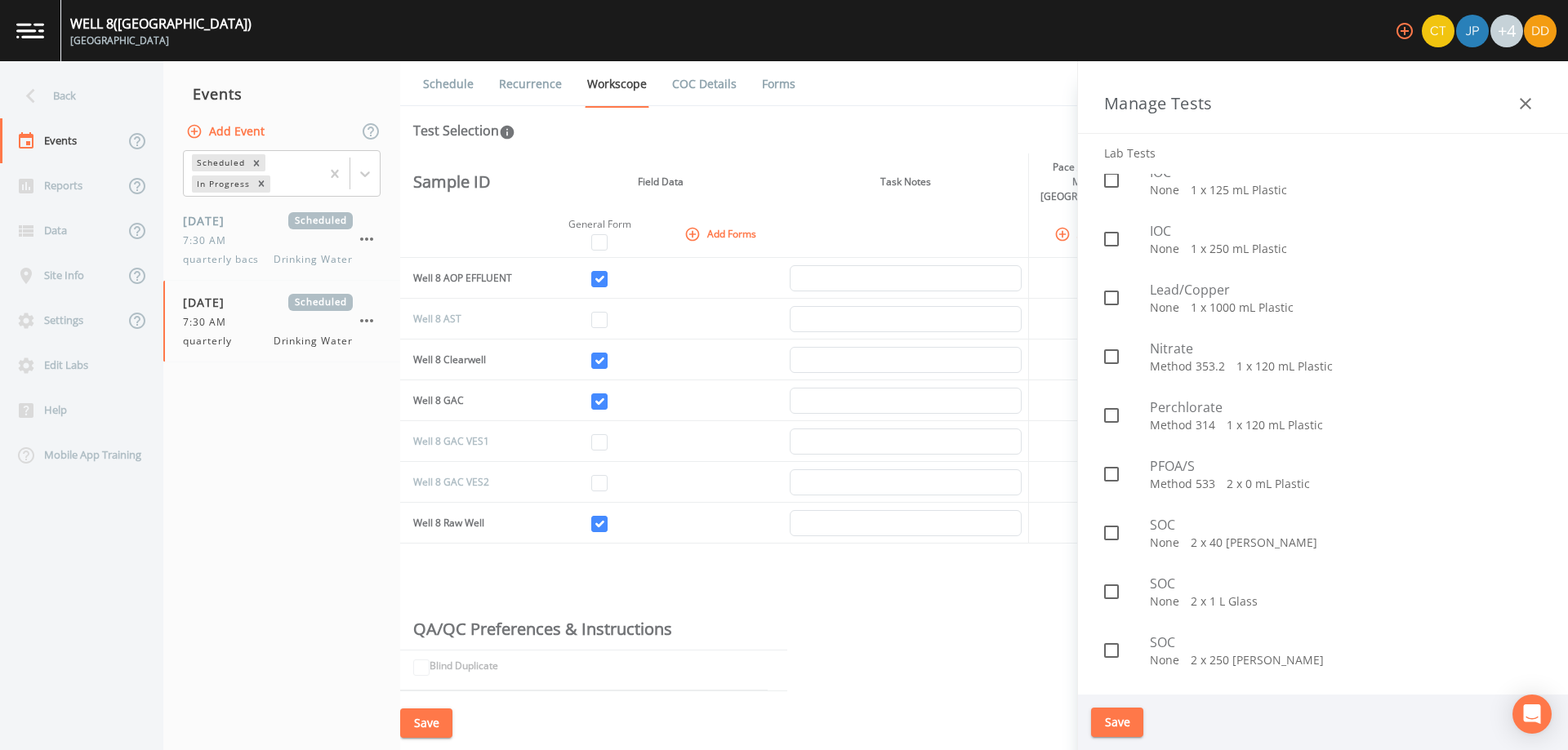
scroll to position [1469, 0]
click at [1177, 350] on span "Nitrate" at bounding box center [1345, 343] width 392 height 20
checkbox input "true"
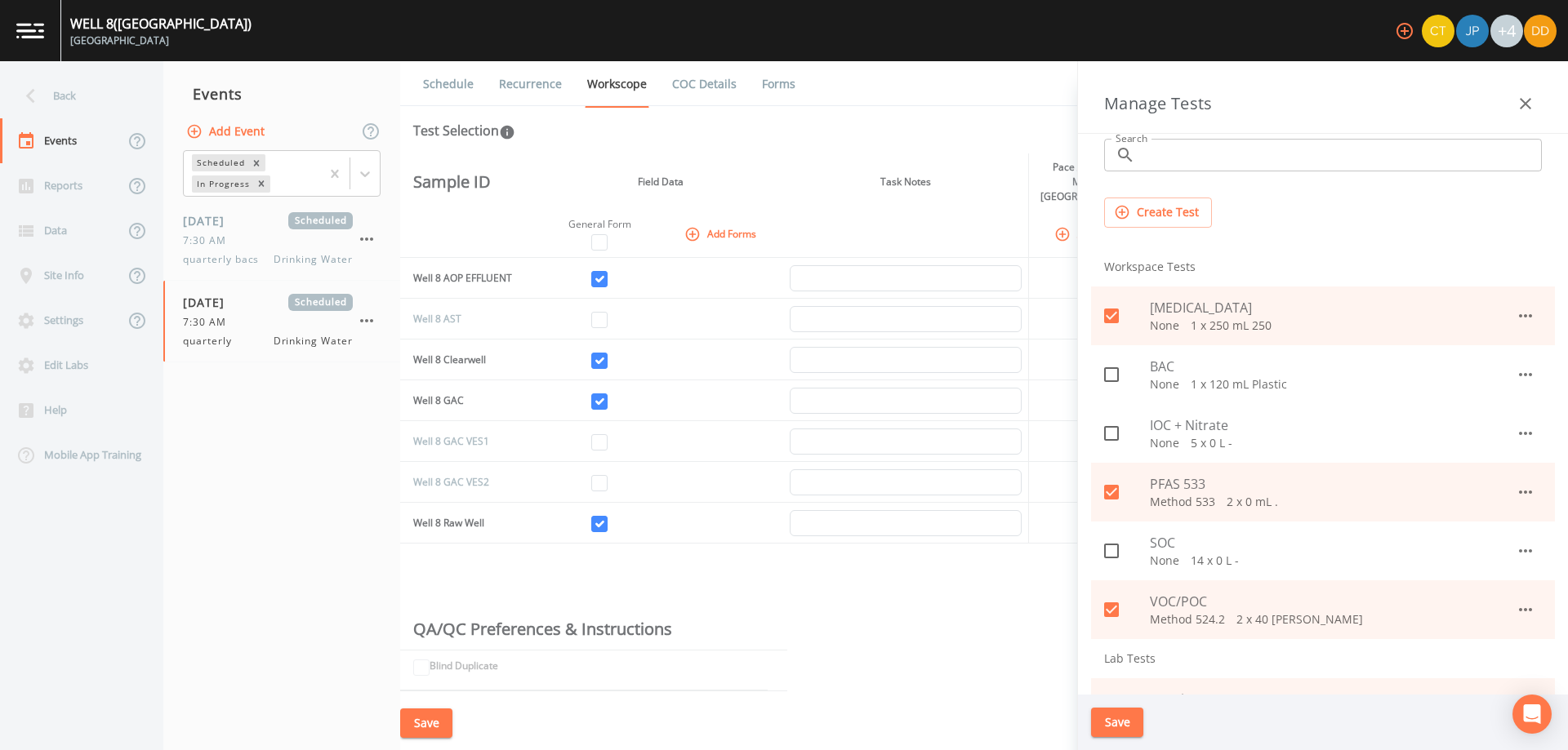
scroll to position [0, 0]
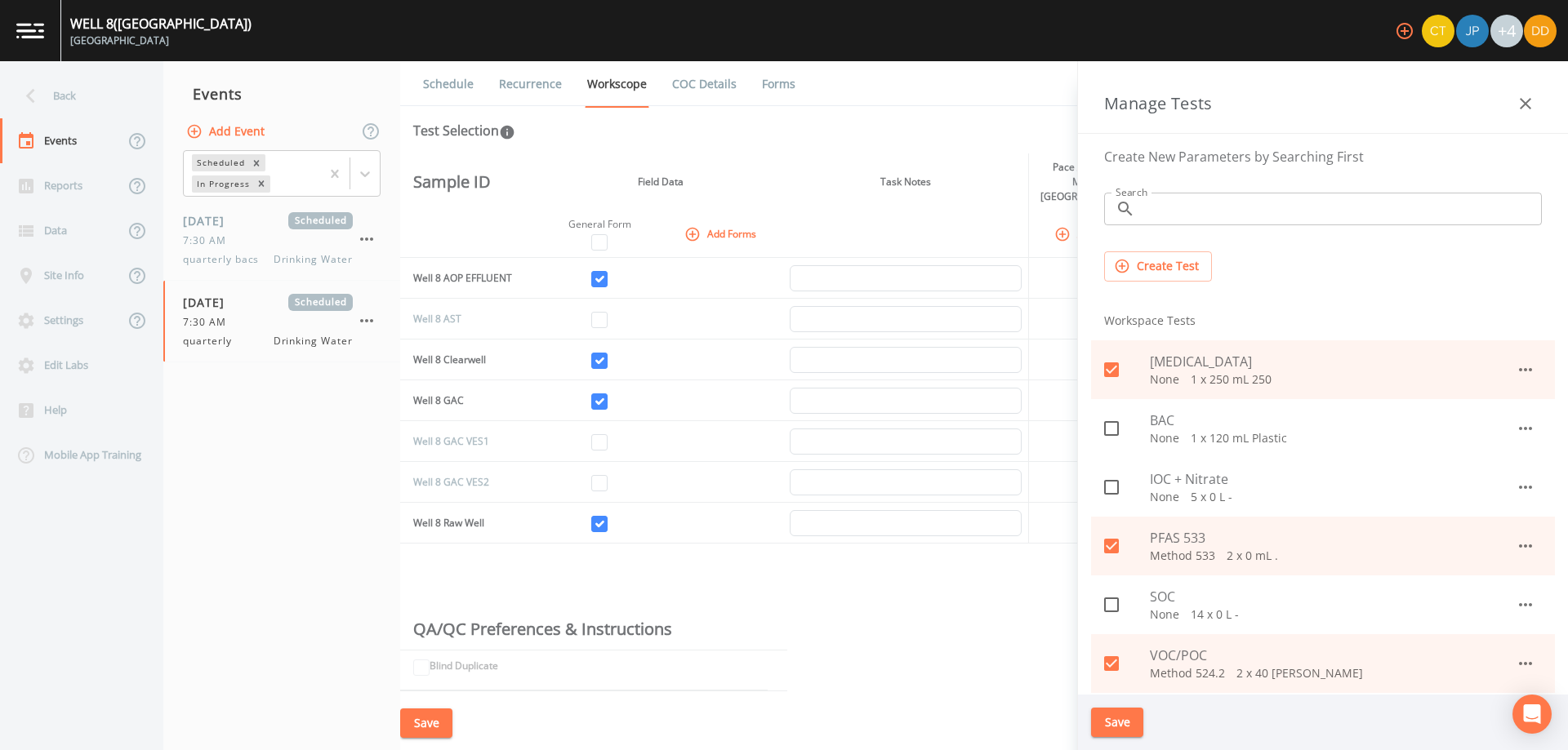
click at [1129, 722] on button "Save" at bounding box center [1117, 723] width 52 height 30
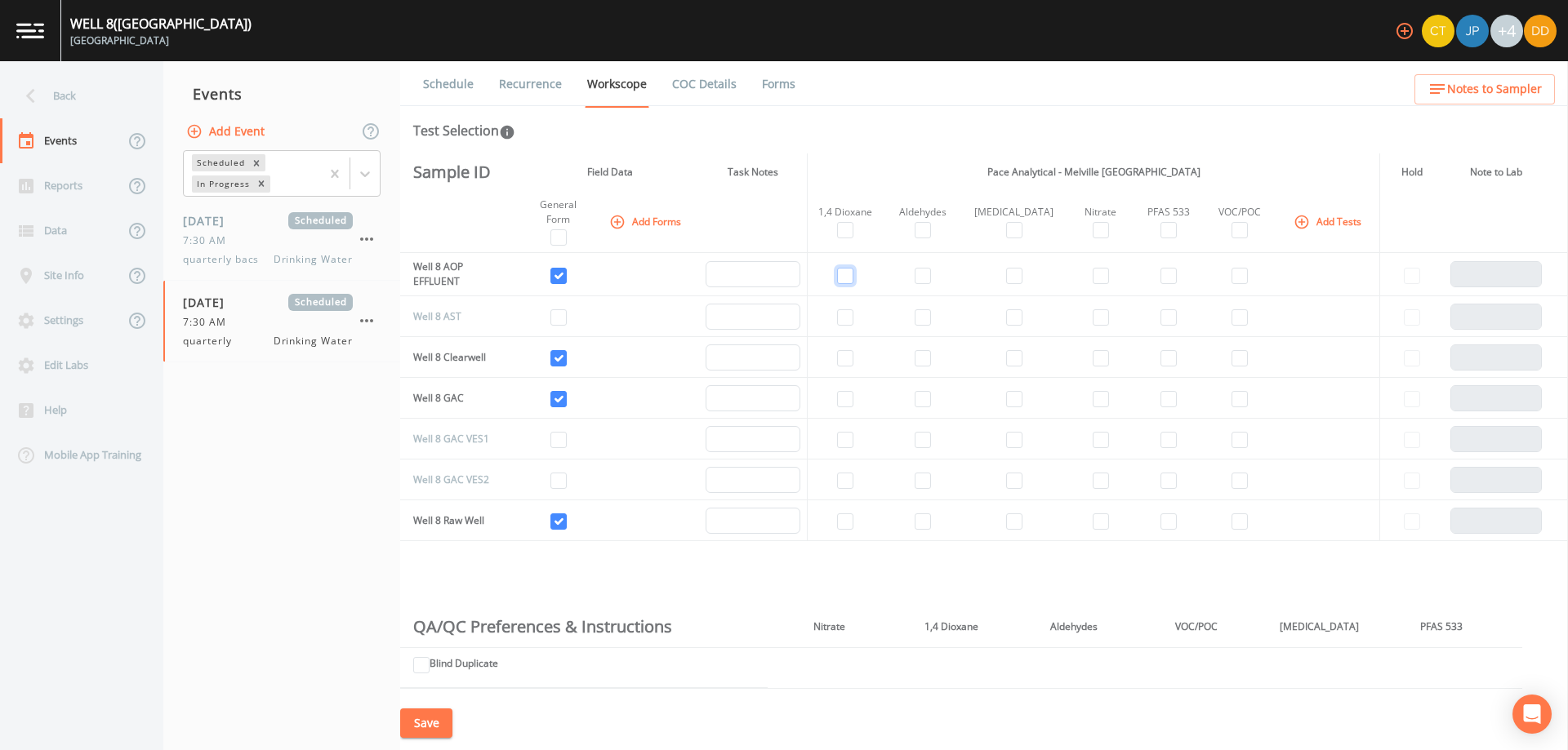
click at [852, 279] on input "checkbox" at bounding box center [845, 276] width 17 height 17
checkbox input "true"
click at [852, 397] on input "checkbox" at bounding box center [845, 399] width 17 height 17
click at [850, 397] on input "checkbox" at bounding box center [845, 399] width 17 height 17
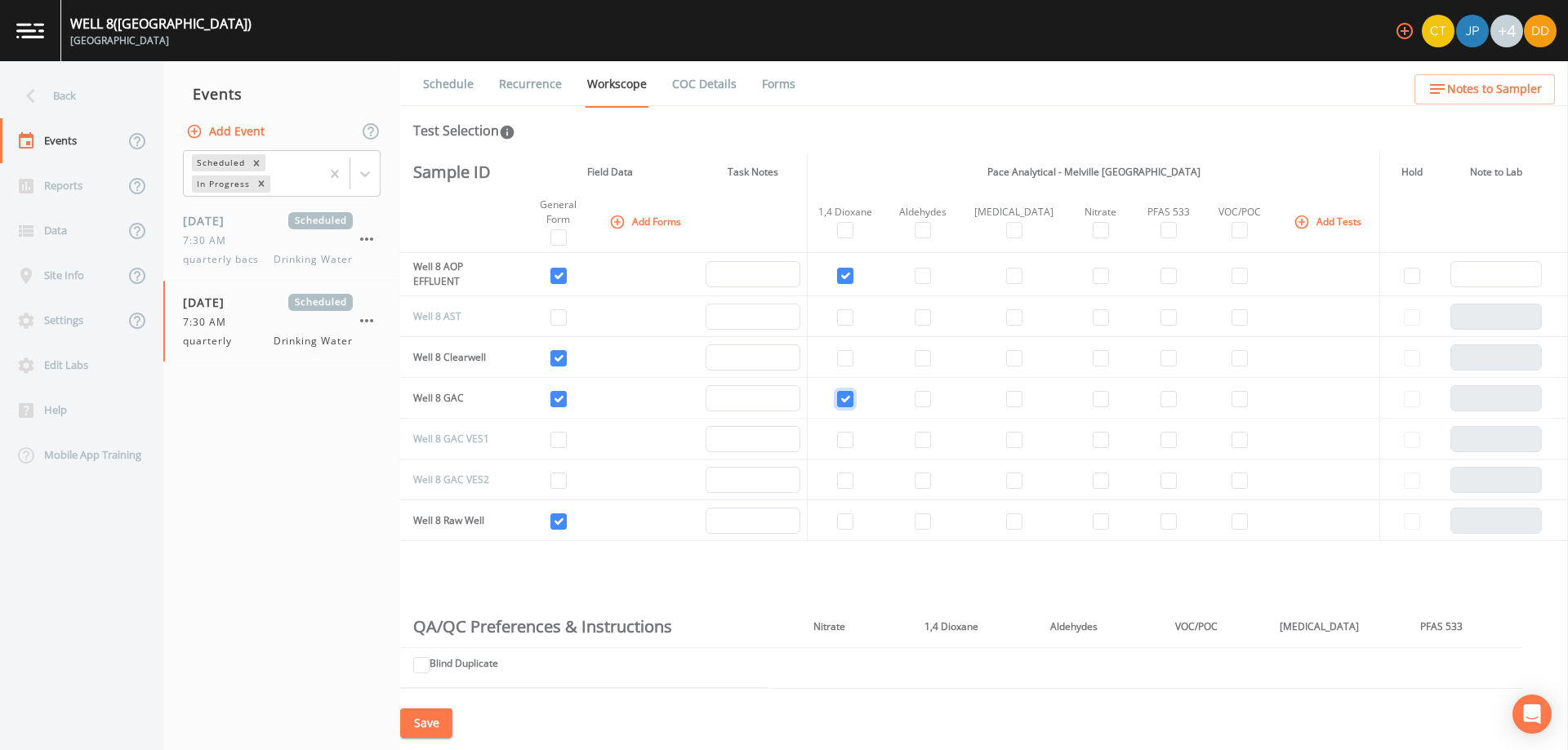
checkbox input "true"
click at [849, 521] on input "checkbox" at bounding box center [845, 522] width 17 height 17
checkbox input "true"
click at [1233, 355] on input "checkbox" at bounding box center [1240, 358] width 17 height 17
checkbox input "true"
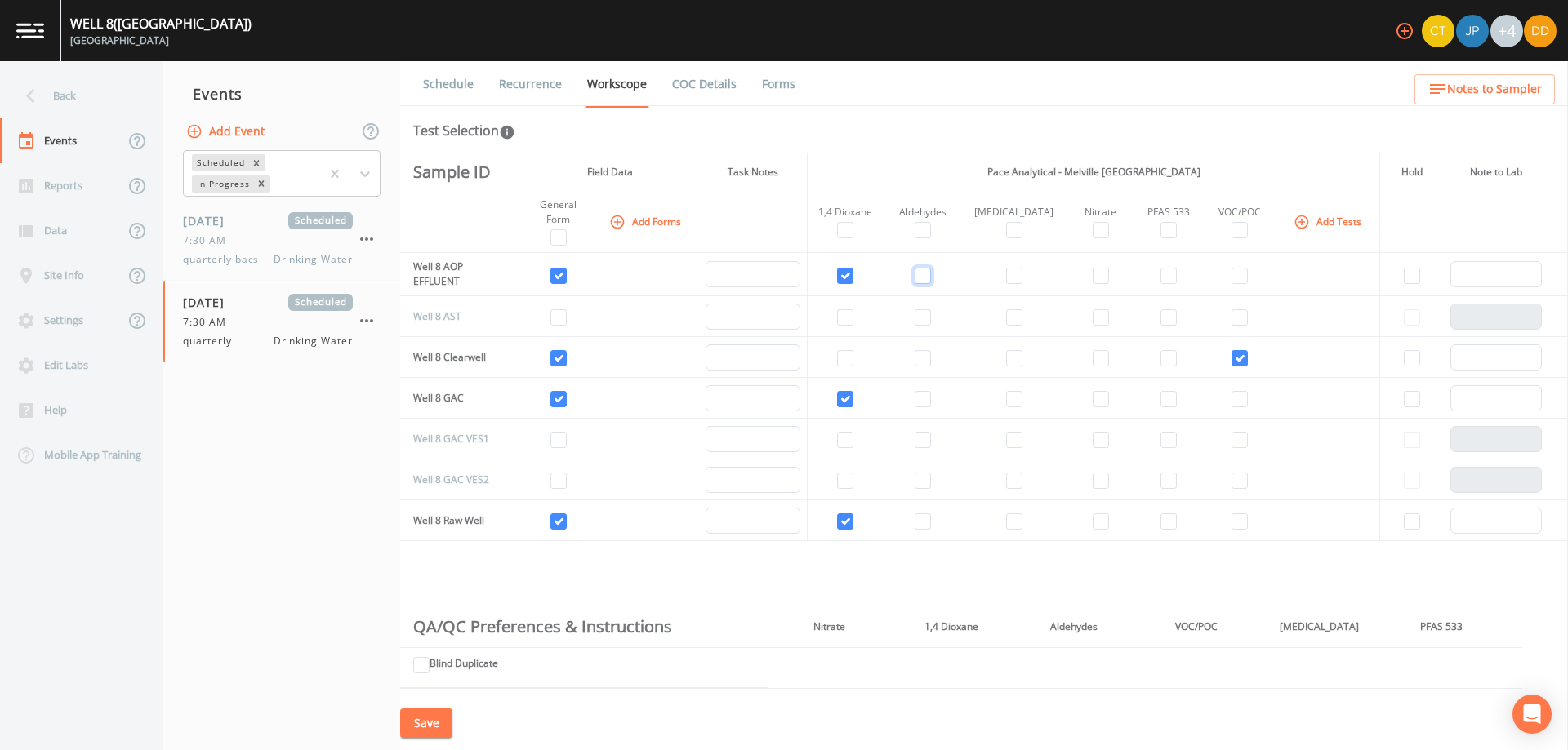
click at [931, 275] on input "checkbox" at bounding box center [923, 276] width 17 height 17
checkbox input "true"
click at [1232, 276] on input "checkbox" at bounding box center [1240, 276] width 17 height 17
checkbox input "true"
click at [930, 402] on input "checkbox" at bounding box center [923, 399] width 17 height 17
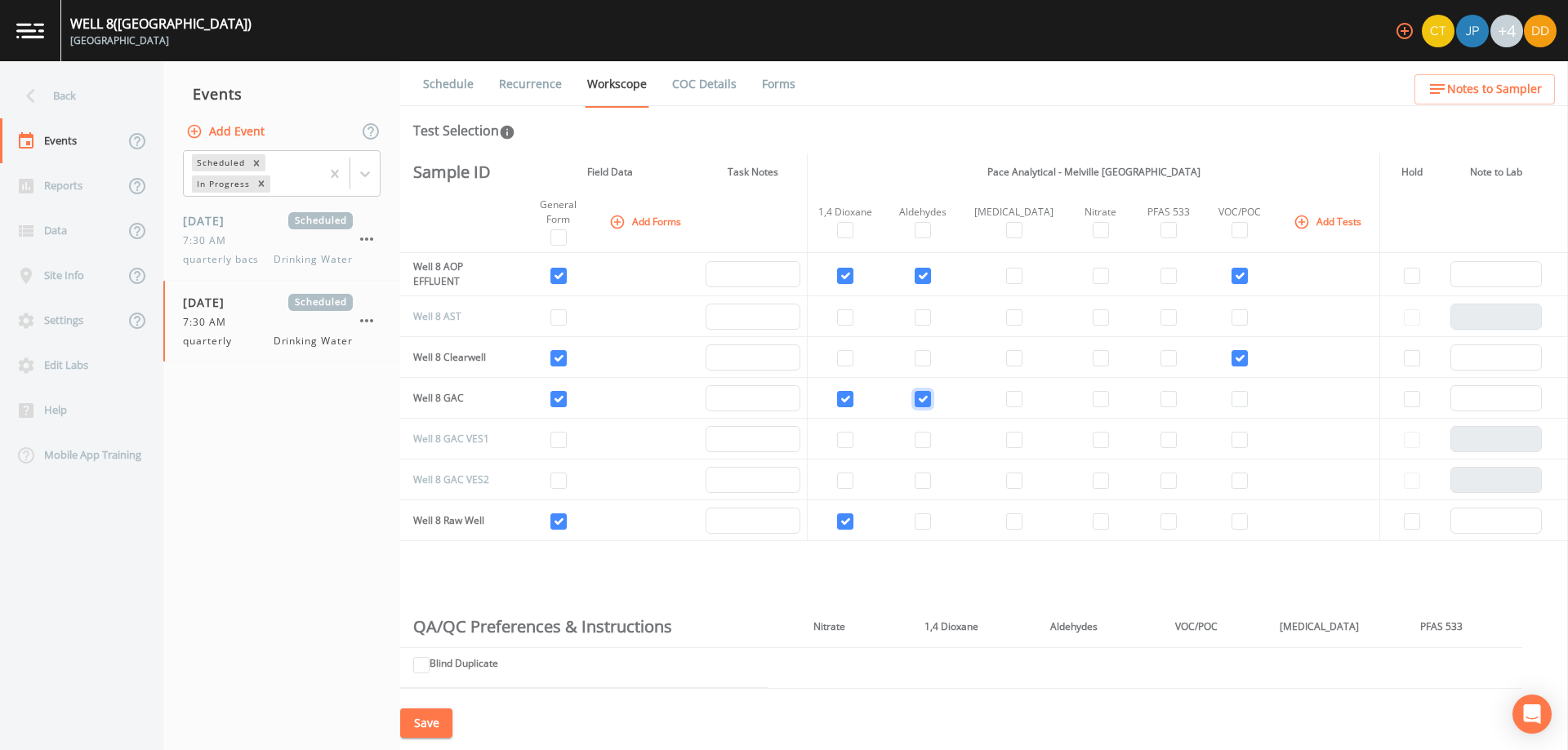
checkbox input "true"
click at [1093, 397] on input "checkbox" at bounding box center [1101, 399] width 17 height 17
checkbox input "true"
click at [1160, 397] on input "checkbox" at bounding box center [1169, 399] width 17 height 17
checkbox input "true"
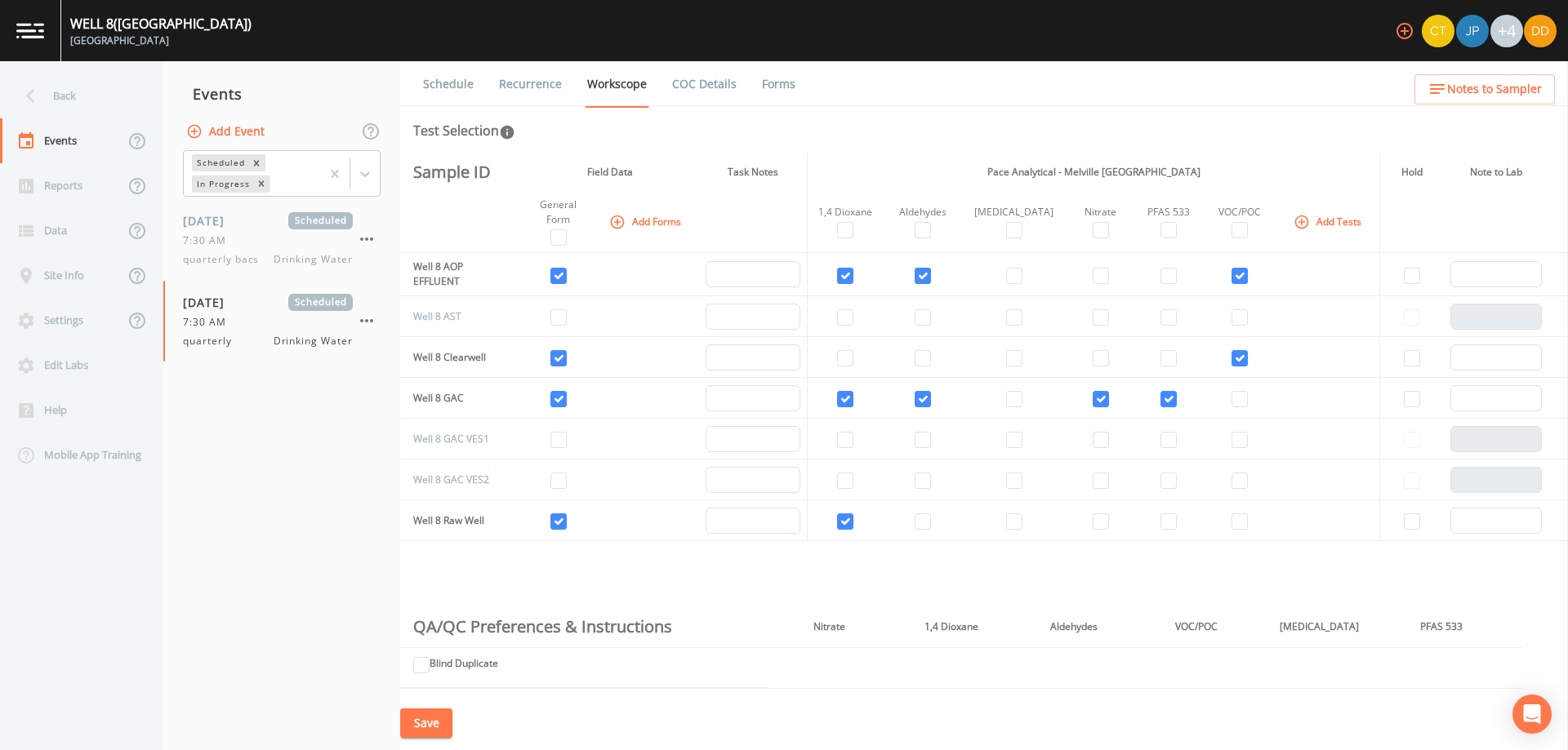
click at [1235, 398] on td at bounding box center [1239, 398] width 77 height 41
click at [1232, 401] on input "checkbox" at bounding box center [1240, 399] width 17 height 17
checkbox input "true"
click at [1009, 527] on input "checkbox" at bounding box center [1015, 522] width 17 height 17
drag, startPoint x: 1016, startPoint y: 518, endPoint x: 1008, endPoint y: 525, distance: 10.6
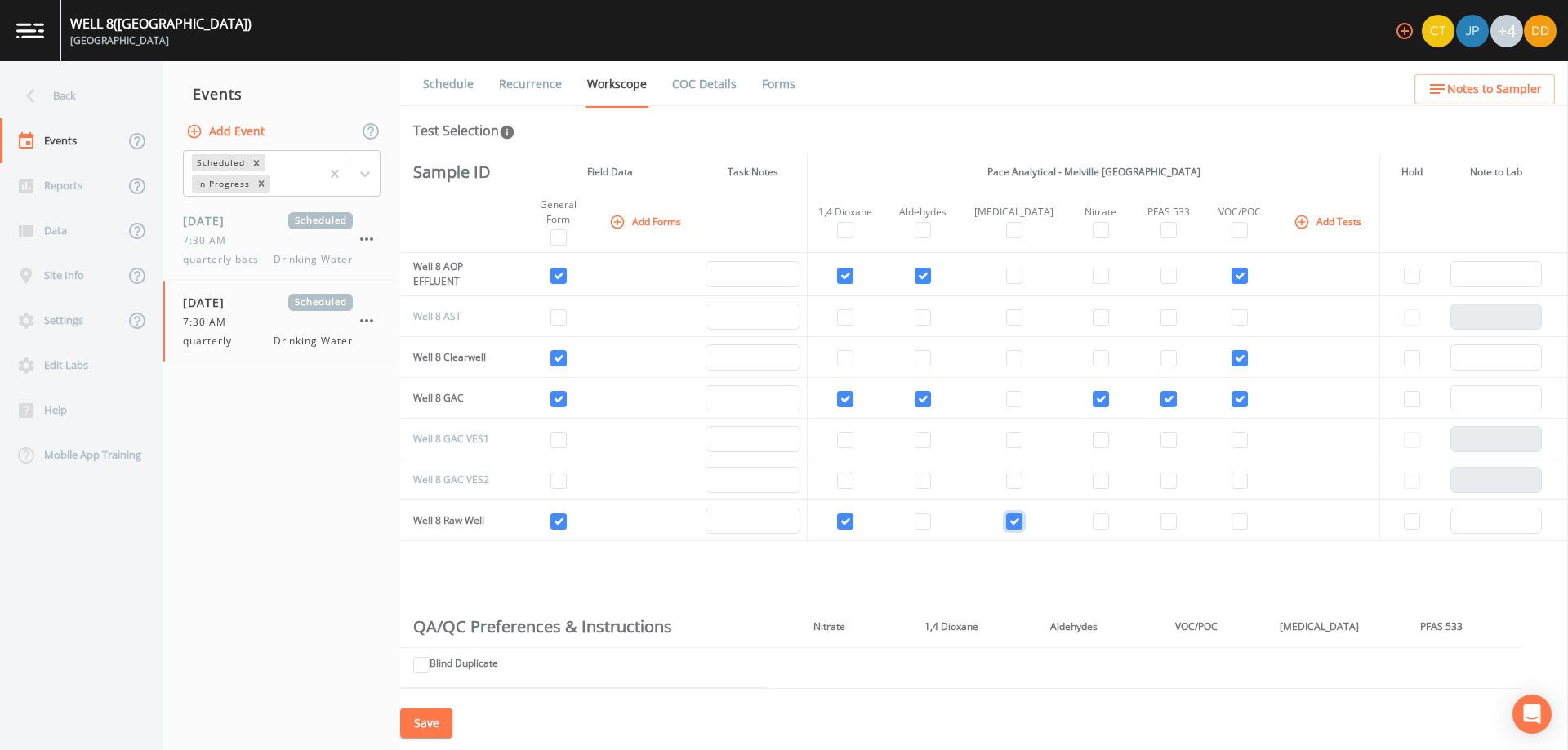
click at [1012, 522] on input "checkbox" at bounding box center [1015, 522] width 17 height 17
checkbox input "false"
click at [1093, 525] on input "checkbox" at bounding box center [1101, 522] width 17 height 17
checkbox input "true"
click at [1160, 526] on input "checkbox" at bounding box center [1169, 522] width 17 height 17
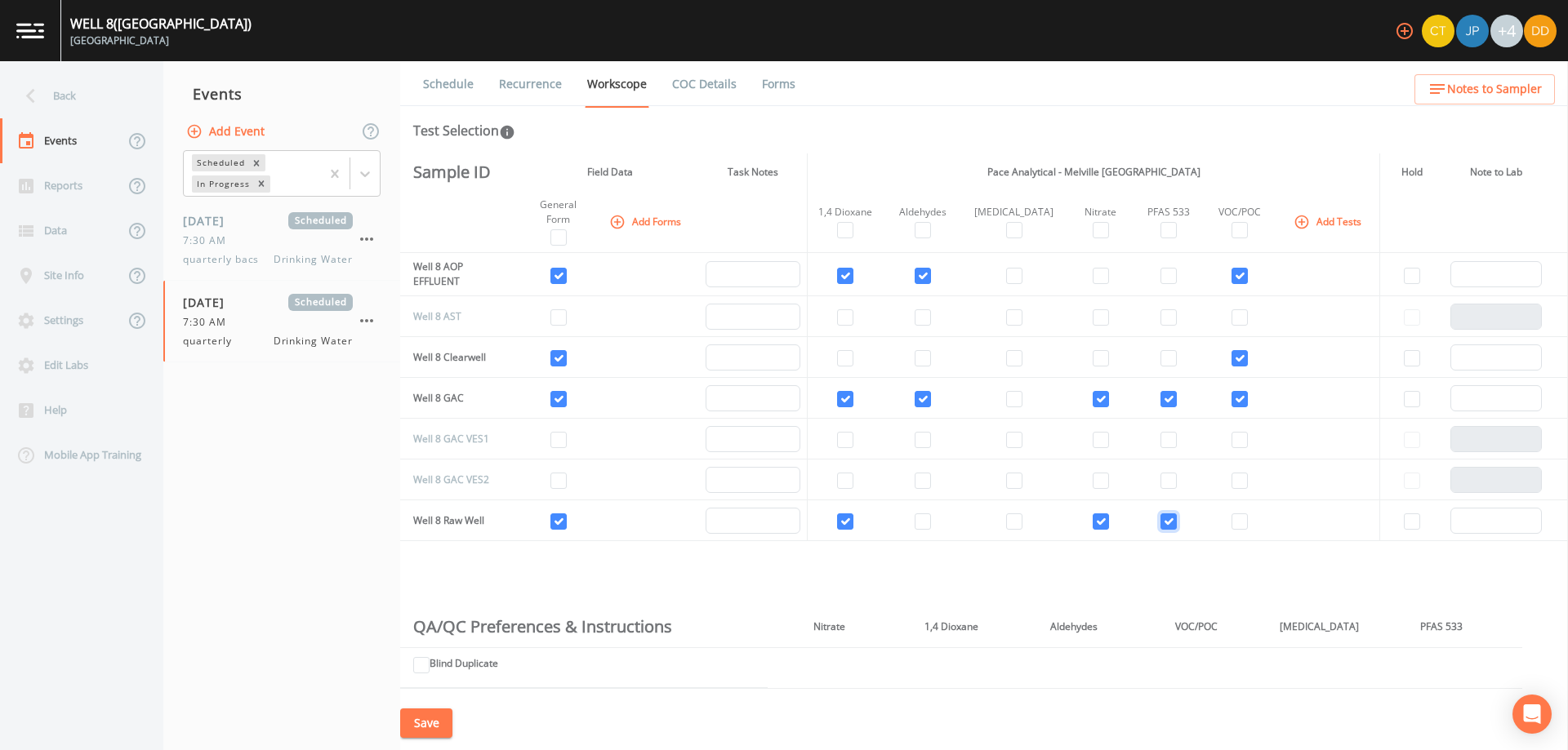
checkbox input "true"
click at [1233, 525] on input "checkbox" at bounding box center [1240, 522] width 17 height 17
checkbox input "true"
drag, startPoint x: 364, startPoint y: 516, endPoint x: 341, endPoint y: 516, distance: 23.0
drag, startPoint x: 339, startPoint y: 516, endPoint x: 328, endPoint y: 515, distance: 11.0
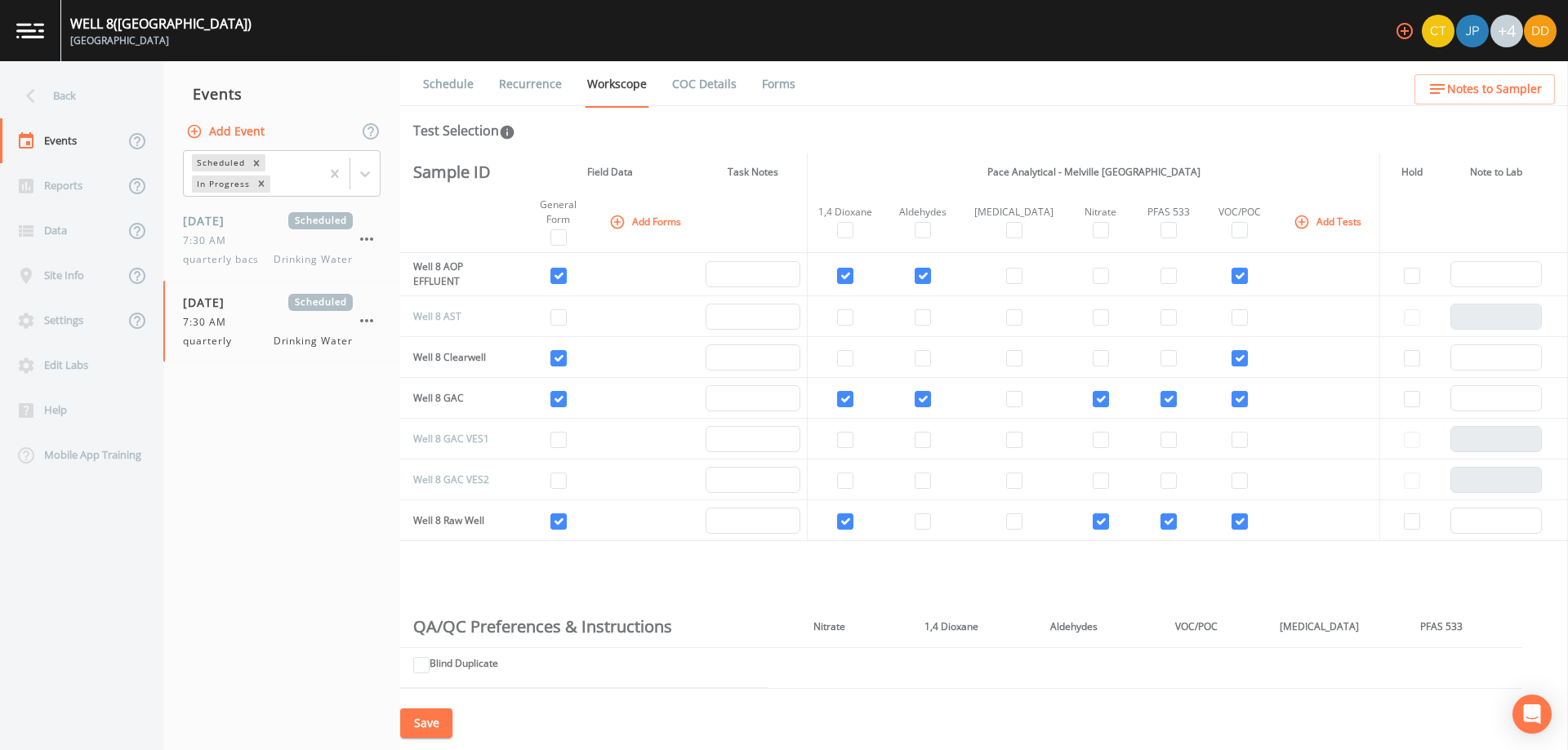
drag, startPoint x: 328, startPoint y: 515, endPoint x: 276, endPoint y: 513, distance: 52.0
click at [276, 513] on nav "Events Add Event Scheduled In Progress [DATE] Scheduled 7:30 AM quarterly bacs …" at bounding box center [281, 406] width 237 height 689
drag, startPoint x: 1174, startPoint y: 575, endPoint x: 1092, endPoint y: 575, distance: 82.0
drag, startPoint x: 1084, startPoint y: 576, endPoint x: 1062, endPoint y: 576, distance: 22.0
drag, startPoint x: 1062, startPoint y: 576, endPoint x: 1050, endPoint y: 575, distance: 12.0
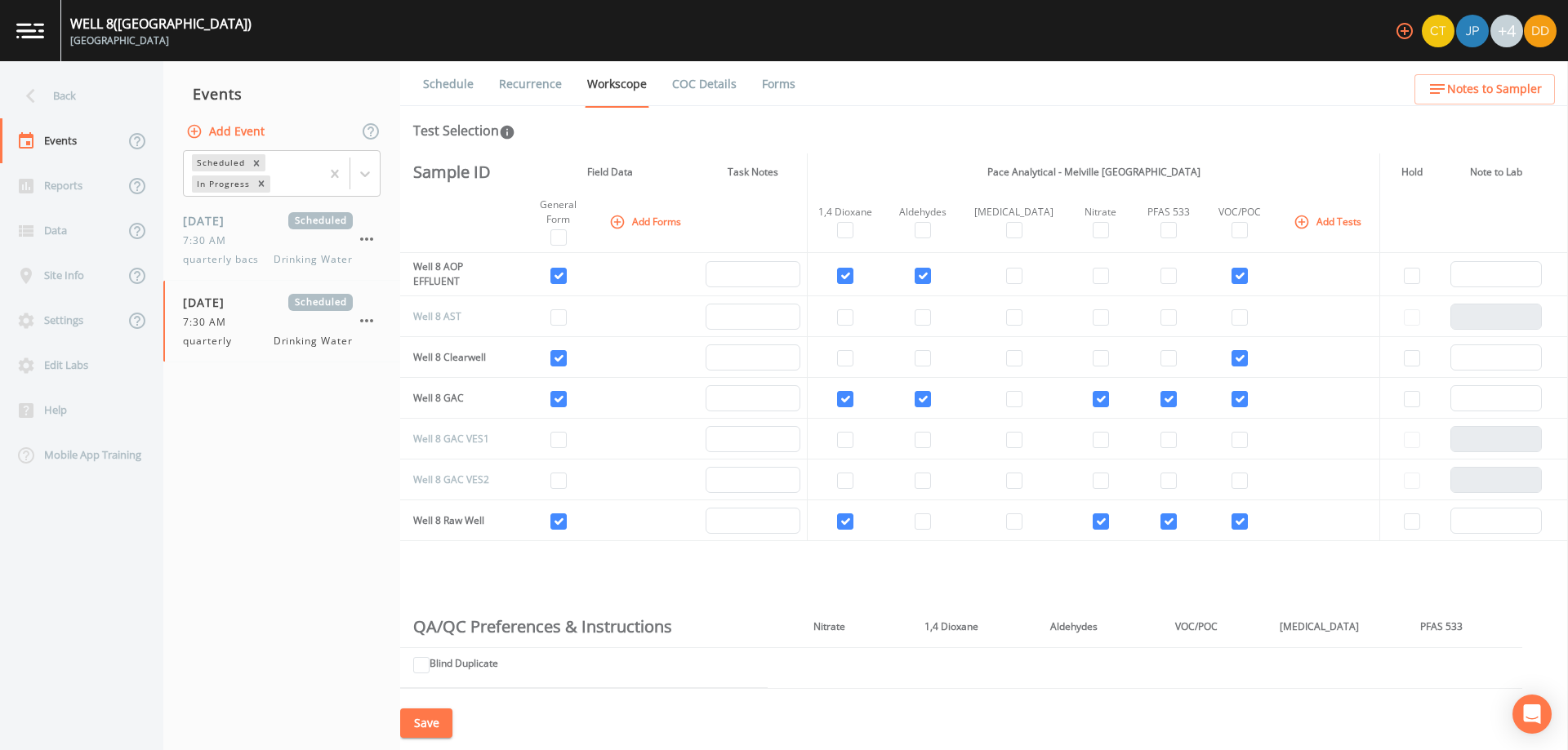
drag, startPoint x: 1050, startPoint y: 575, endPoint x: 1033, endPoint y: 573, distance: 17.1
drag, startPoint x: 1033, startPoint y: 573, endPoint x: 1008, endPoint y: 570, distance: 25.2
drag, startPoint x: 1008, startPoint y: 570, endPoint x: 966, endPoint y: 569, distance: 42.0
drag, startPoint x: 966, startPoint y: 569, endPoint x: 923, endPoint y: 572, distance: 43.1
drag, startPoint x: 923, startPoint y: 572, endPoint x: 783, endPoint y: 580, distance: 140.2
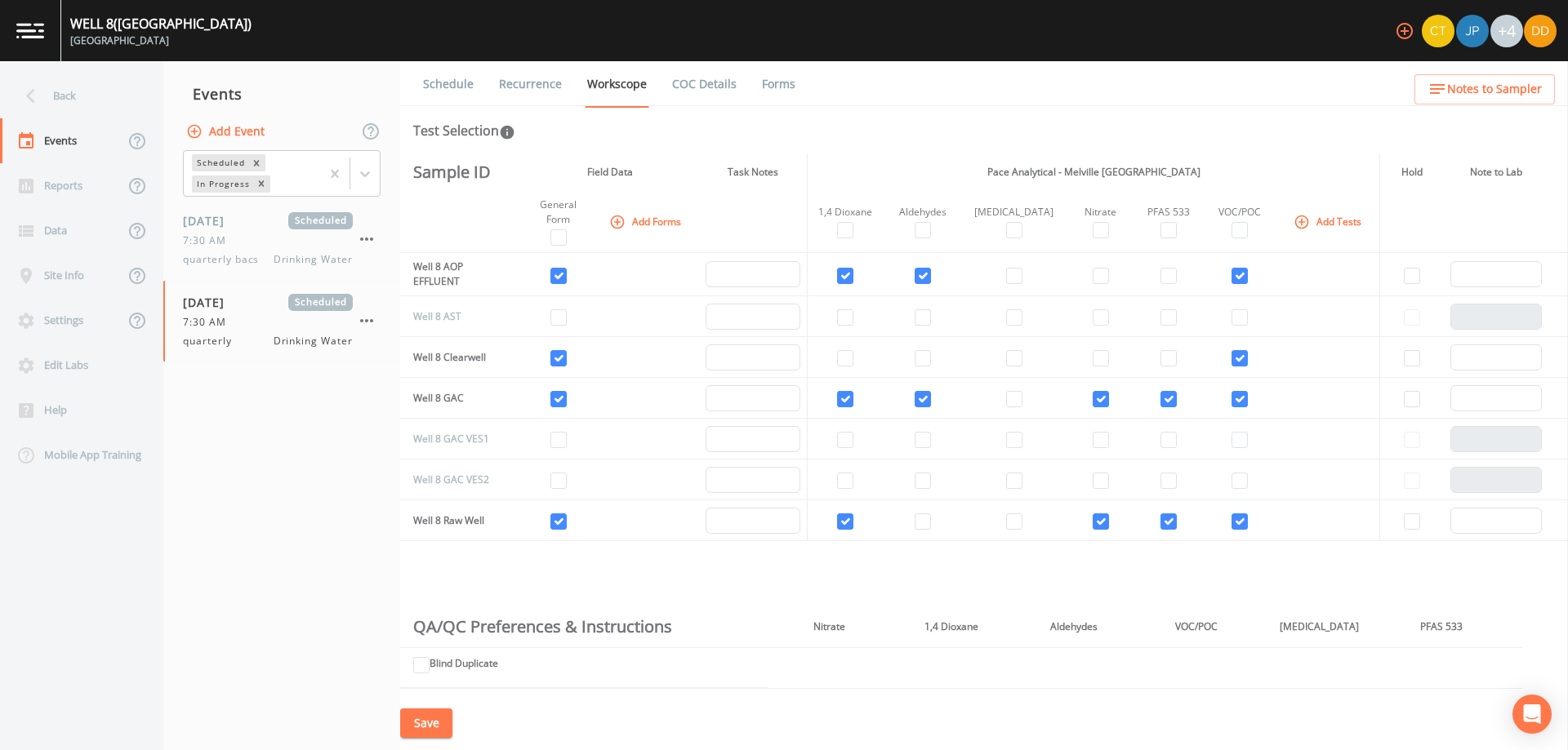
click at [799, 581] on div "Sample ID Field Data Task Notes Pace Analytical - Melville NY Hold Note to Lab …" at bounding box center [984, 425] width 1168 height 543
drag, startPoint x: 596, startPoint y: 572, endPoint x: 481, endPoint y: 579, distance: 115.2
click at [497, 577] on div "Sample ID Field Data Task Notes Pace Analytical - Melville NY Hold Note to Lab …" at bounding box center [984, 425] width 1168 height 543
drag, startPoint x: 986, startPoint y: 546, endPoint x: 863, endPoint y: 567, distance: 124.8
drag, startPoint x: 863, startPoint y: 567, endPoint x: 744, endPoint y: 585, distance: 120.4
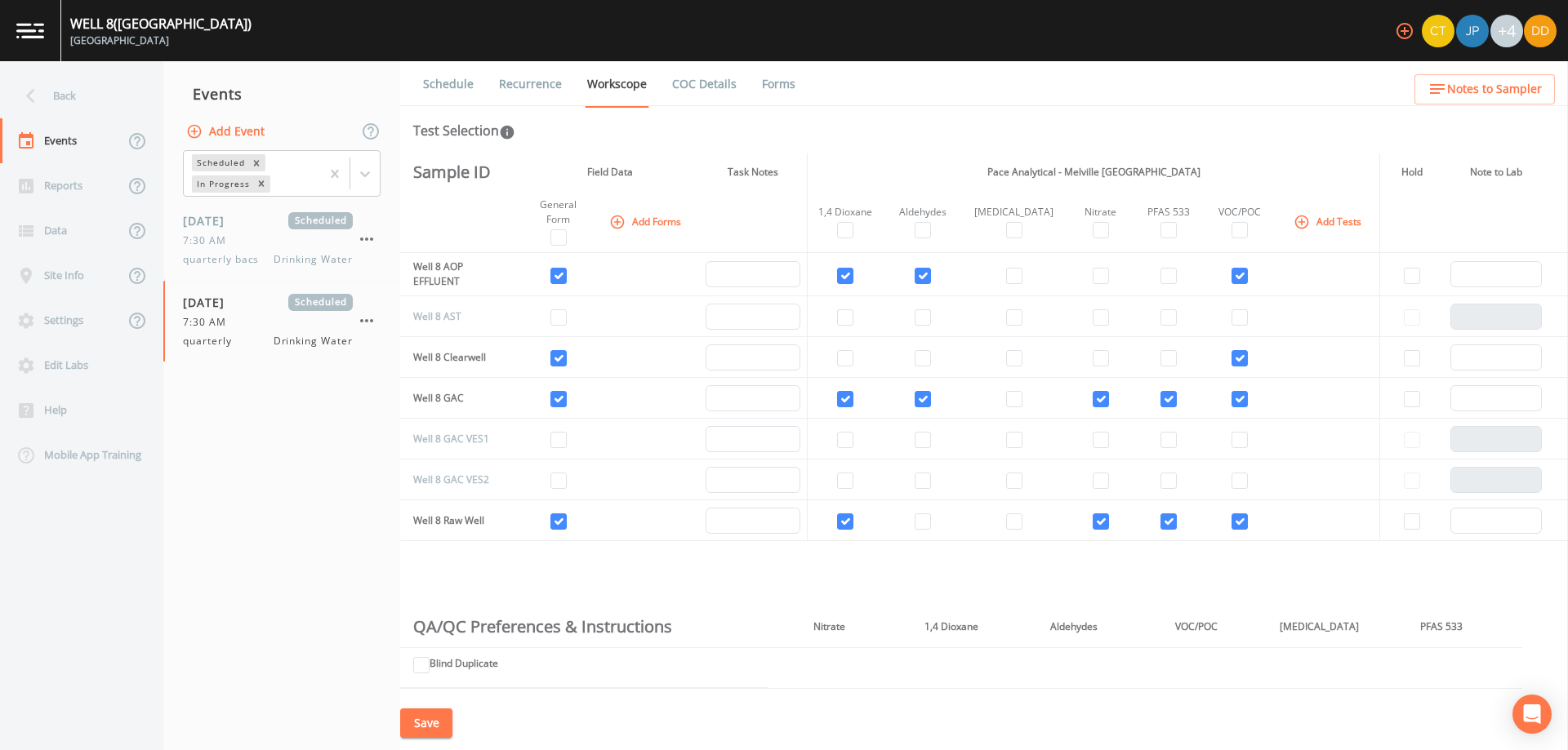
click at [755, 581] on div "Sample ID Field Data Task Notes Pace Analytical - Melville NY Hold Note to Lab …" at bounding box center [984, 425] width 1168 height 543
click at [429, 722] on button "Save" at bounding box center [426, 723] width 52 height 30
click at [258, 126] on button "Add Event" at bounding box center [227, 131] width 88 height 30
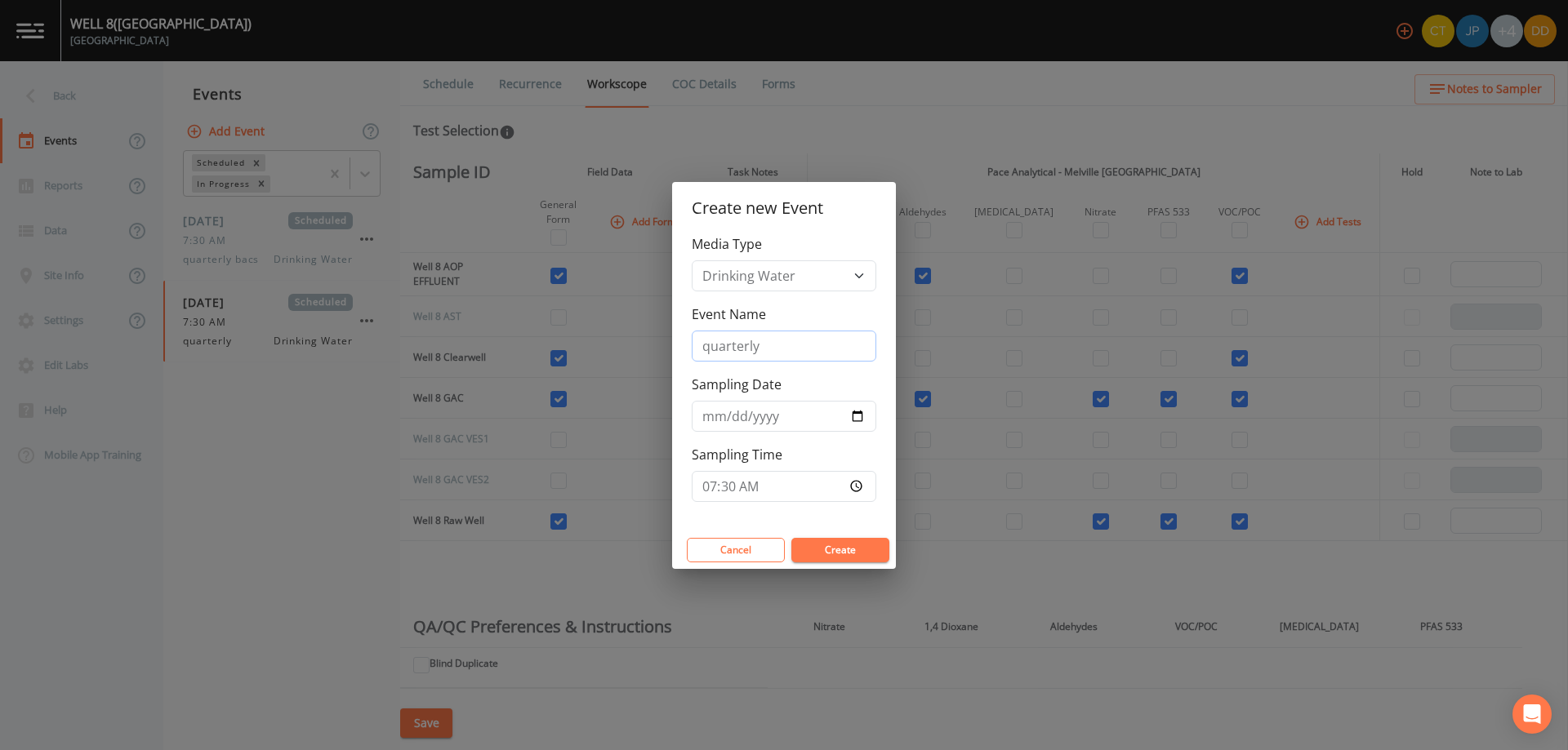
drag, startPoint x: 809, startPoint y: 355, endPoint x: 537, endPoint y: 334, distance: 272.8
click at [542, 334] on div "Create new Event Media Type Drinking Water Event Name quarterly Sampling Date […" at bounding box center [784, 375] width 1568 height 750
type input "[MEDICAL_DATA]"
click at [840, 555] on button "Create" at bounding box center [840, 550] width 98 height 24
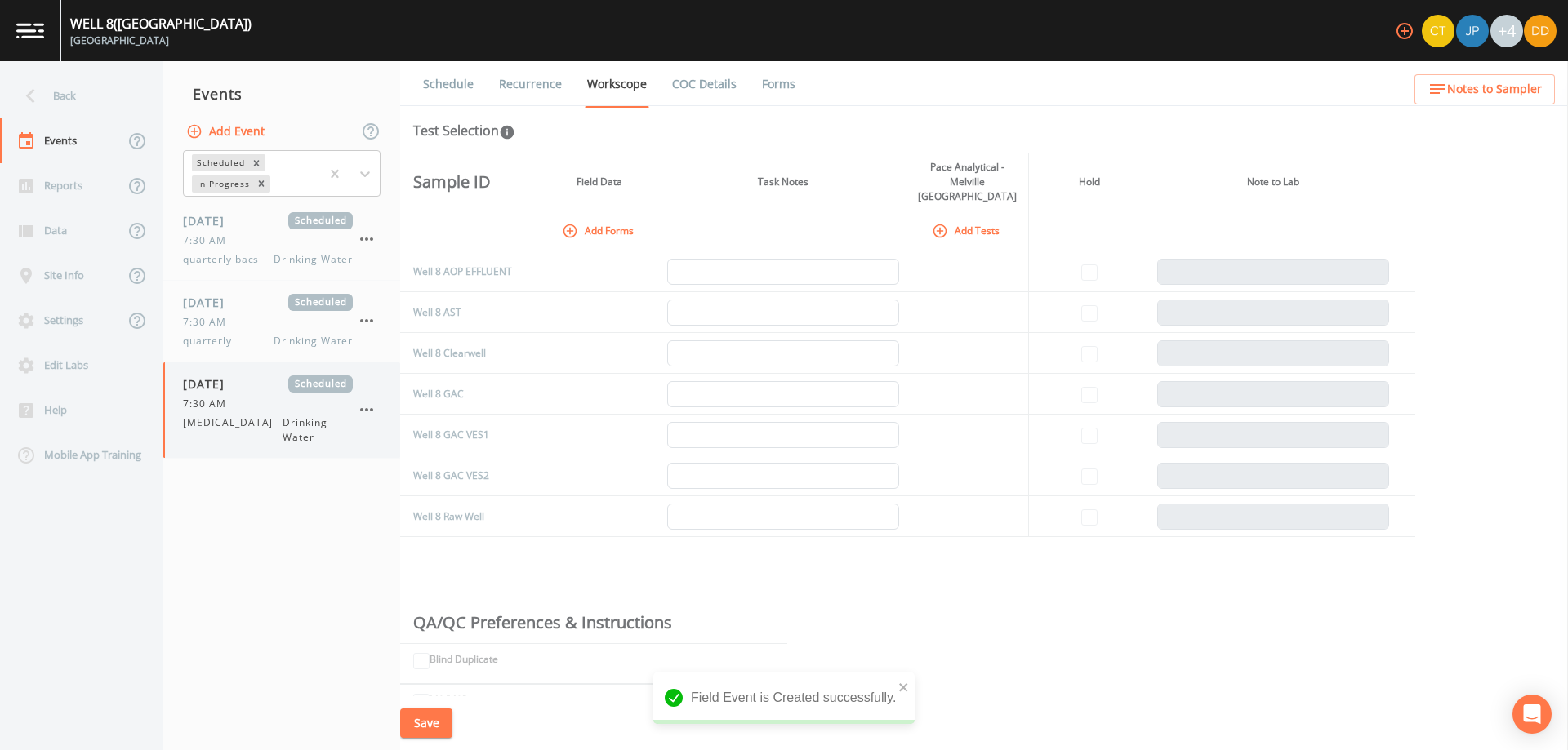
click at [237, 404] on div "7:30 AM" at bounding box center [268, 404] width 170 height 15
click at [277, 407] on div "7:30 AM" at bounding box center [268, 404] width 170 height 15
click at [369, 404] on icon "button" at bounding box center [367, 410] width 20 height 20
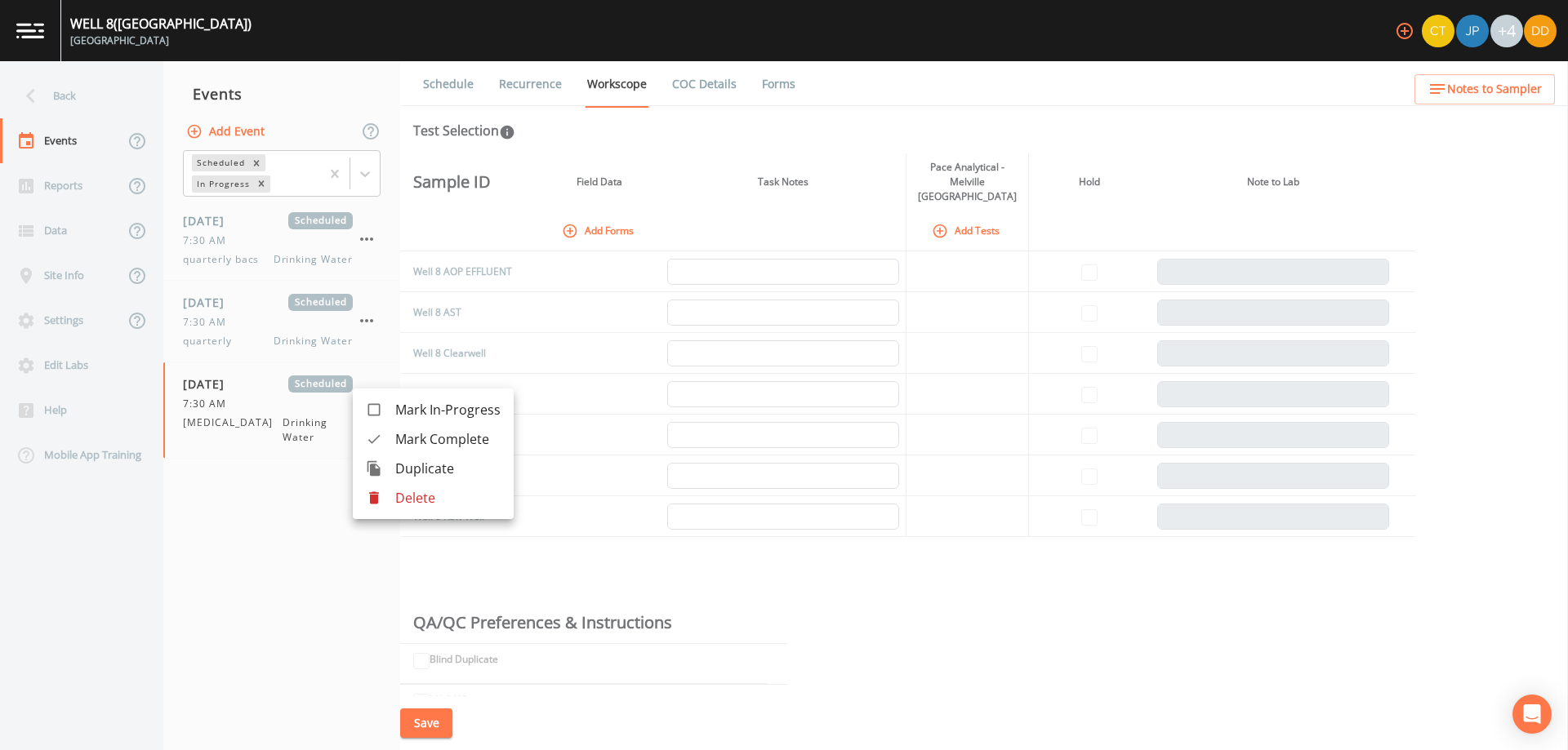
click at [441, 505] on p "Delete" at bounding box center [448, 498] width 106 height 20
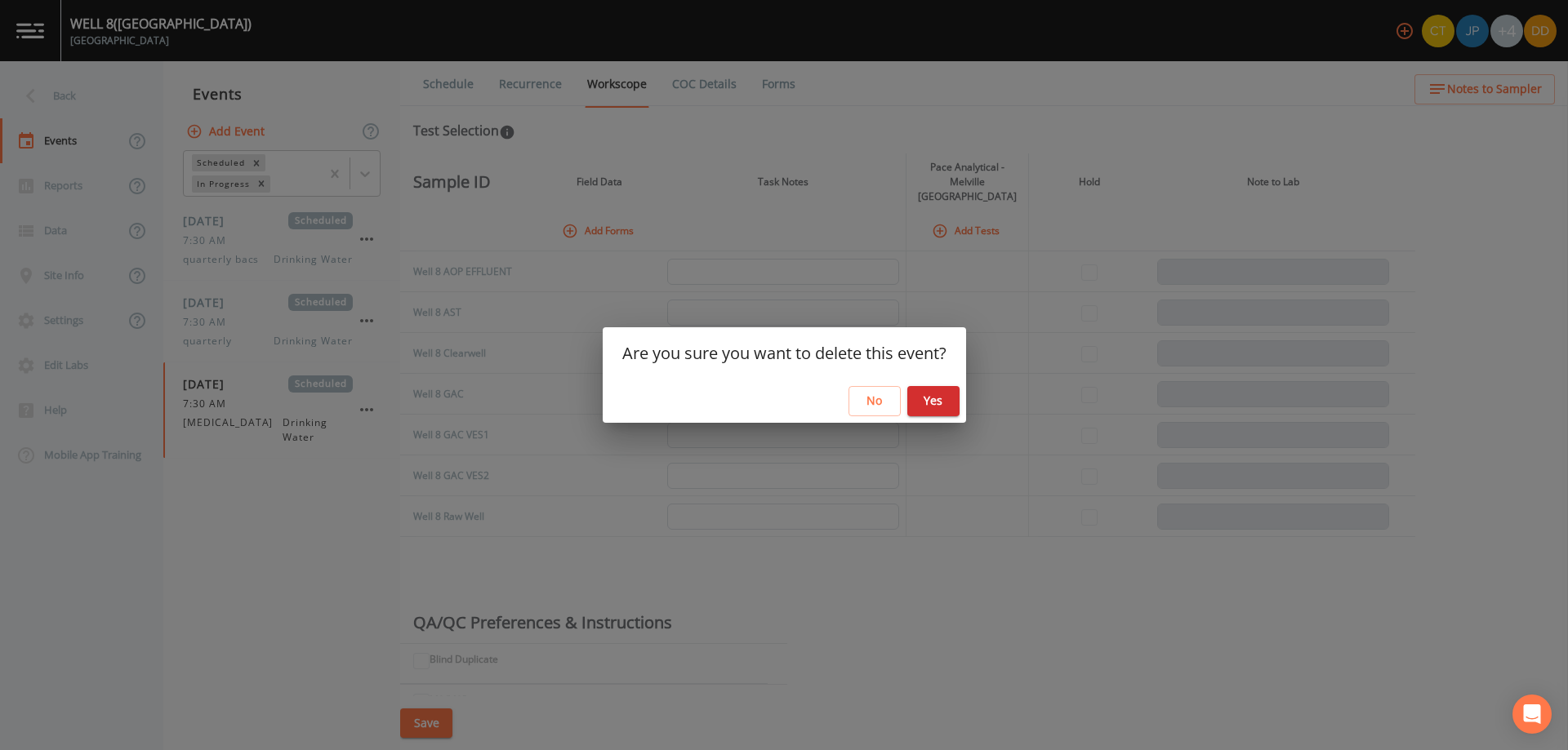
click at [932, 402] on button "Yes" at bounding box center [933, 401] width 52 height 30
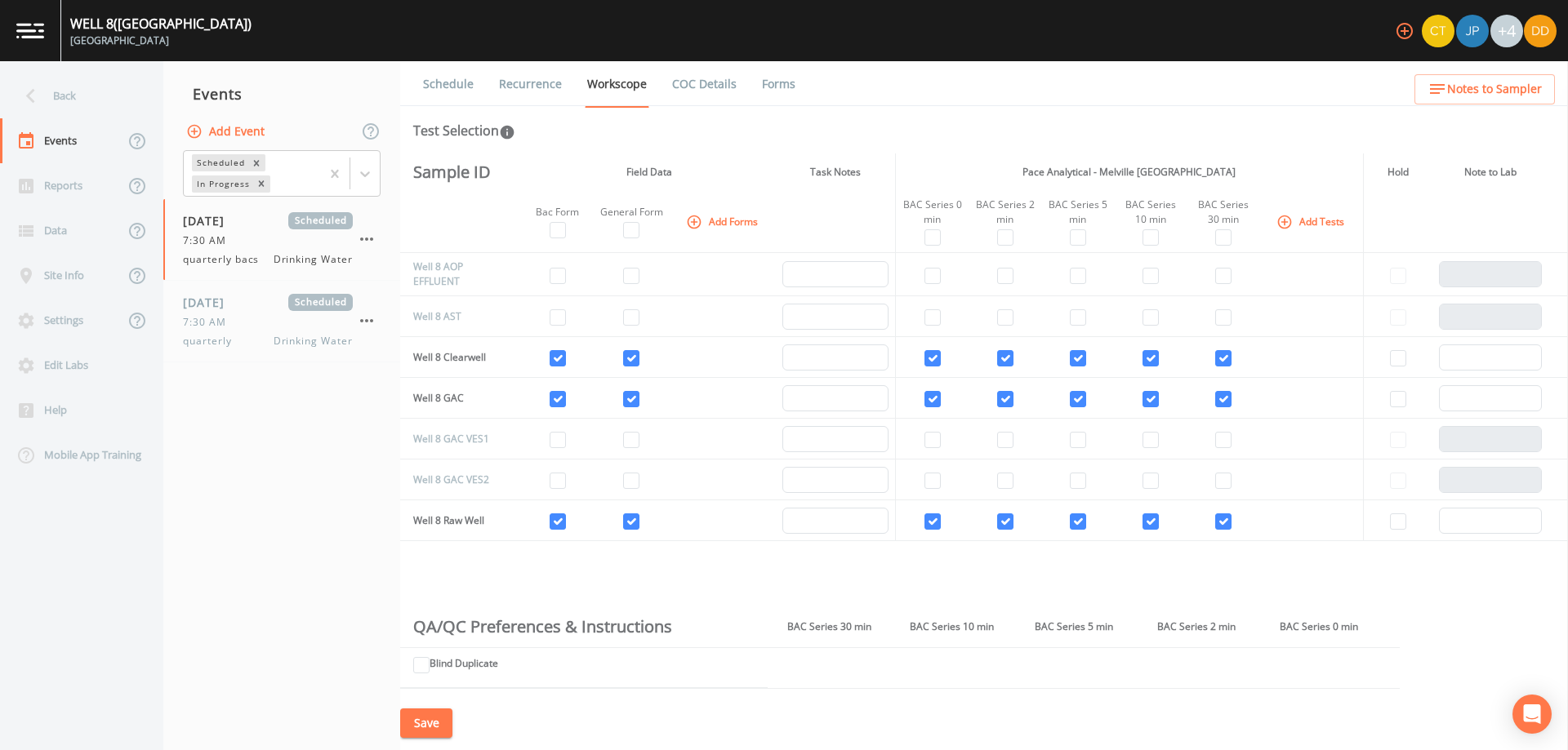
click at [258, 130] on button "Add Event" at bounding box center [227, 131] width 88 height 30
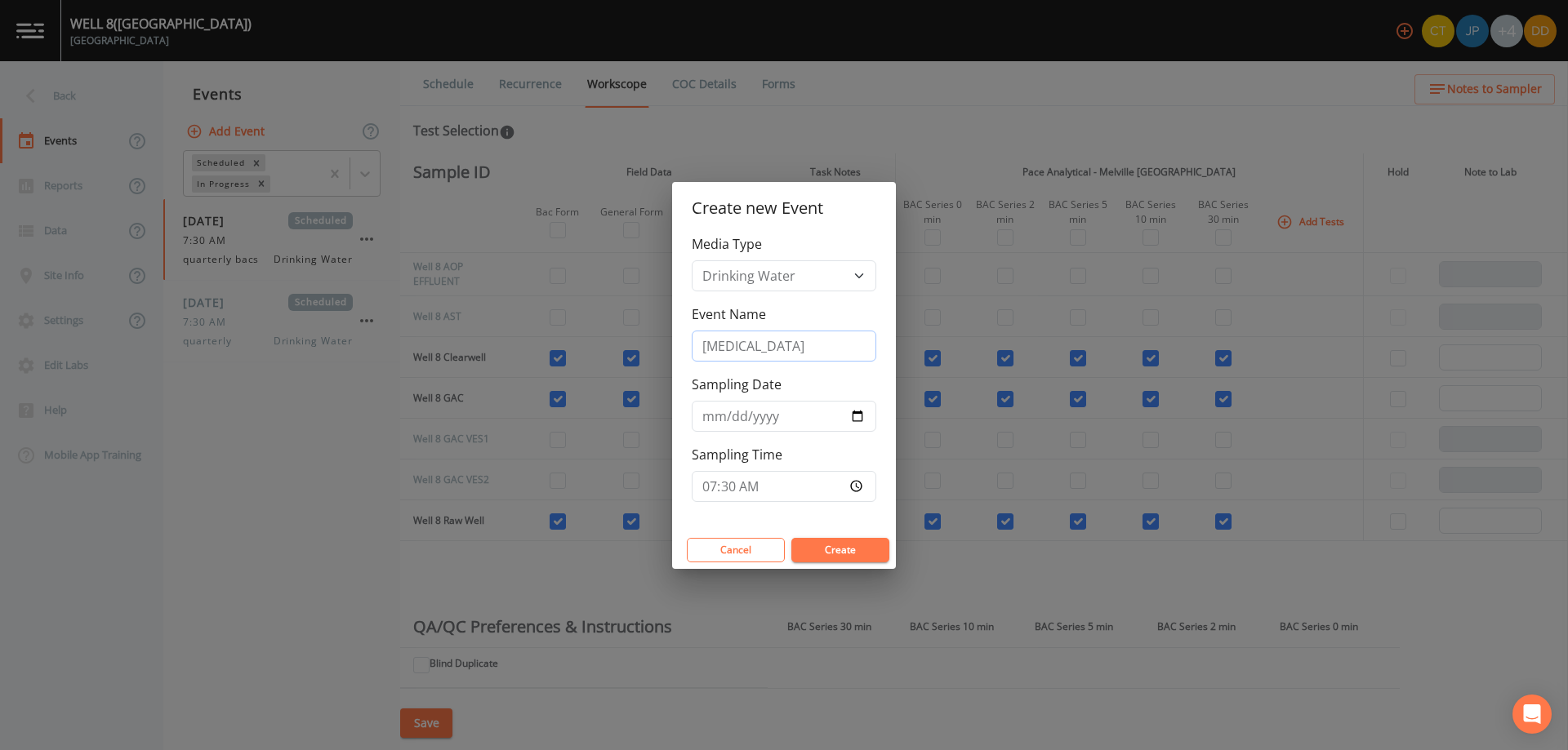
click at [696, 342] on input "[MEDICAL_DATA]" at bounding box center [784, 346] width 185 height 31
type input "special [MEDICAL_DATA]"
click at [846, 552] on button "Create" at bounding box center [840, 550] width 98 height 24
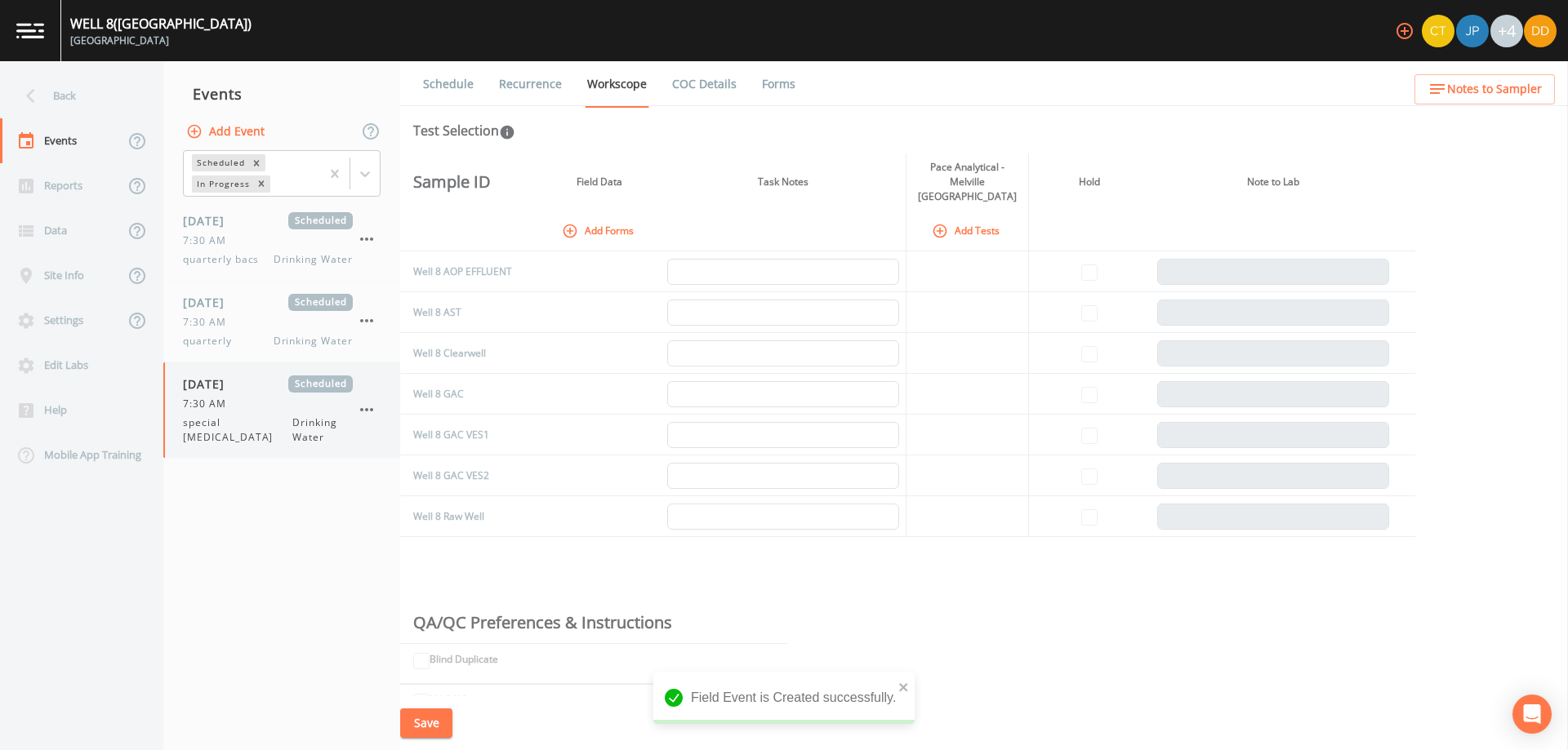
click at [250, 412] on div "[DATE] Scheduled 7:30 AM special [MEDICAL_DATA] Drinking Water" at bounding box center [268, 410] width 170 height 69
click at [596, 221] on button "Add Forms" at bounding box center [600, 230] width 82 height 27
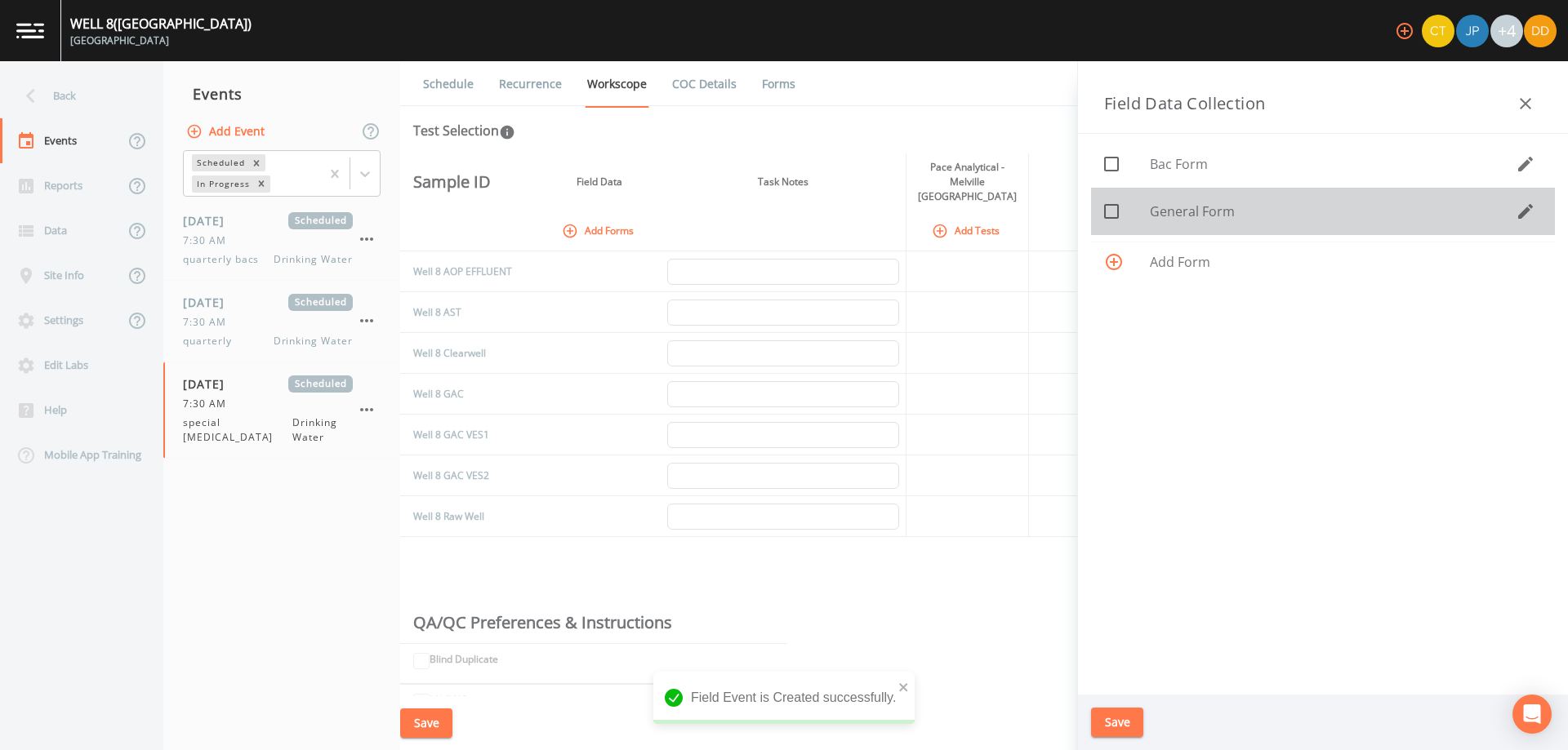
click at [1209, 210] on span "General Form" at bounding box center [1333, 212] width 366 height 20
checkbox input "true"
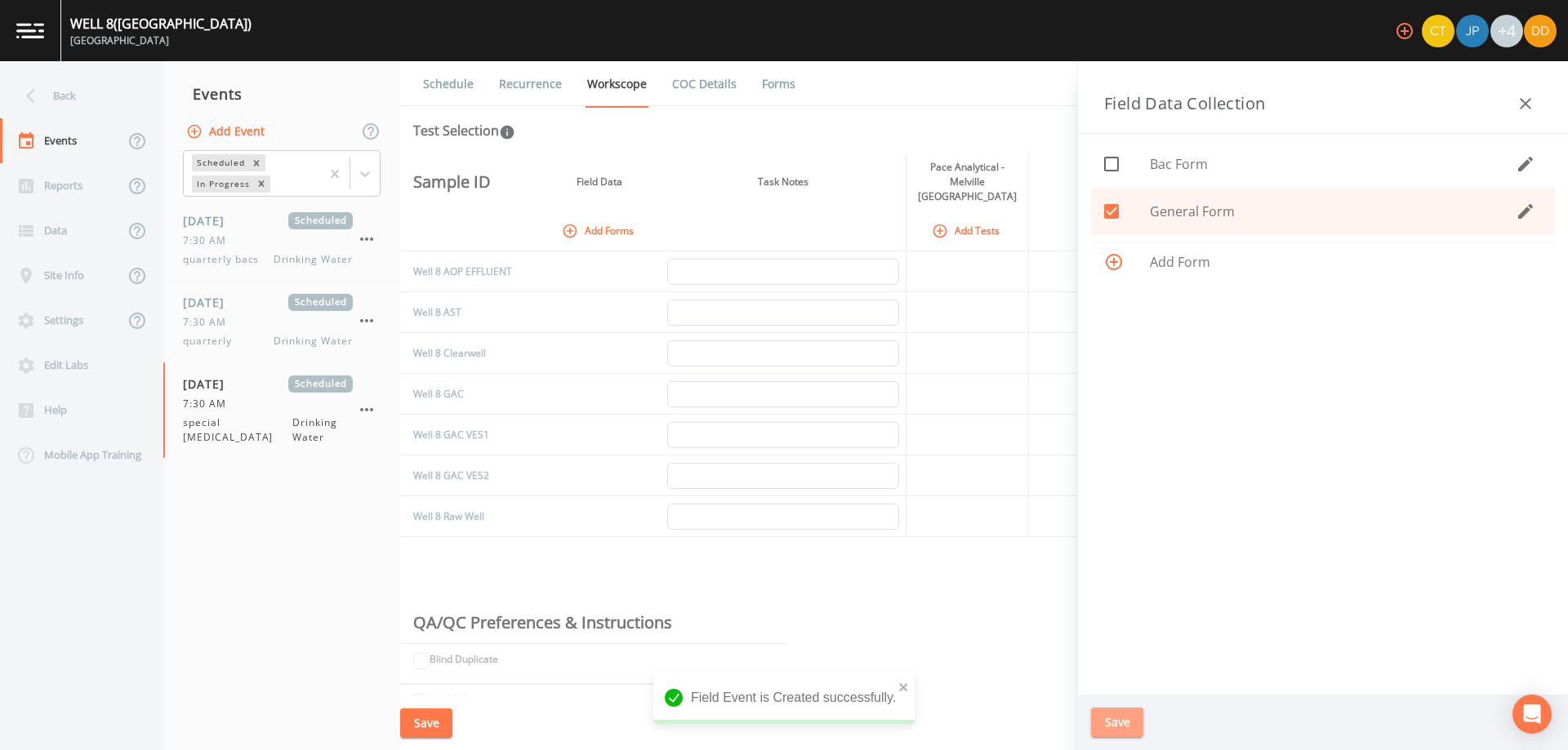
click at [1120, 724] on button "Save" at bounding box center [1117, 723] width 52 height 30
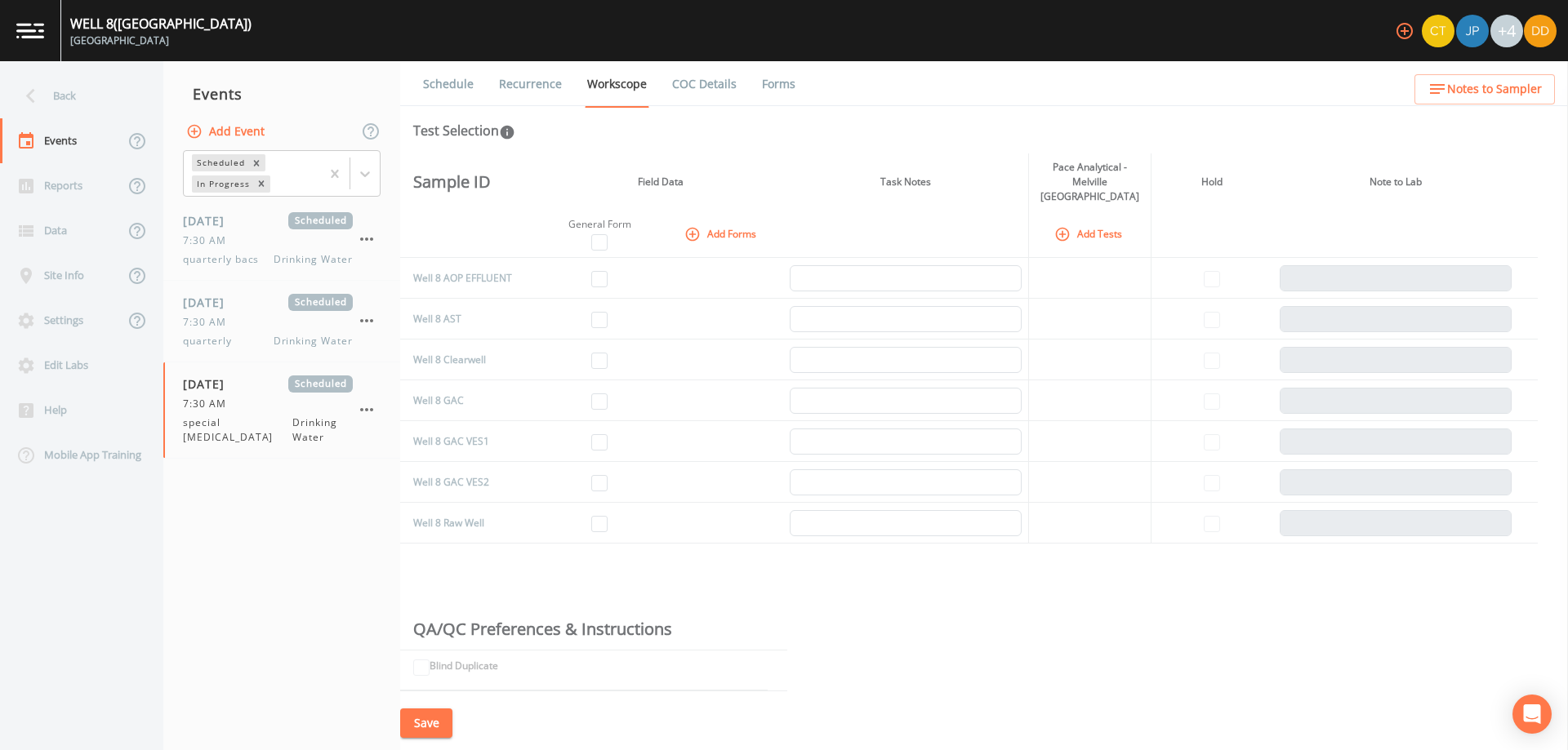
click at [1097, 220] on button "Add Tests" at bounding box center [1090, 234] width 77 height 27
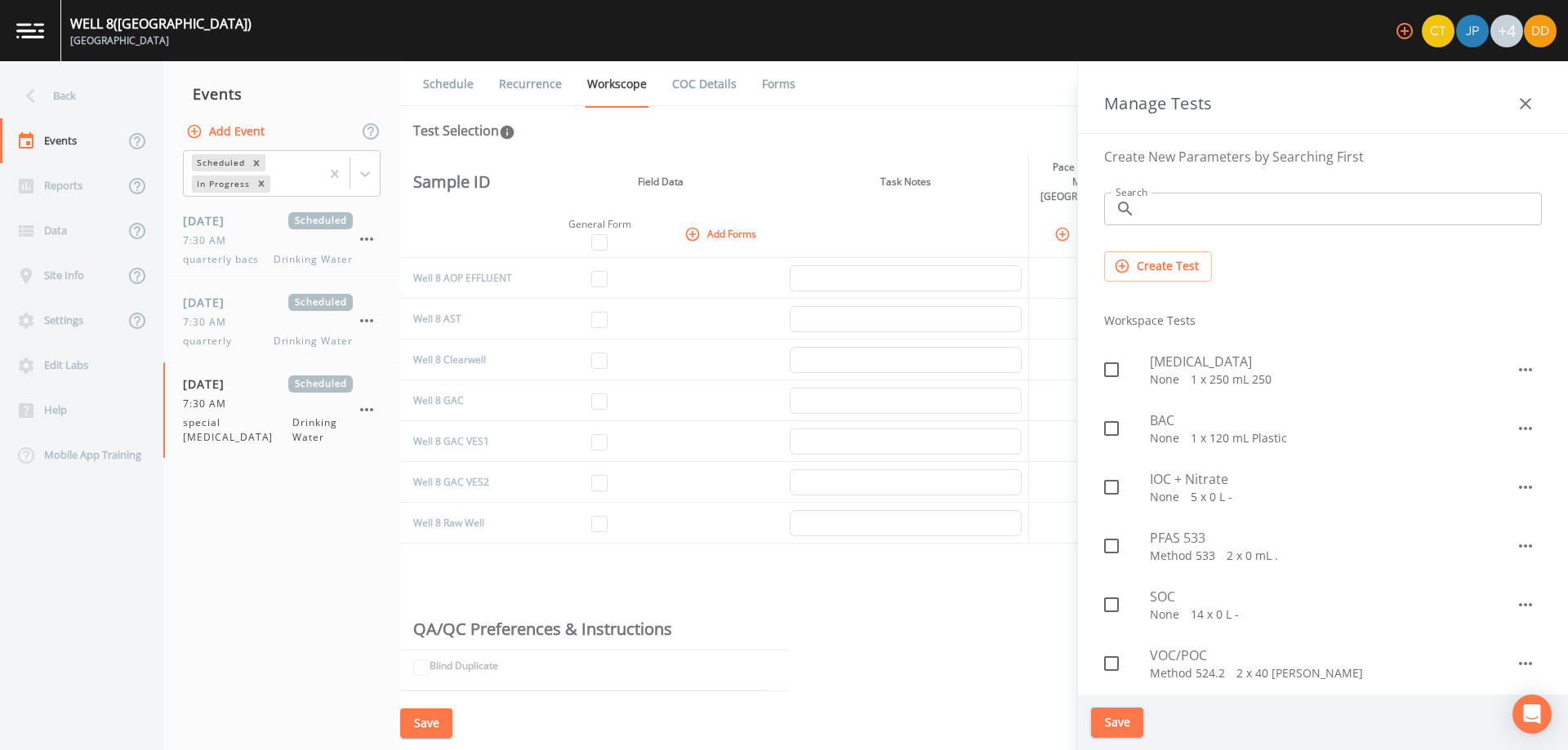
click at [1200, 377] on p "None   1 x 250 mL 250" at bounding box center [1333, 380] width 366 height 17
checkbox input "true"
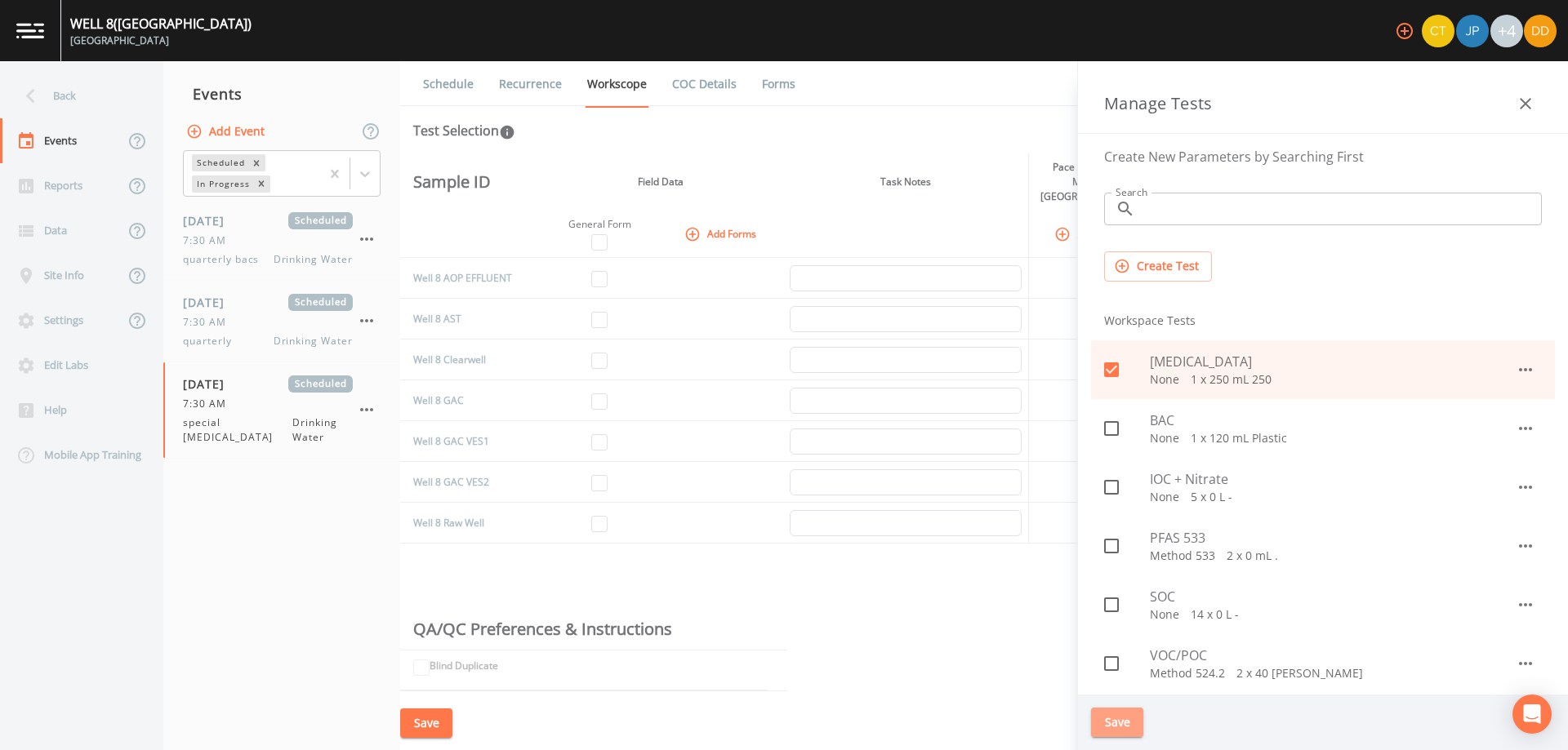
click at [1130, 730] on button "Save" at bounding box center [1117, 723] width 52 height 30
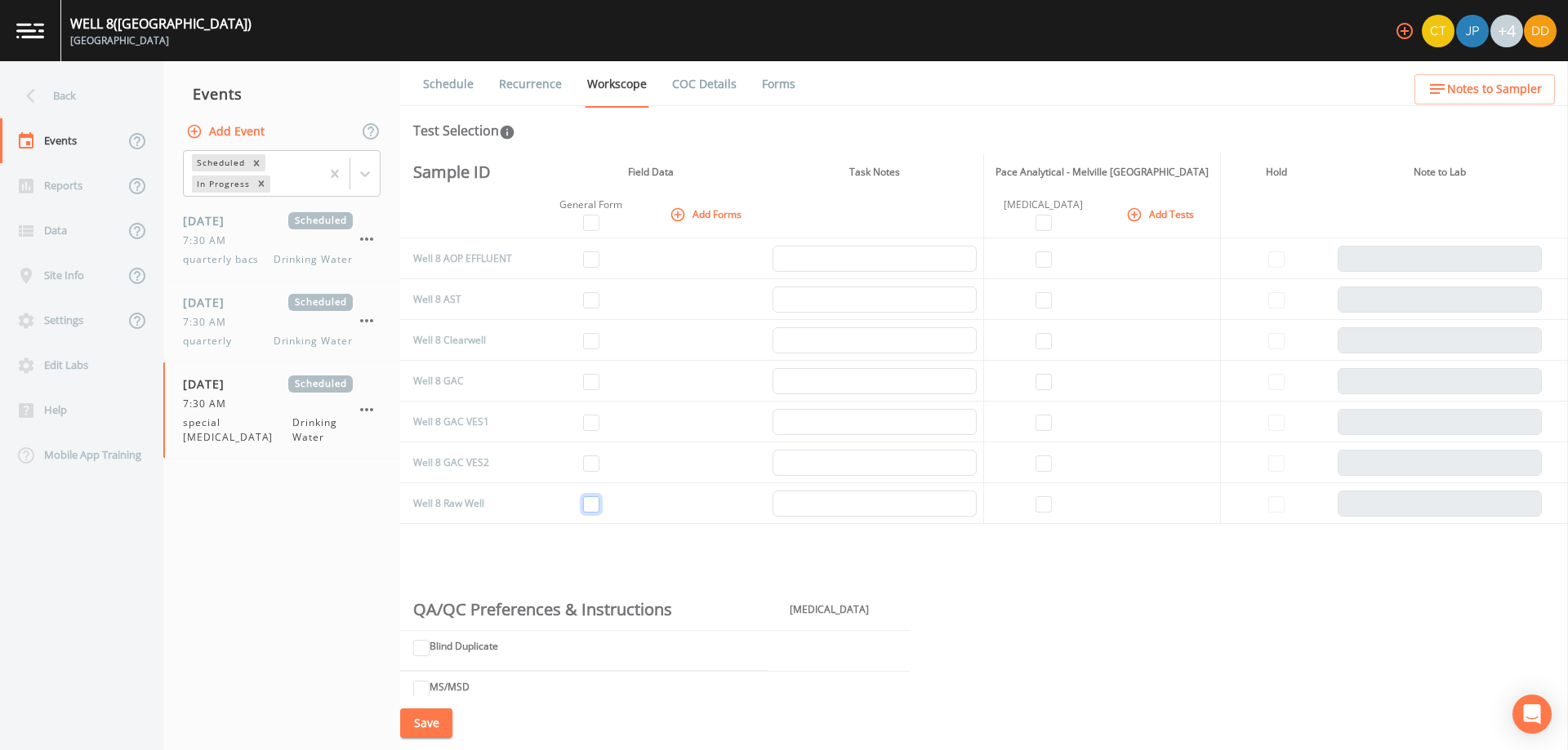
click at [594, 503] on input "checkbox" at bounding box center [591, 505] width 17 height 17
checkbox input "true"
click at [1044, 505] on input "checkbox" at bounding box center [1044, 505] width 17 height 17
checkbox input "true"
click at [424, 719] on button "Save" at bounding box center [426, 723] width 52 height 30
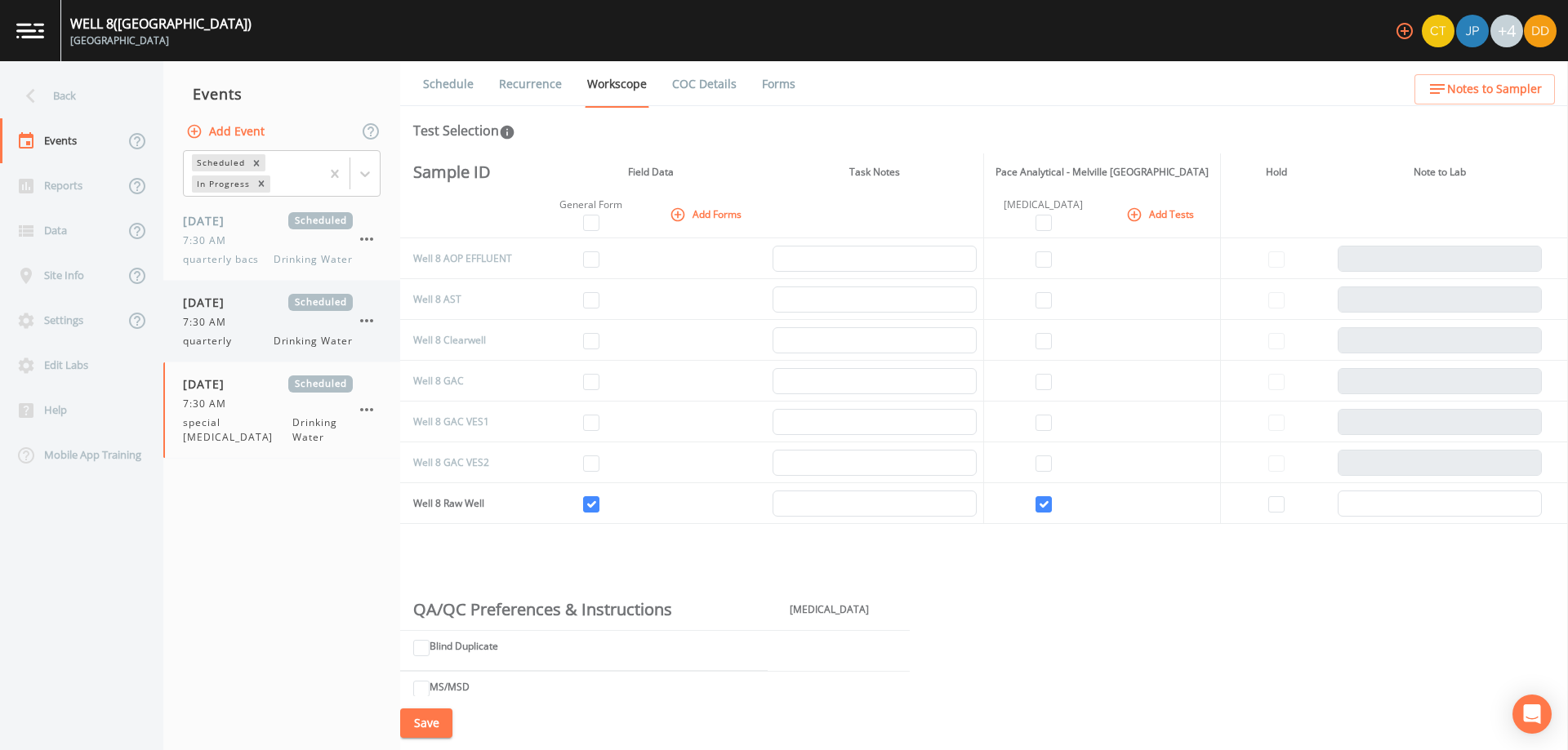
click at [234, 316] on span "7:30 AM" at bounding box center [210, 323] width 53 height 15
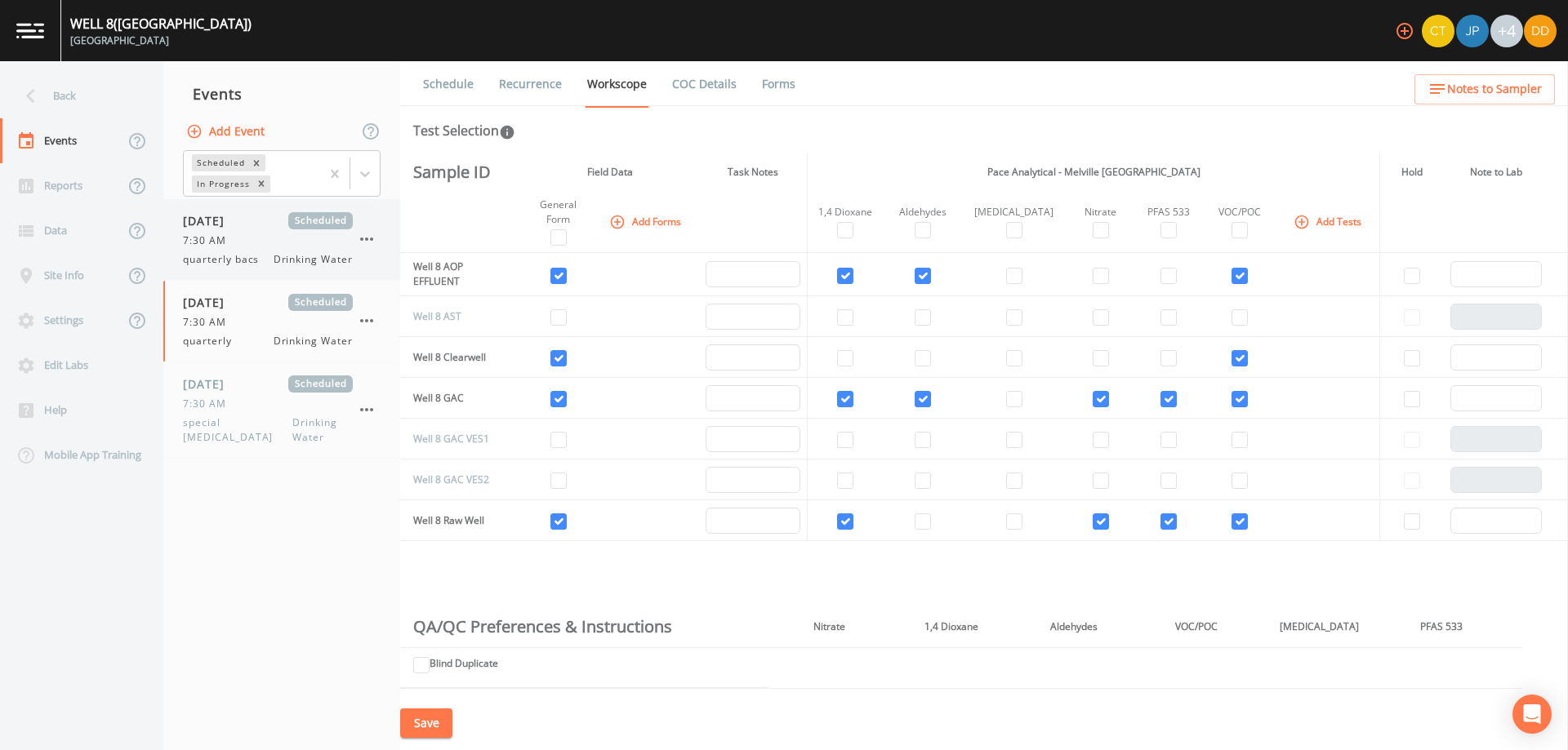
click at [245, 239] on div "7:30 AM" at bounding box center [268, 241] width 170 height 15
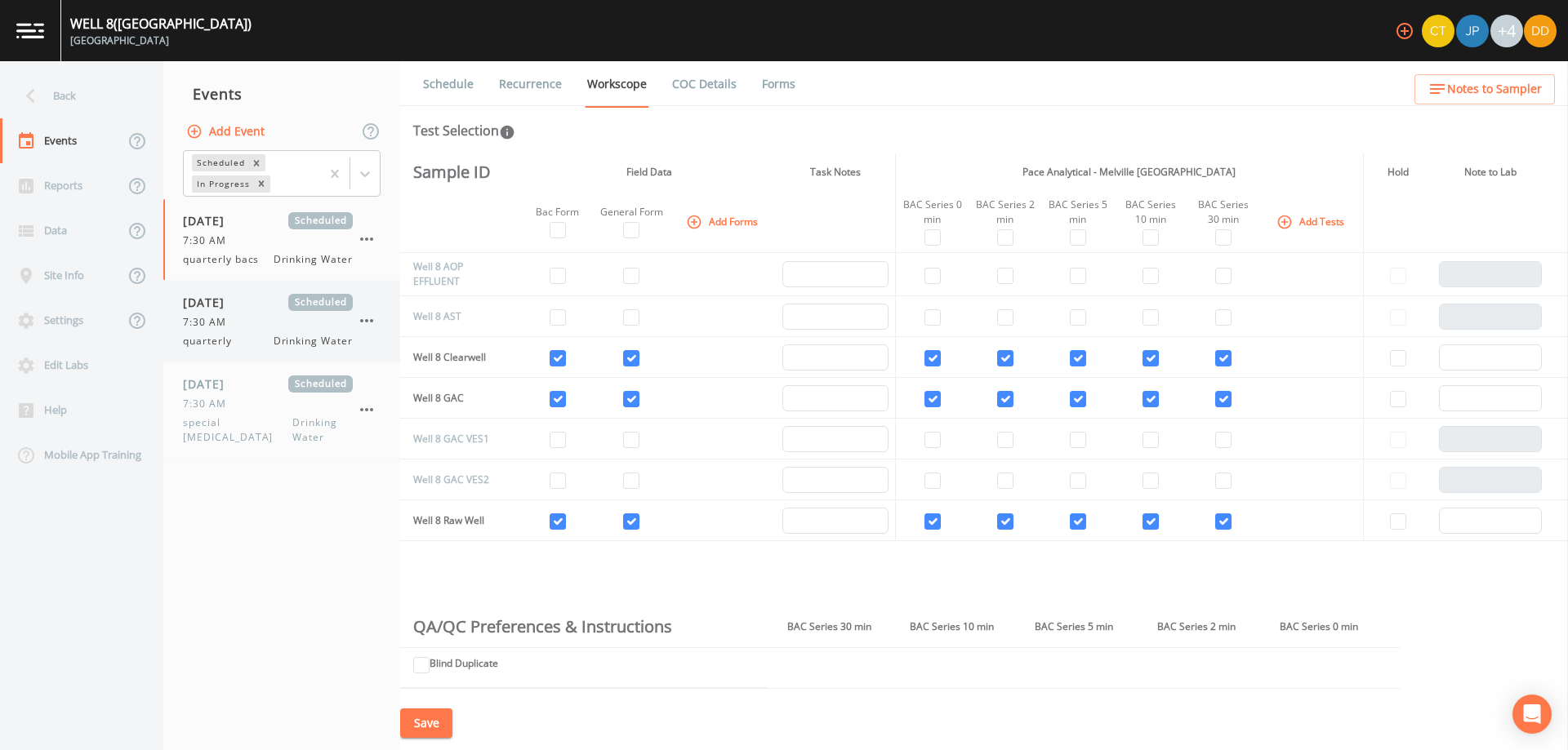
click at [251, 348] on div "quarterly Drinking Water" at bounding box center [268, 342] width 170 height 15
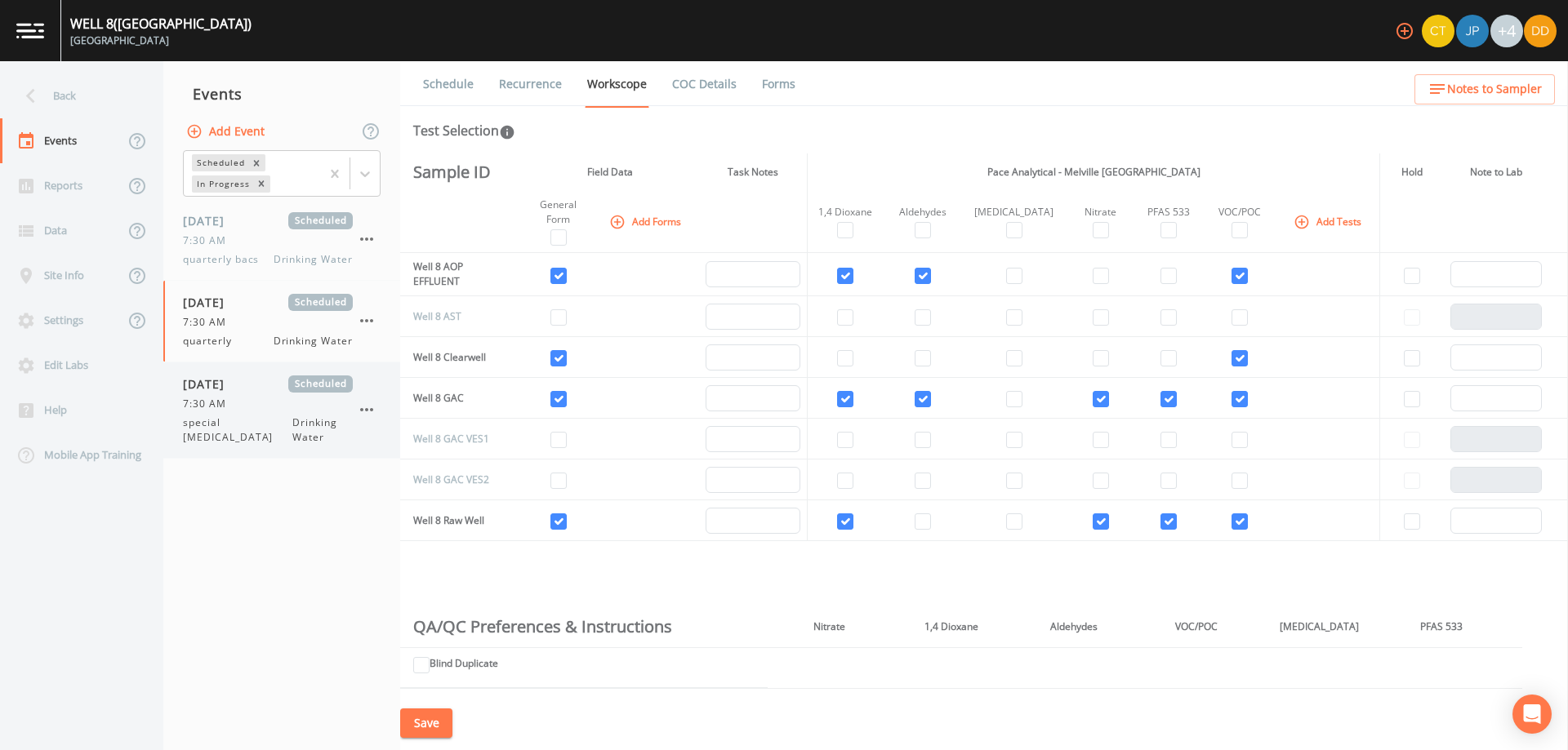
click at [259, 397] on div "7:30 AM" at bounding box center [268, 404] width 170 height 15
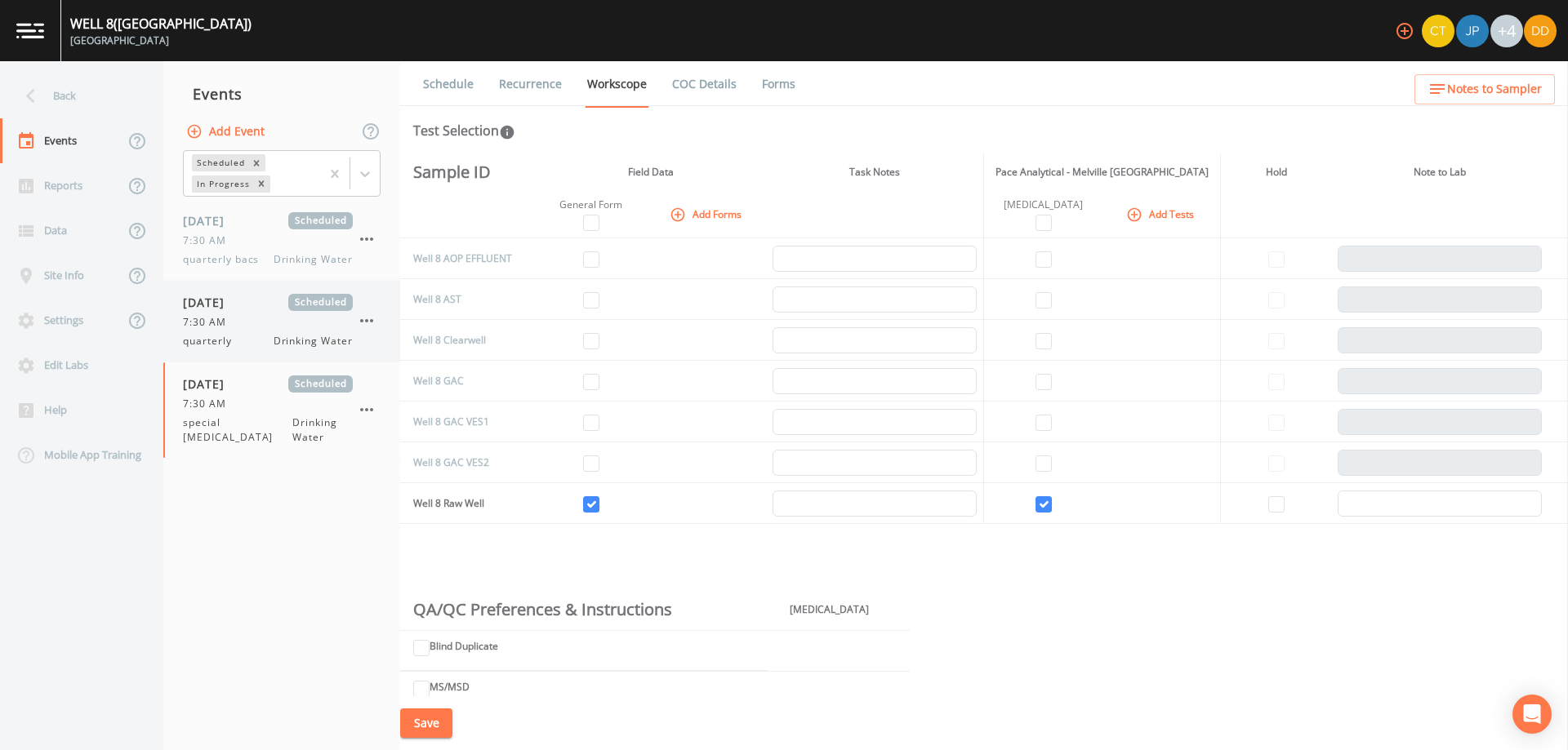
click at [255, 315] on div "7:30 AM" at bounding box center [268, 323] width 170 height 15
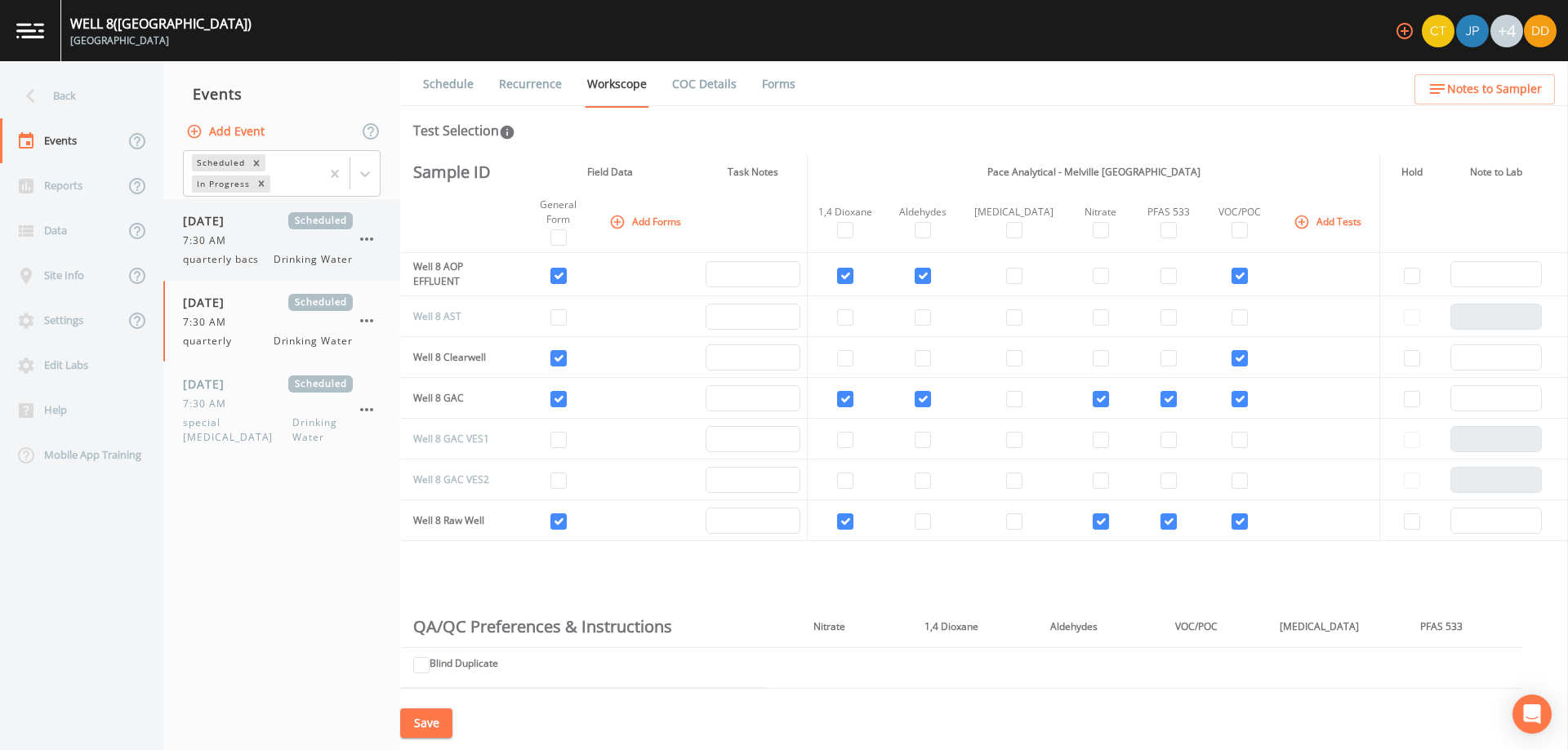
click at [250, 234] on div "7:30 AM" at bounding box center [268, 241] width 170 height 15
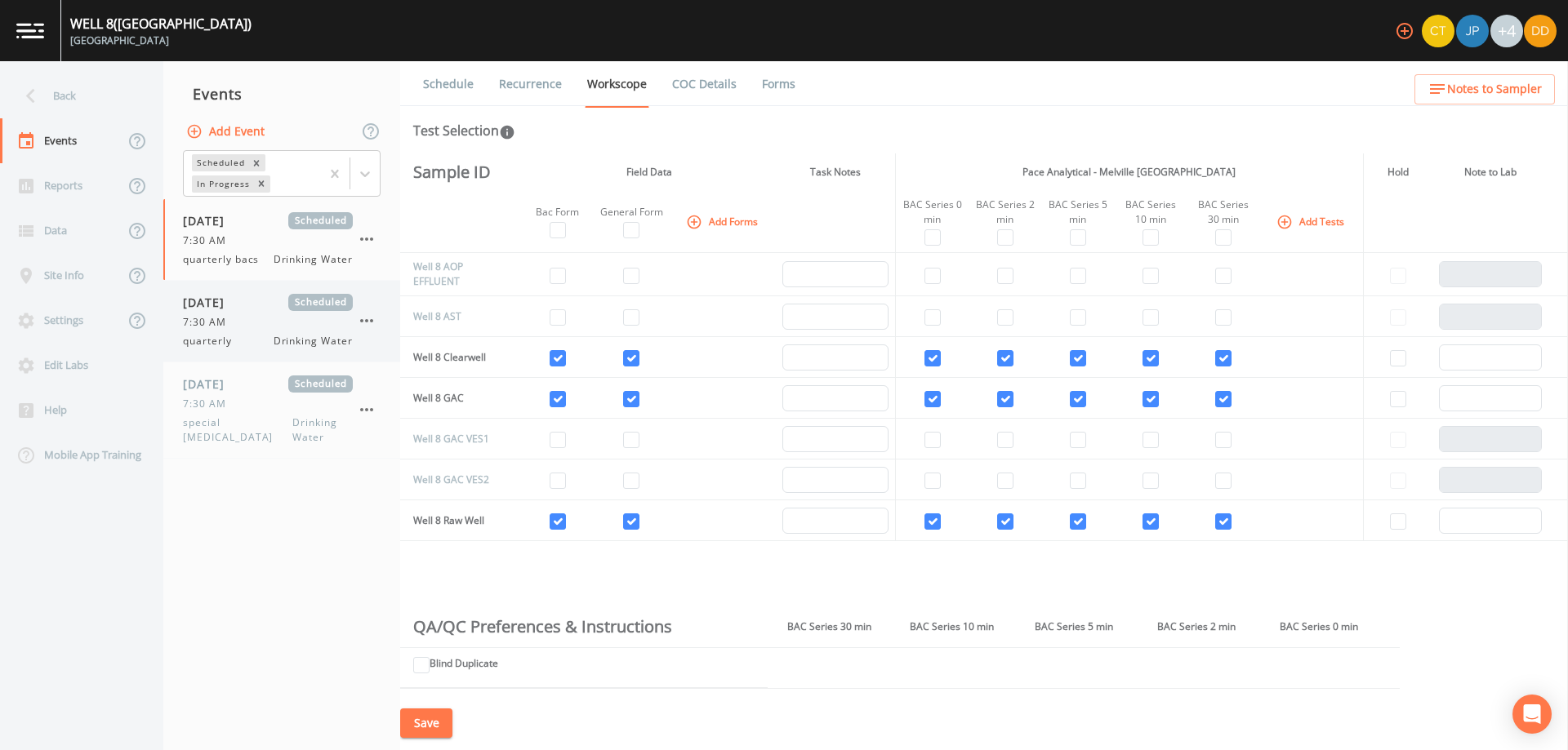
drag, startPoint x: 271, startPoint y: 329, endPoint x: 274, endPoint y: 375, distance: 46.1
click at [271, 330] on div "[DATE] Scheduled 7:30 AM quarterly Drinking Water" at bounding box center [268, 321] width 170 height 55
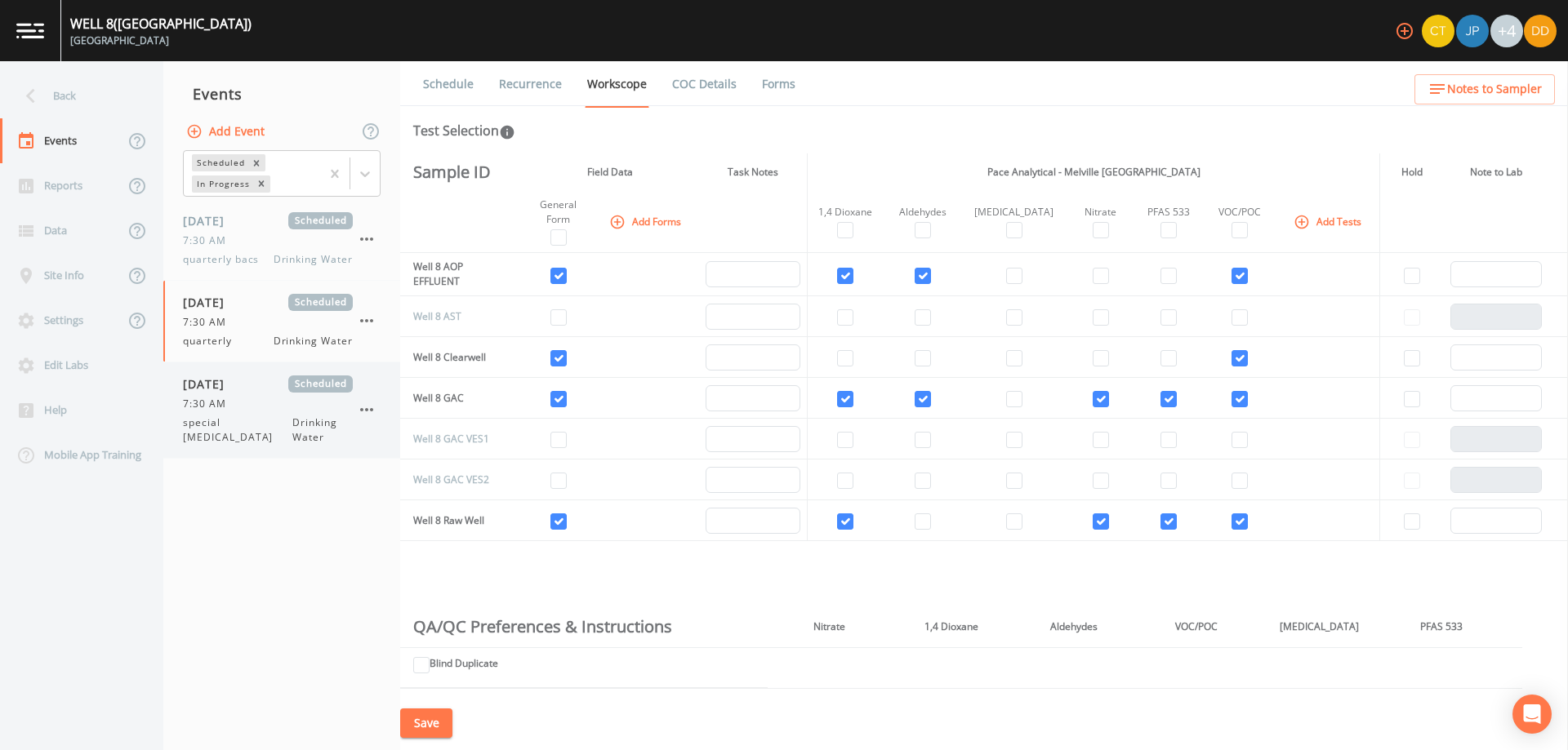
click at [275, 388] on div "[DATE] Scheduled" at bounding box center [268, 384] width 170 height 17
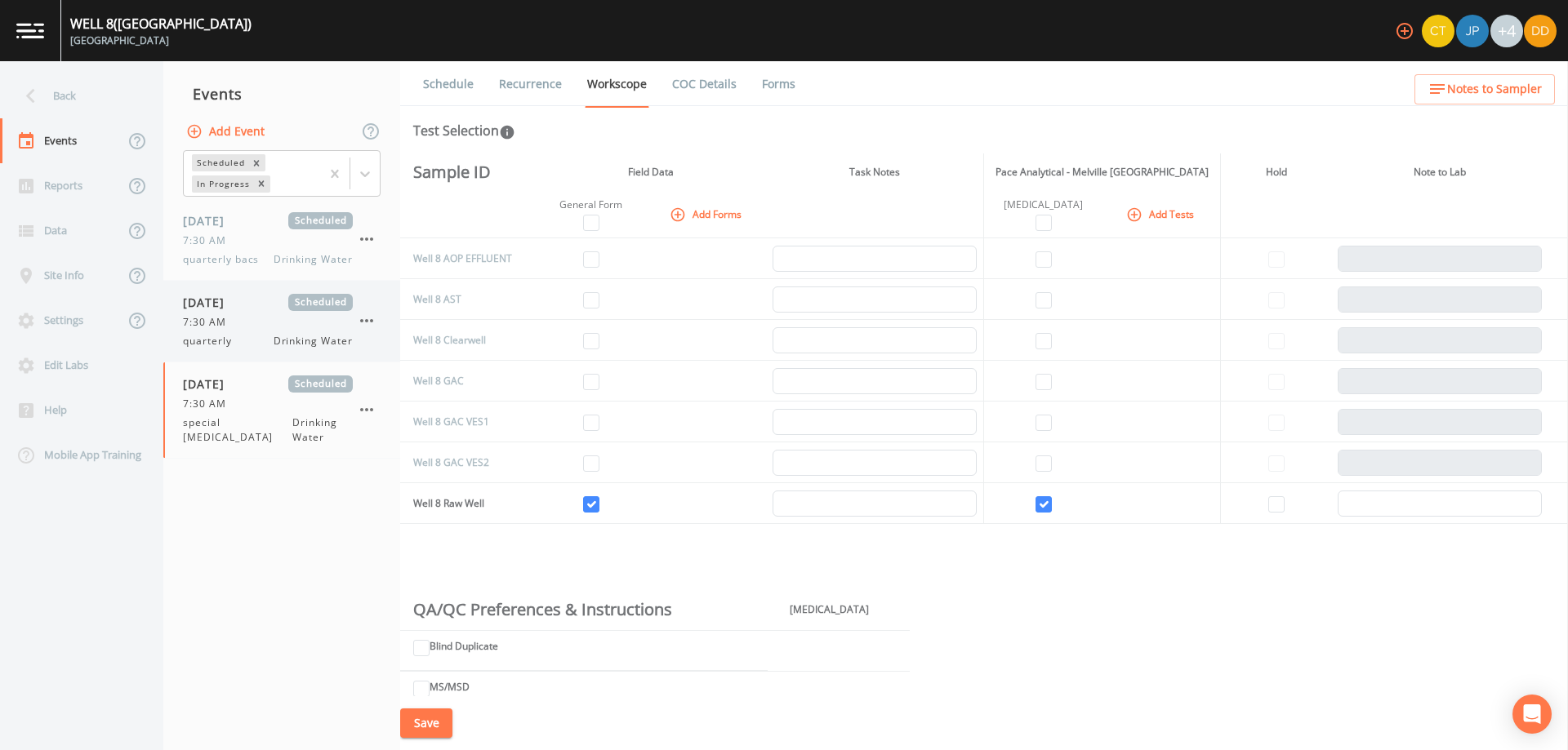
click at [268, 302] on div "[DATE] Scheduled" at bounding box center [268, 302] width 170 height 17
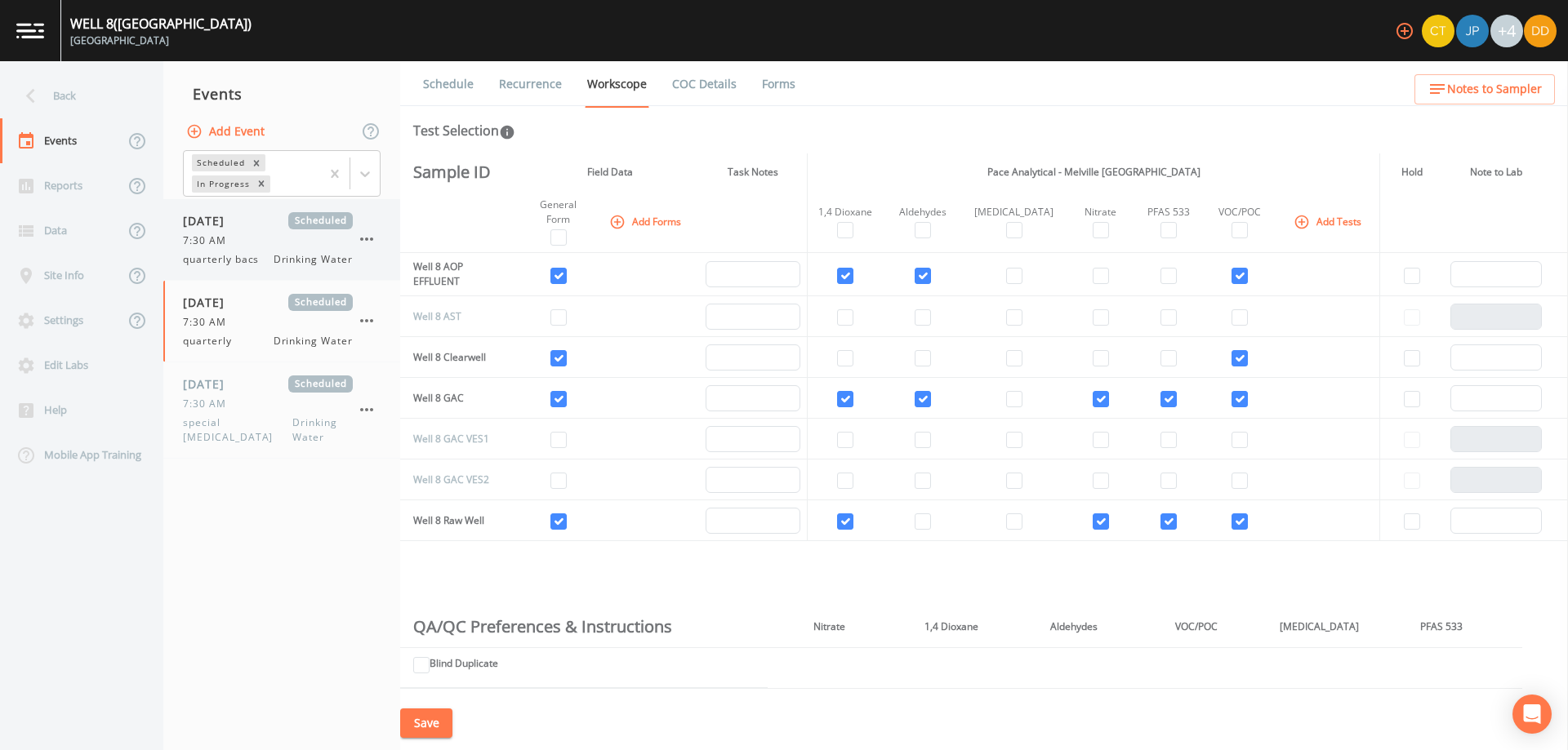
click at [255, 237] on div "7:30 AM" at bounding box center [268, 241] width 170 height 15
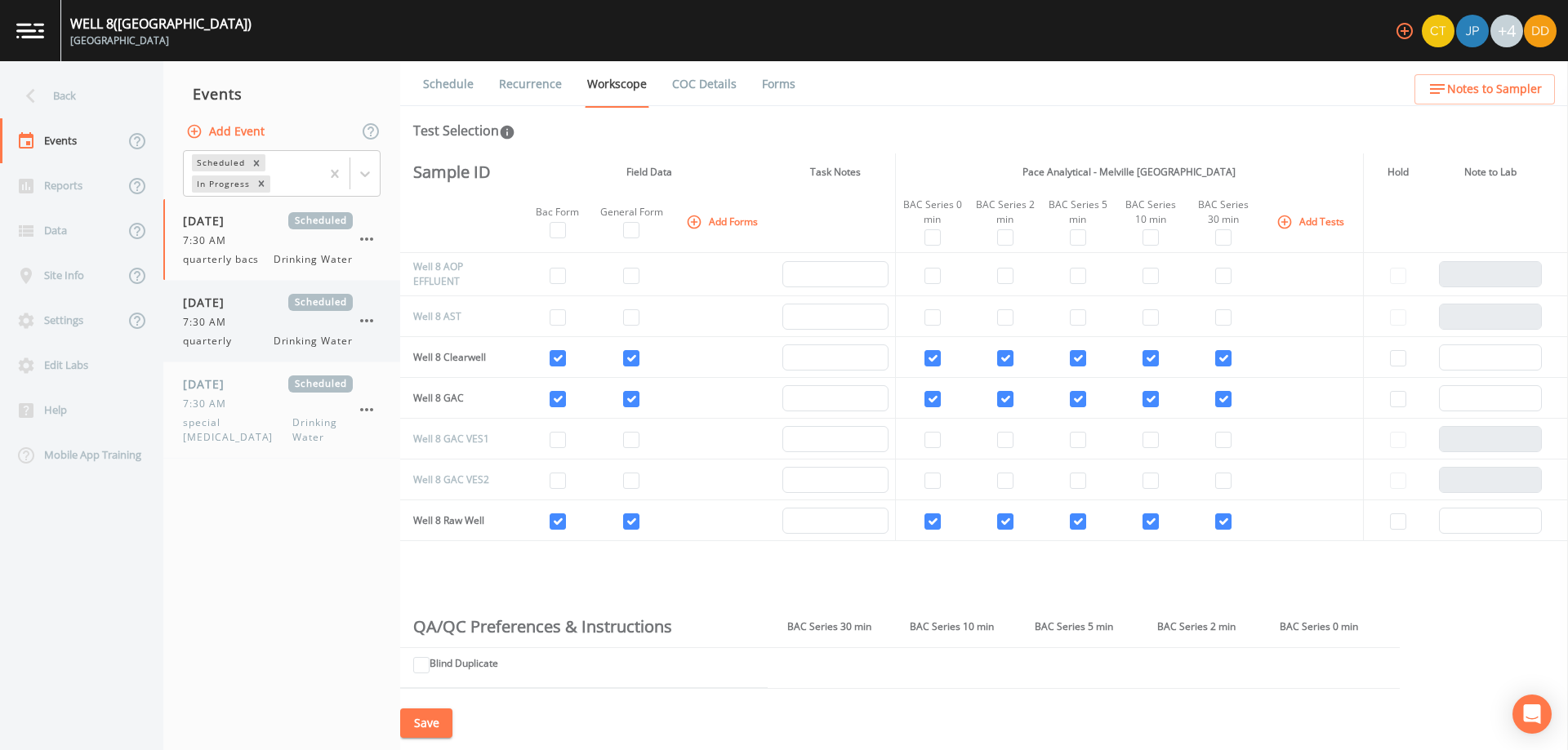
click at [263, 303] on div "[DATE] Scheduled" at bounding box center [268, 302] width 170 height 17
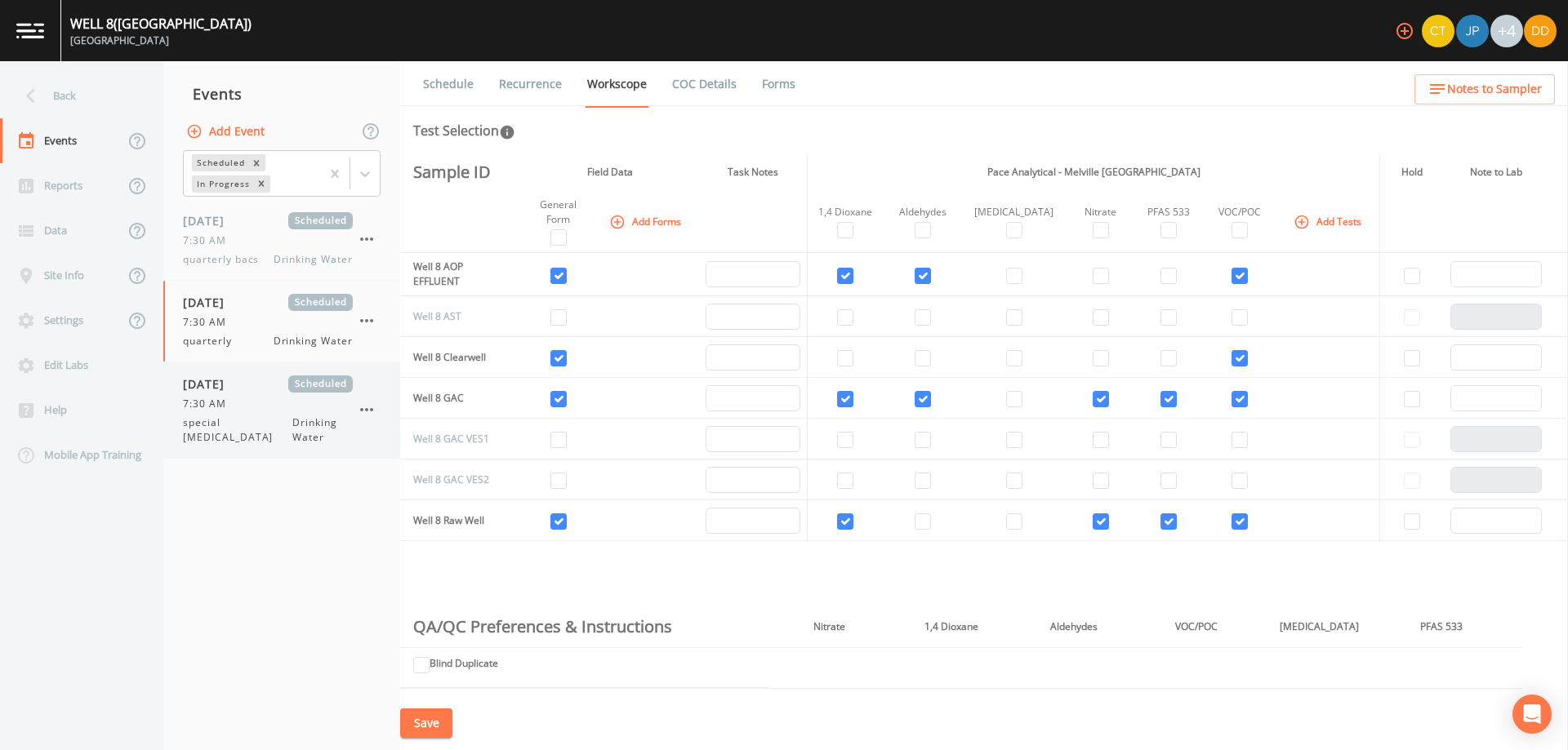
click at [278, 381] on div "[DATE] Scheduled" at bounding box center [268, 384] width 170 height 17
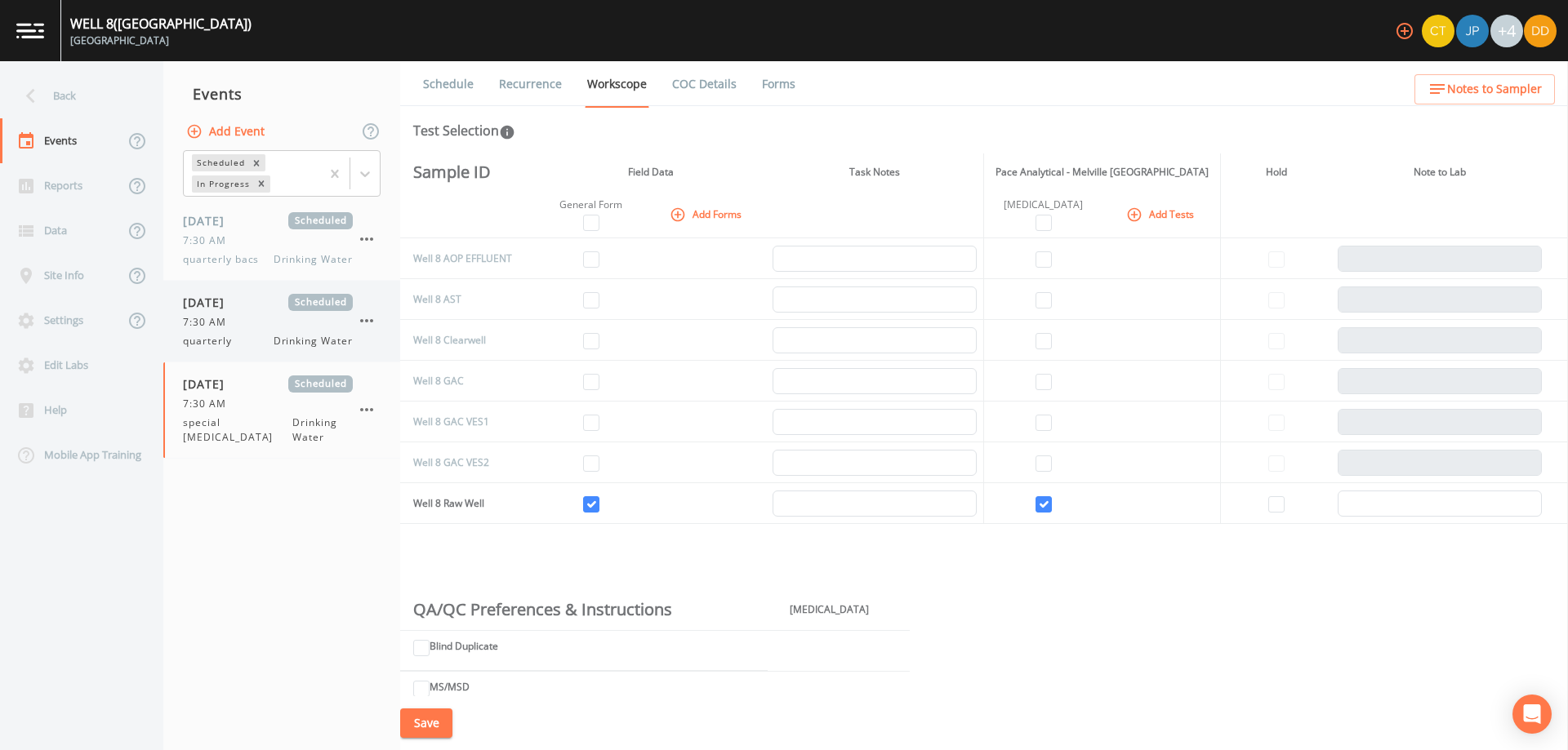
click at [274, 336] on span "Drinking Water" at bounding box center [313, 342] width 79 height 15
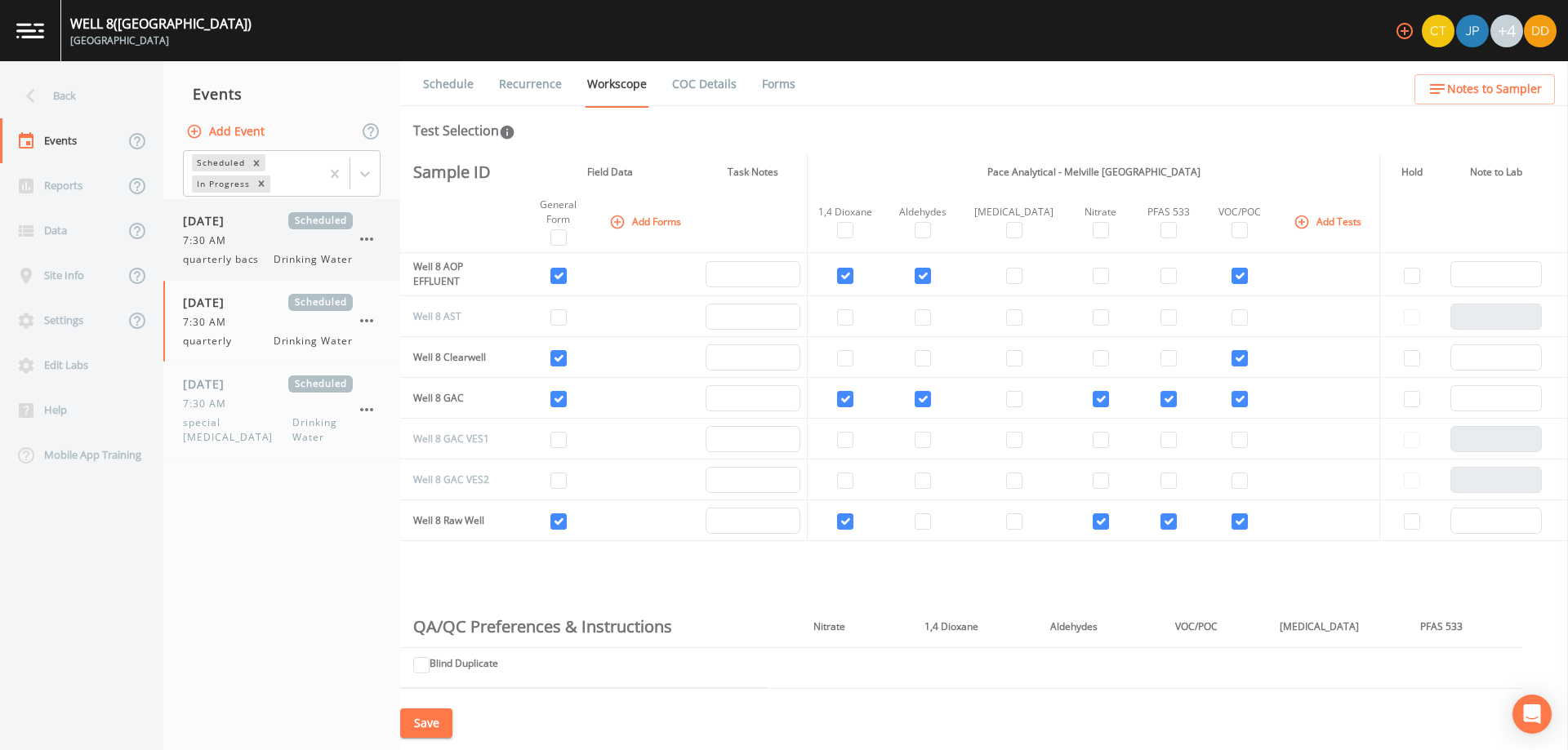
click at [256, 246] on div "7:30 AM" at bounding box center [268, 241] width 170 height 15
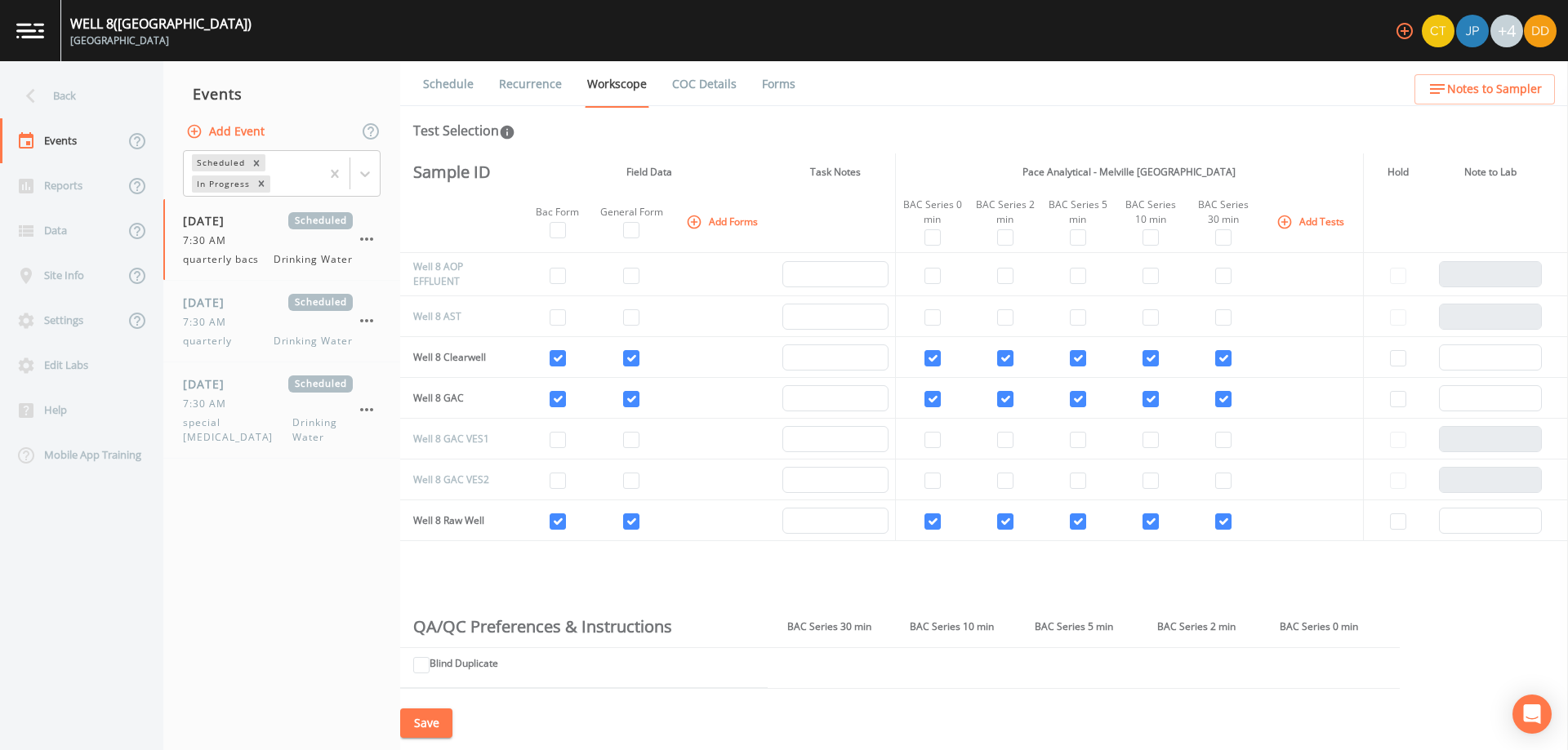
drag, startPoint x: 314, startPoint y: 564, endPoint x: 286, endPoint y: 552, distance: 30.5
drag, startPoint x: 286, startPoint y: 552, endPoint x: 264, endPoint y: 530, distance: 31.1
click at [264, 530] on nav "Events Add Event Scheduled In Progress [DATE] Scheduled 7:30 AM quarterly bacs …" at bounding box center [281, 406] width 237 height 689
